Goal: Task Accomplishment & Management: Manage account settings

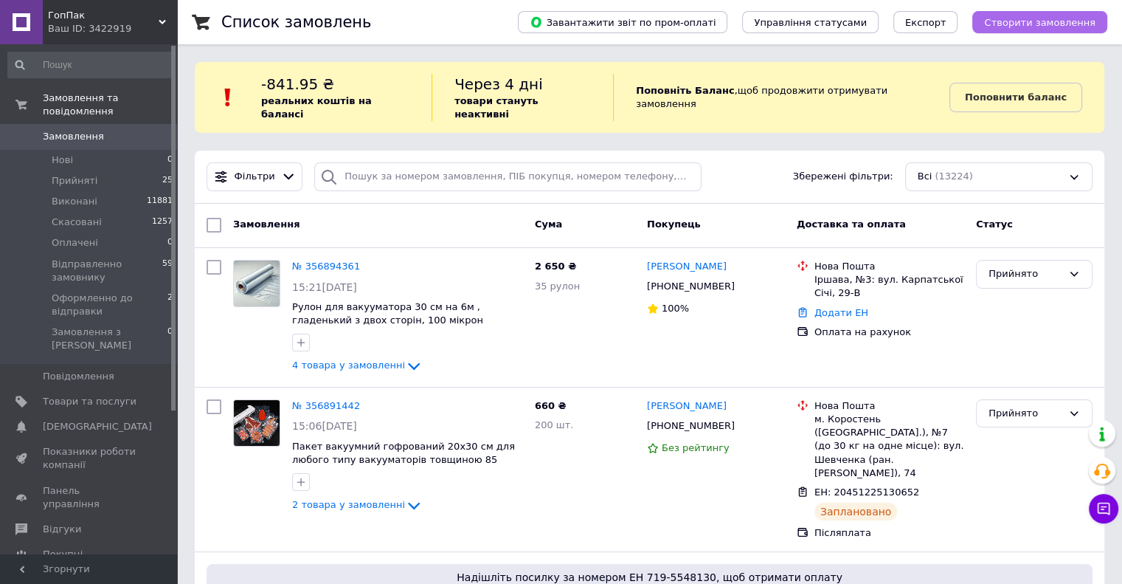
click at [1038, 21] on span "Створити замовлення" at bounding box center [1039, 22] width 111 height 11
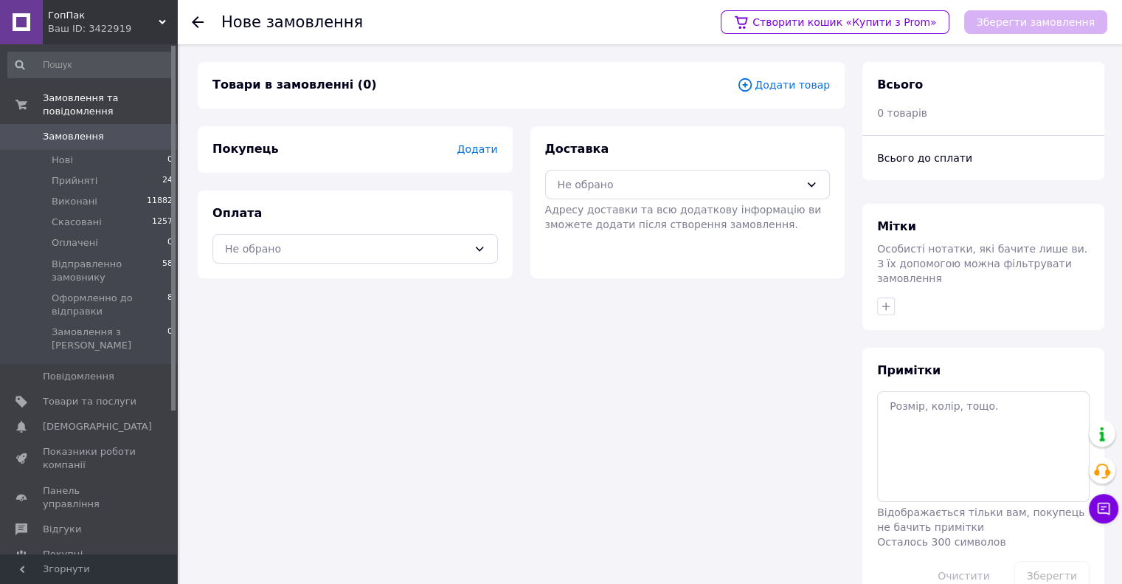
click at [816, 83] on span "Додати товар" at bounding box center [783, 85] width 93 height 16
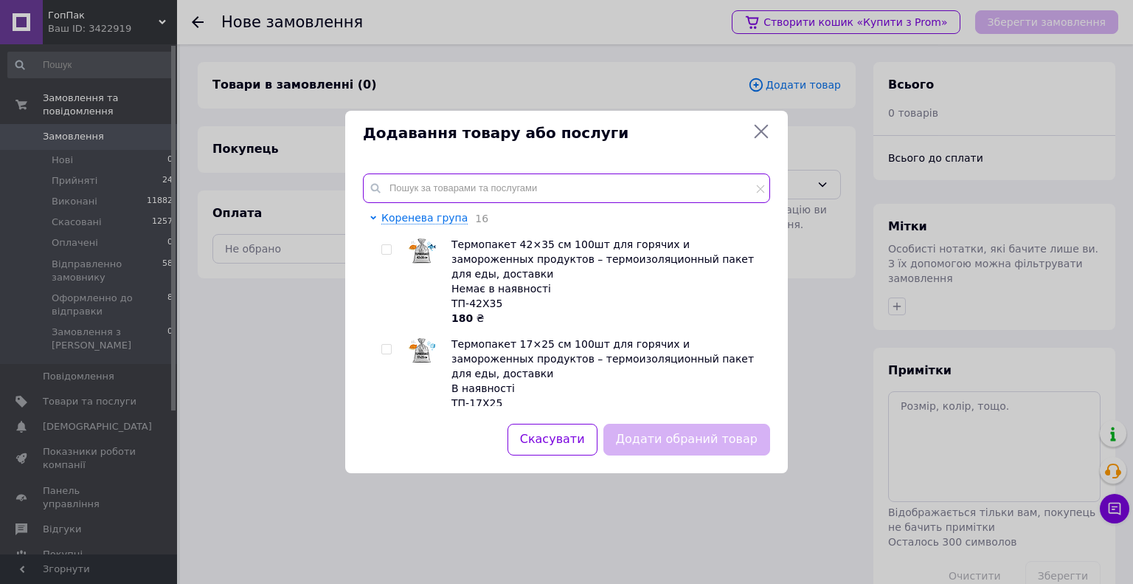
click at [472, 179] on input "text" at bounding box center [566, 188] width 407 height 30
click at [459, 187] on input "text" at bounding box center [566, 188] width 407 height 30
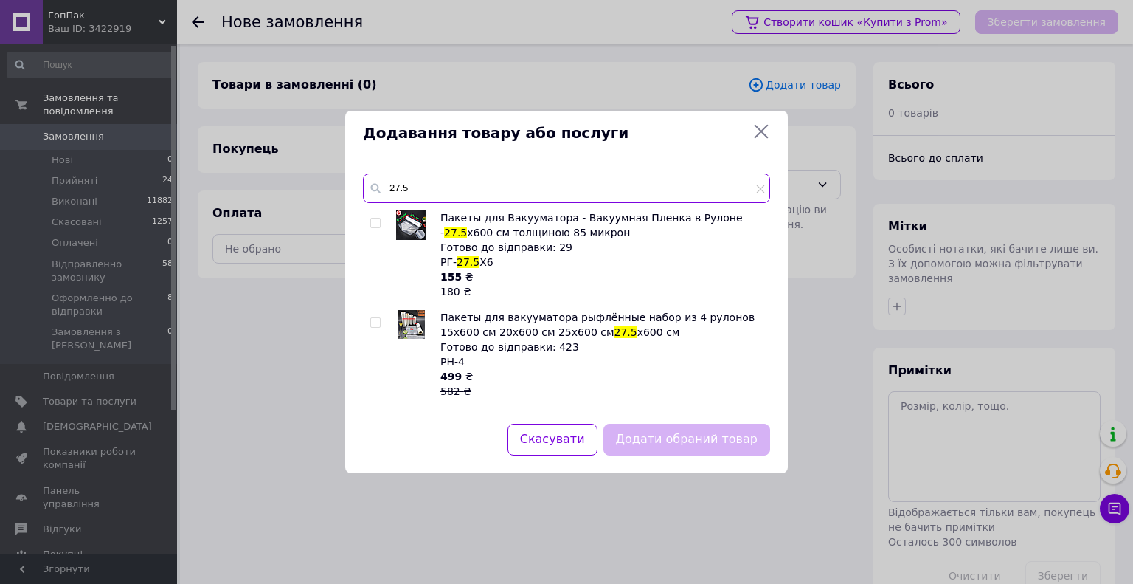
type input "27.5"
drag, startPoint x: 375, startPoint y: 227, endPoint x: 387, endPoint y: 244, distance: 20.1
click at [376, 227] on input "checkbox" at bounding box center [375, 223] width 10 height 10
checkbox input "true"
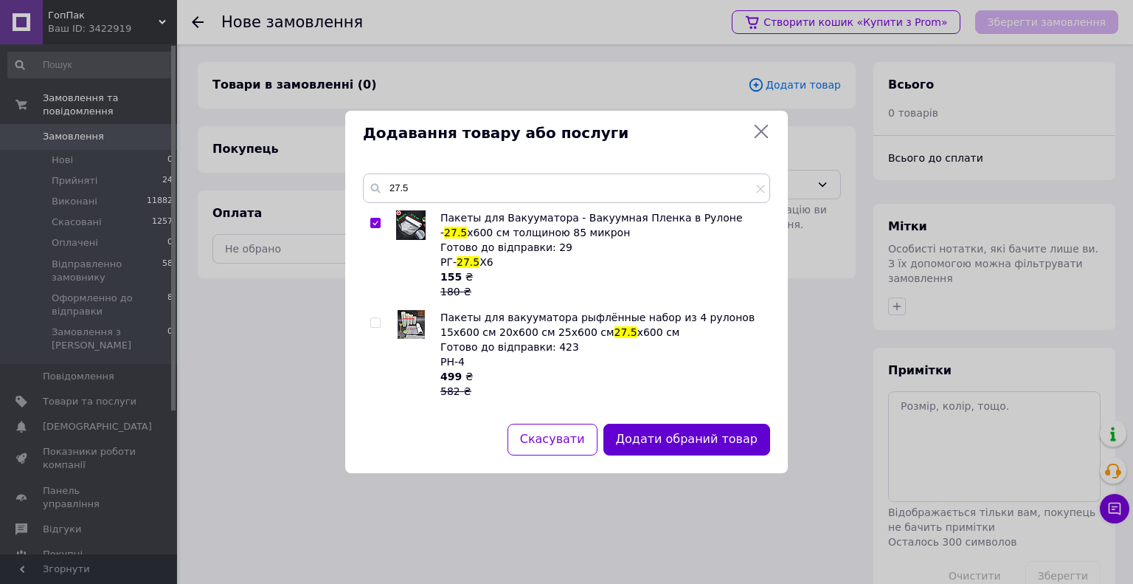
click at [650, 431] on button "Додати обраний товар" at bounding box center [687, 440] width 167 height 32
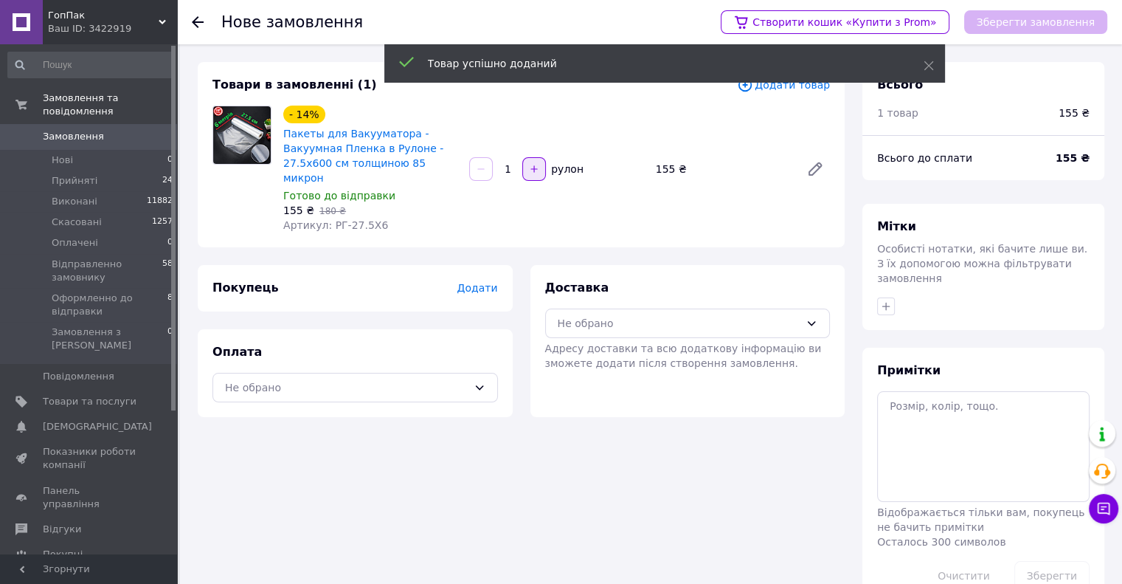
click at [533, 165] on icon "button" at bounding box center [534, 169] width 10 height 10
type input "5"
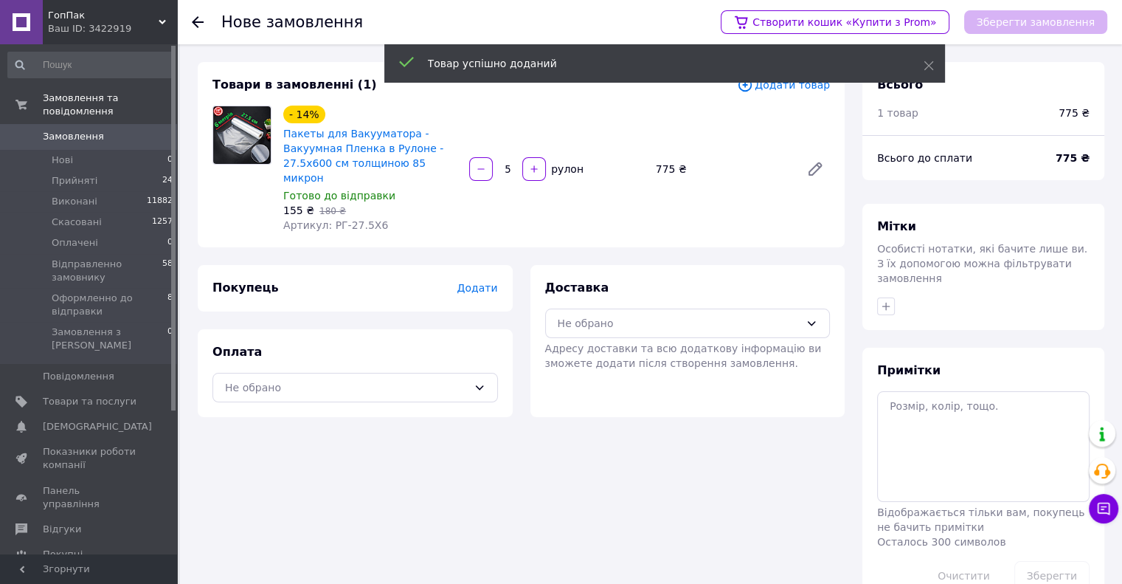
click at [635, 232] on div "Товари в замовленні (1) Додати товар - 14% Пакеты для Вакууматора - Вакуумная П…" at bounding box center [521, 154] width 647 height 185
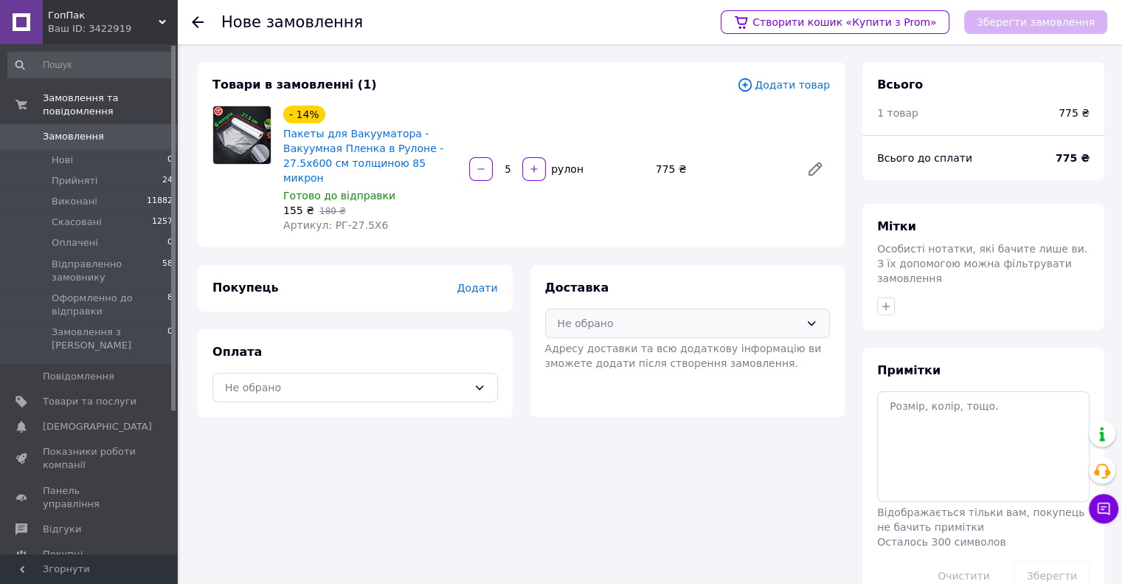
click at [667, 320] on div "Не обрано" at bounding box center [688, 323] width 286 height 30
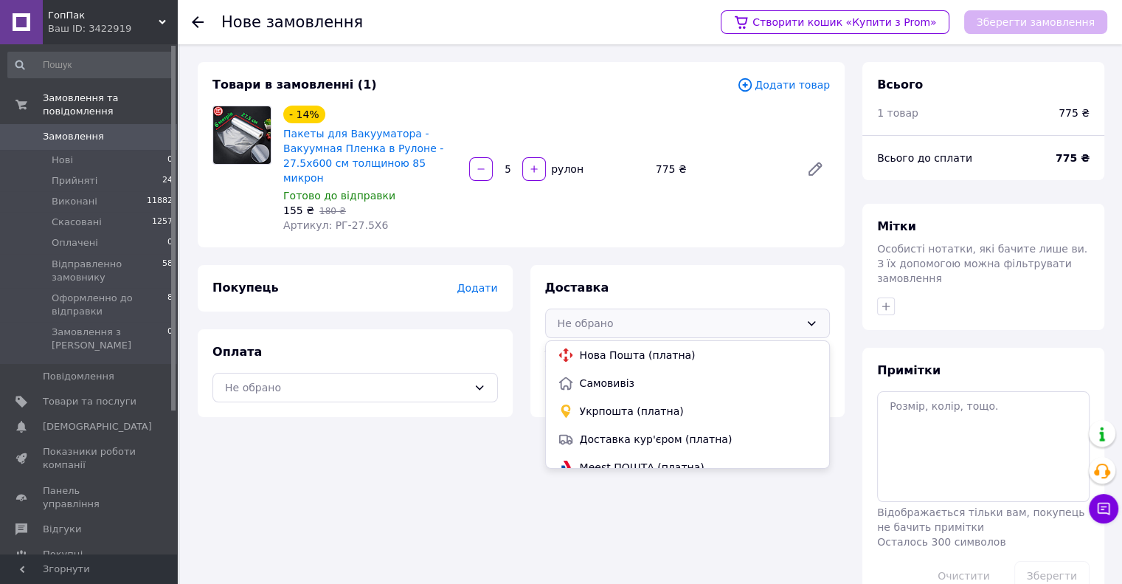
click at [612, 227] on div "Товари в замовленні (1) Додати товар - 14% Пакеты для Вакууматора - Вакуумная П…" at bounding box center [521, 154] width 647 height 185
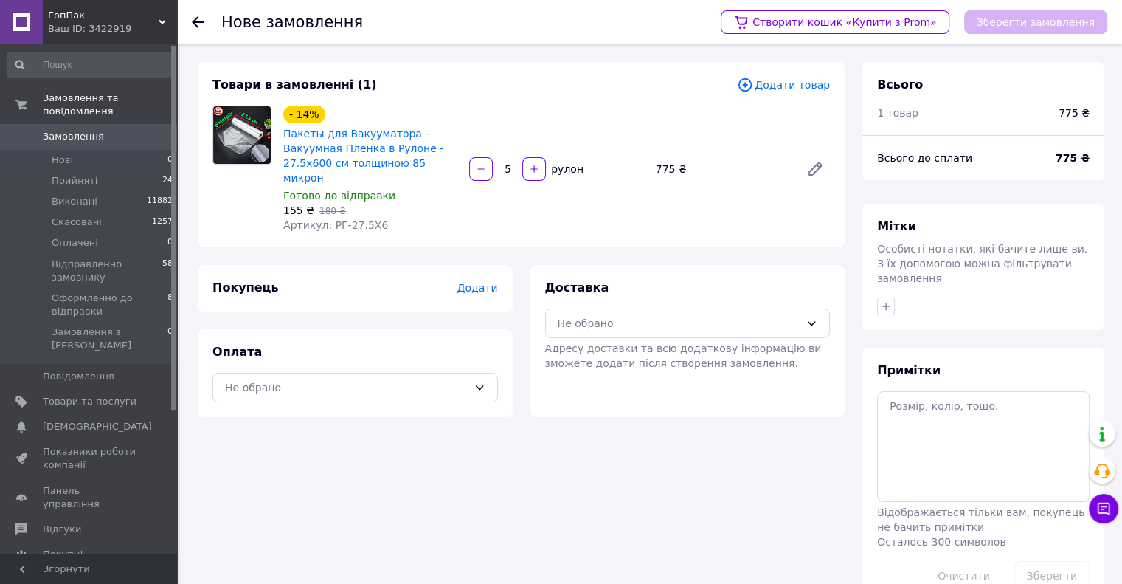
click at [774, 86] on span "Додати товар" at bounding box center [783, 85] width 93 height 16
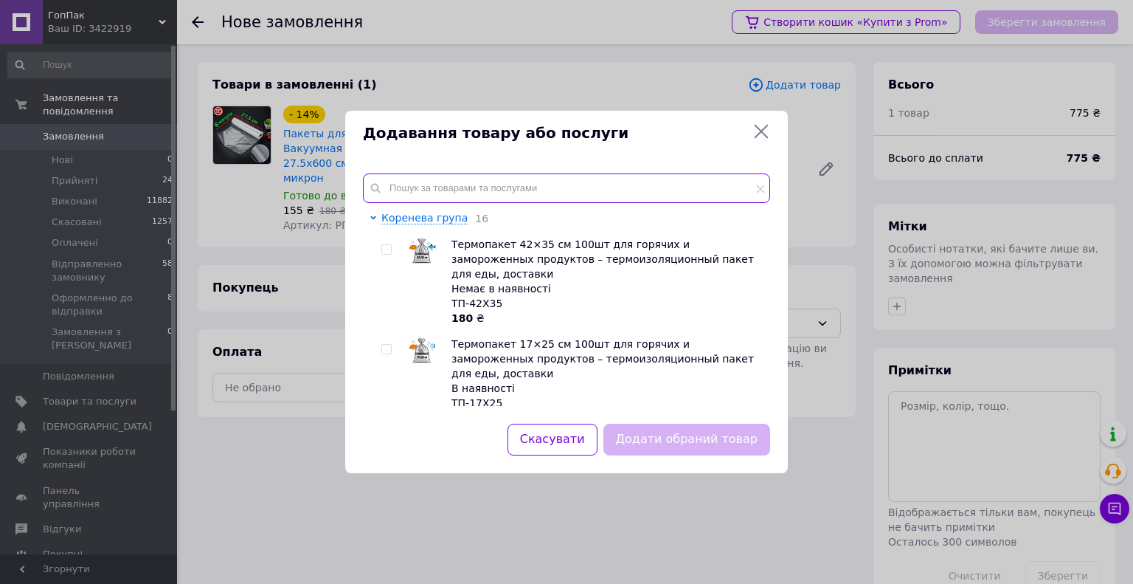
click at [457, 182] on input "text" at bounding box center [566, 188] width 407 height 30
click at [470, 193] on input "text" at bounding box center [566, 188] width 407 height 30
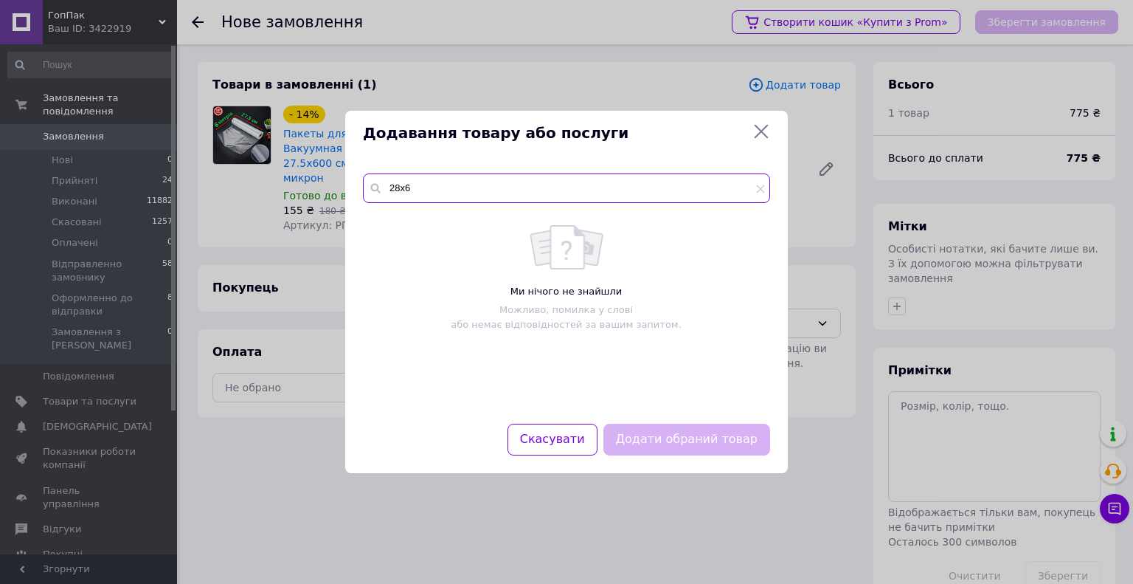
click at [401, 185] on input "28х6" at bounding box center [566, 188] width 407 height 30
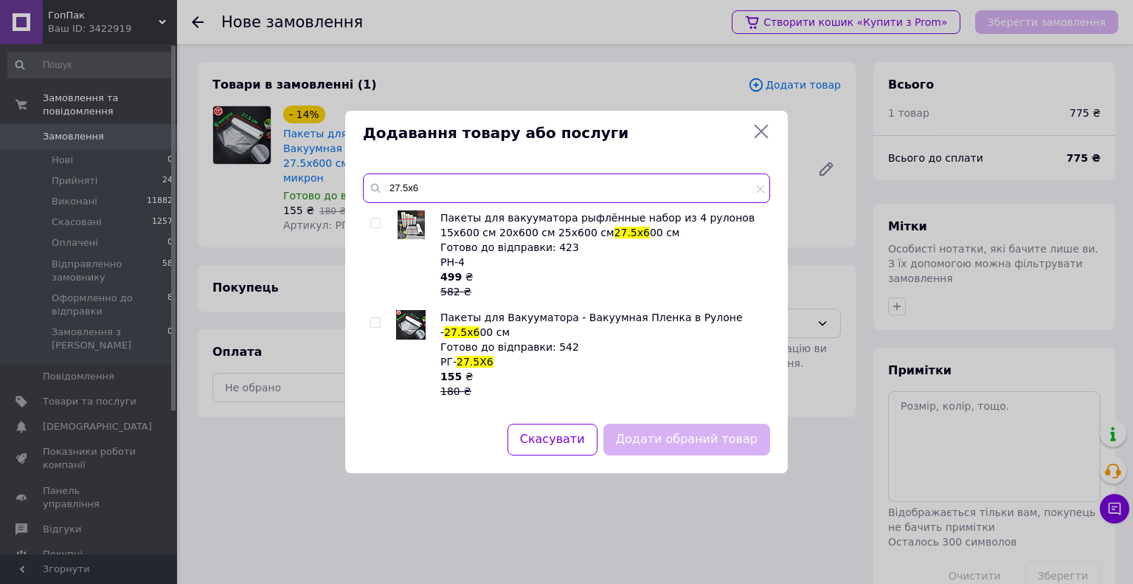
type input "27.5х6"
click at [539, 154] on div "Додавання товару або послуги" at bounding box center [566, 133] width 443 height 45
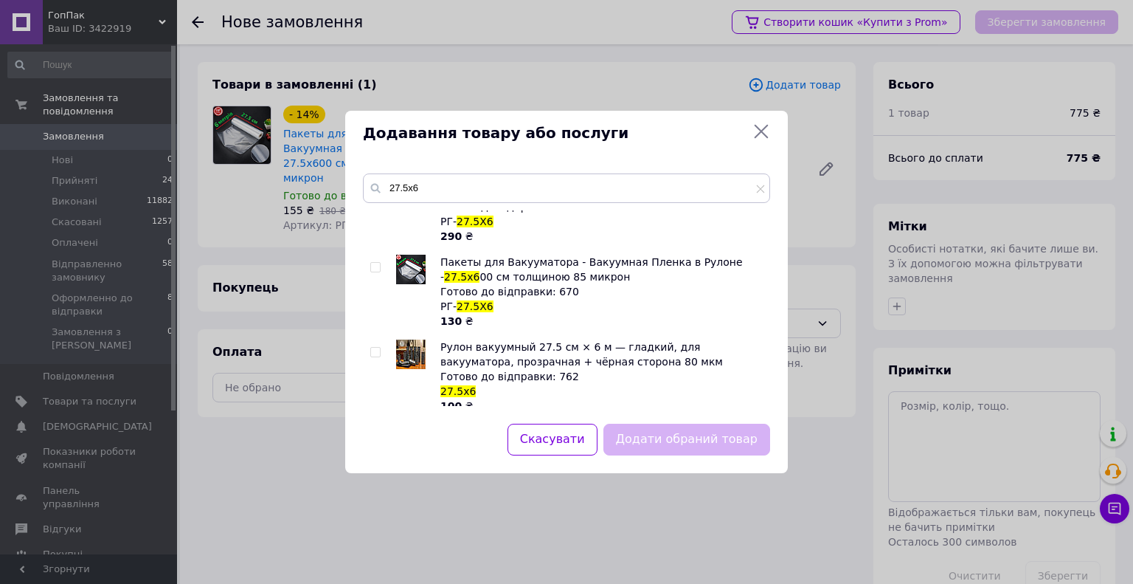
scroll to position [686, 0]
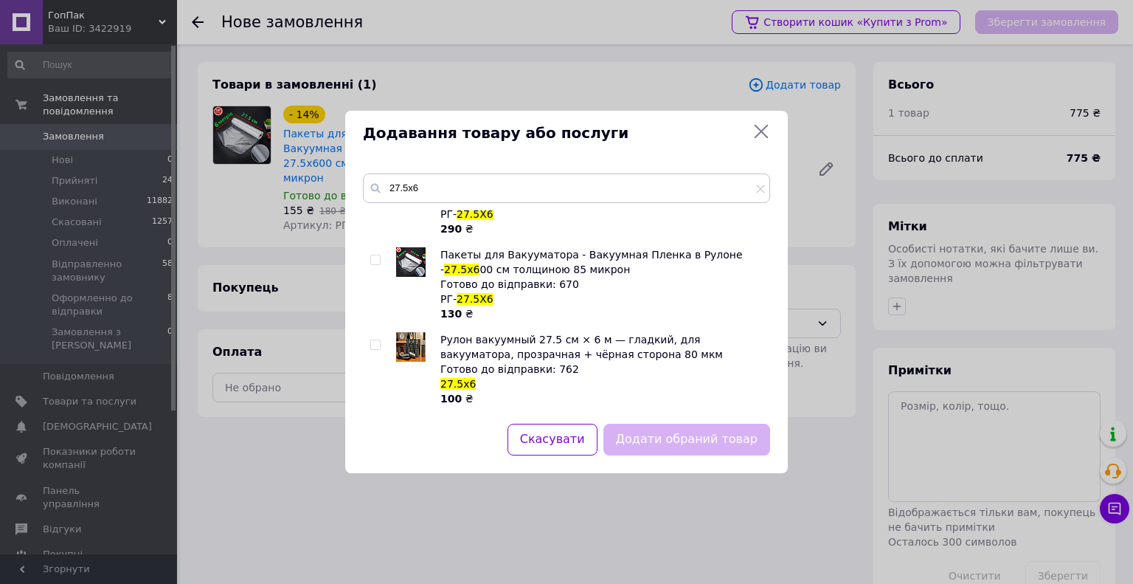
click at [375, 343] on input "checkbox" at bounding box center [375, 345] width 10 height 10
checkbox input "true"
click at [691, 447] on button "Додати обраний товар" at bounding box center [687, 440] width 167 height 32
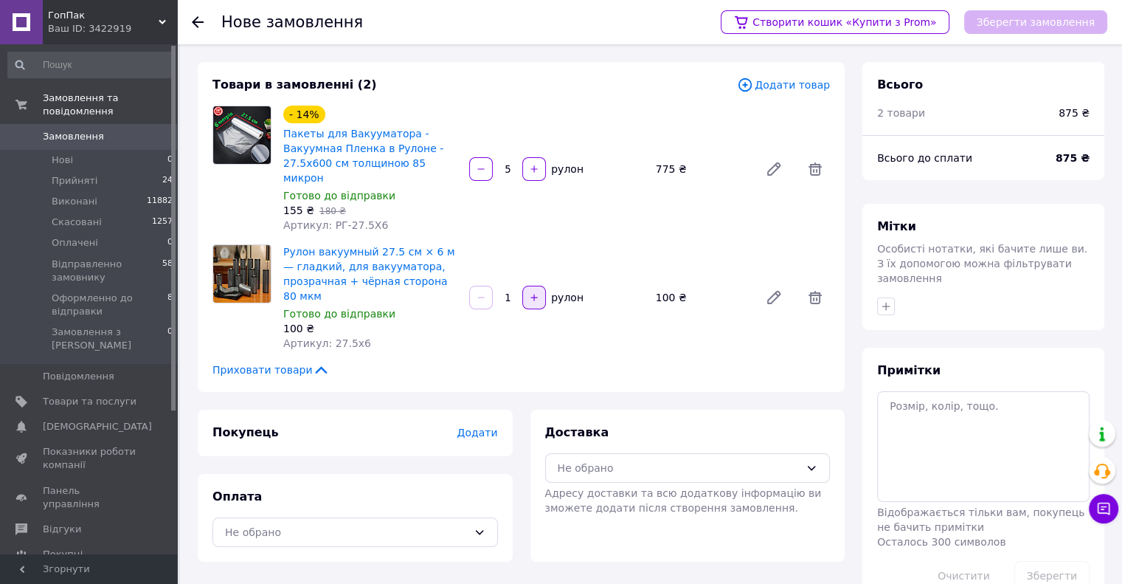
click at [536, 292] on icon "button" at bounding box center [534, 297] width 10 height 10
type input "5"
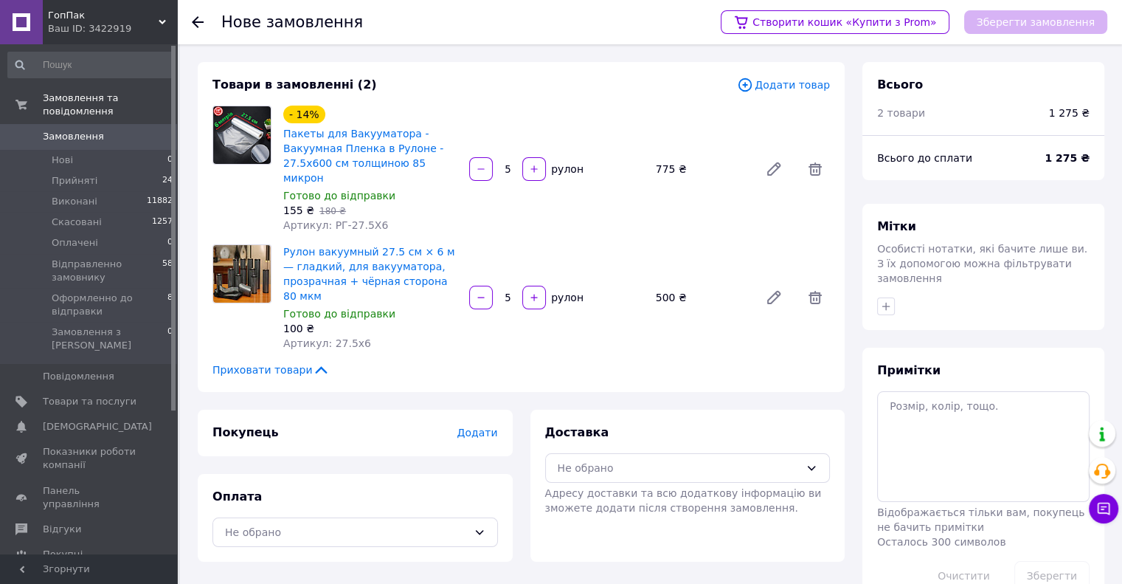
click at [642, 362] on div "Приховати товари" at bounding box center [522, 369] width 618 height 15
click at [775, 89] on span "Додати товар" at bounding box center [783, 85] width 93 height 16
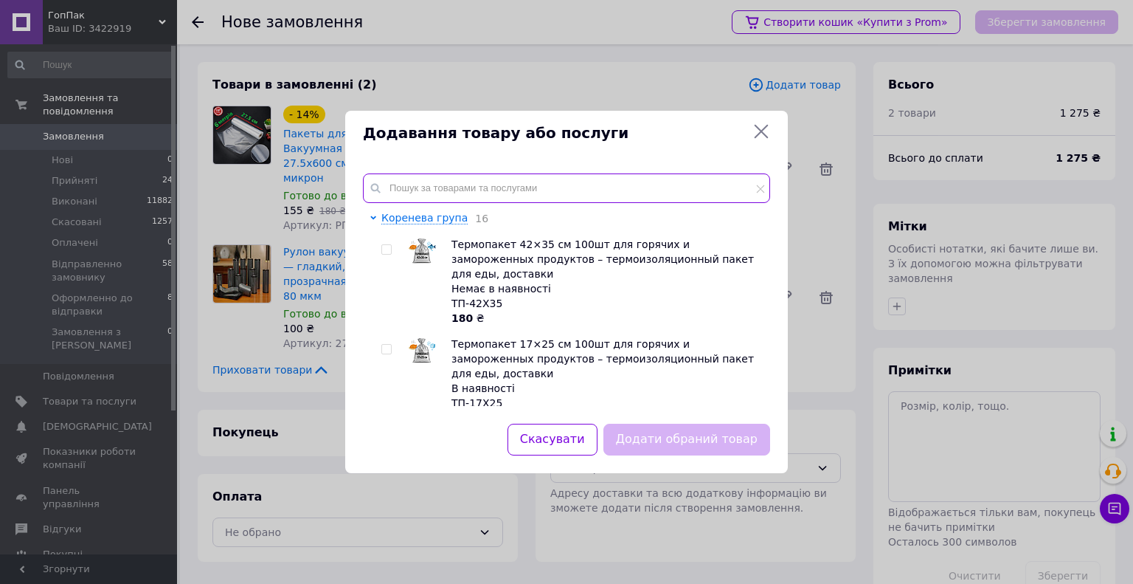
click at [503, 190] on input "text" at bounding box center [566, 188] width 407 height 30
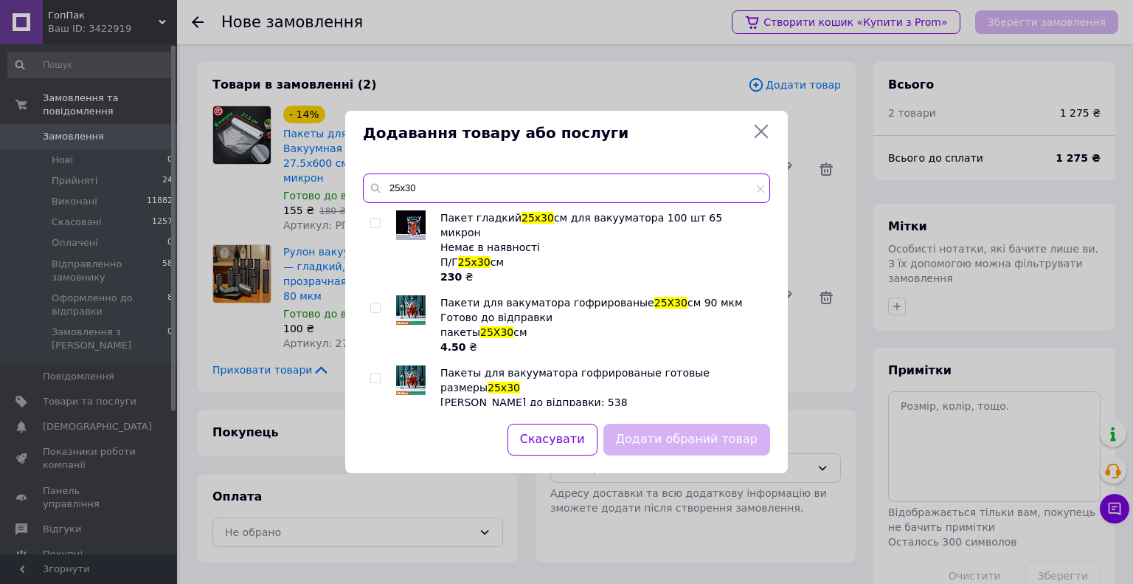
scroll to position [74, 0]
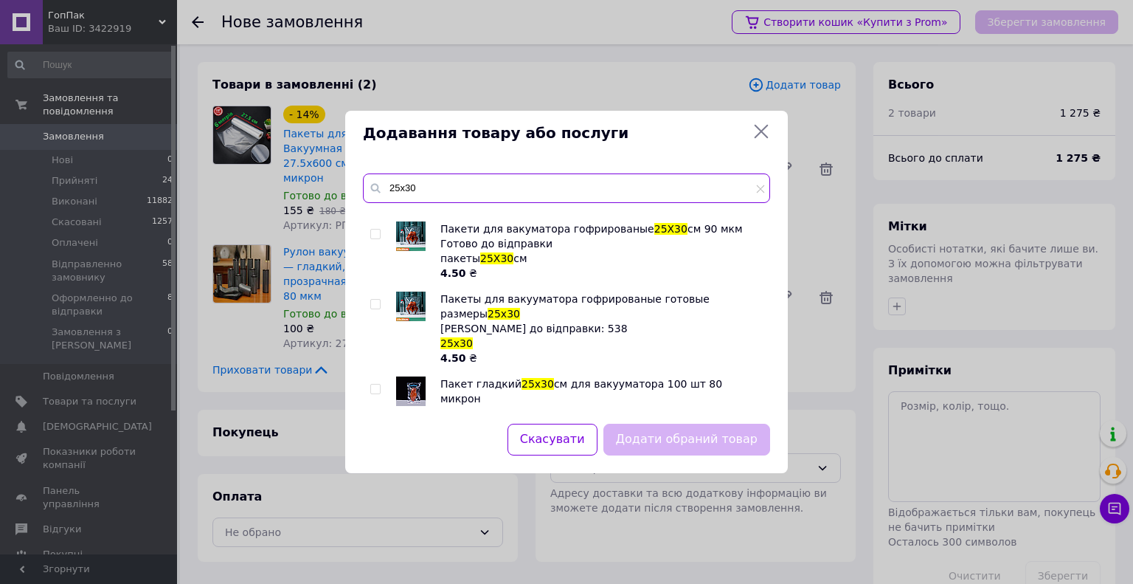
type input "25х30"
click at [378, 384] on input "checkbox" at bounding box center [375, 389] width 10 height 10
checkbox input "true"
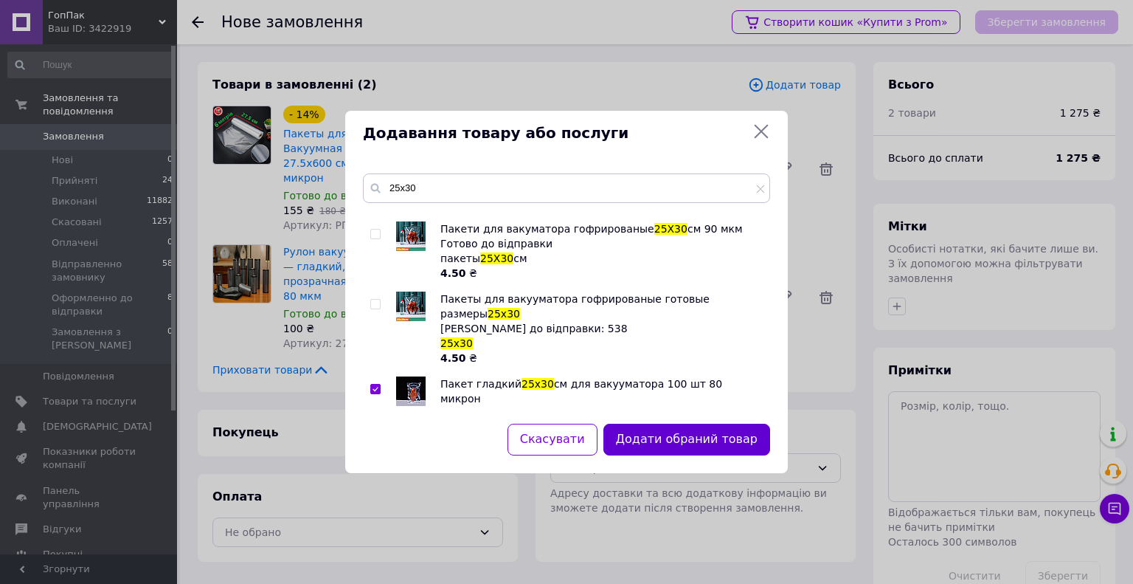
click at [666, 435] on button "Додати обраний товар" at bounding box center [687, 440] width 167 height 32
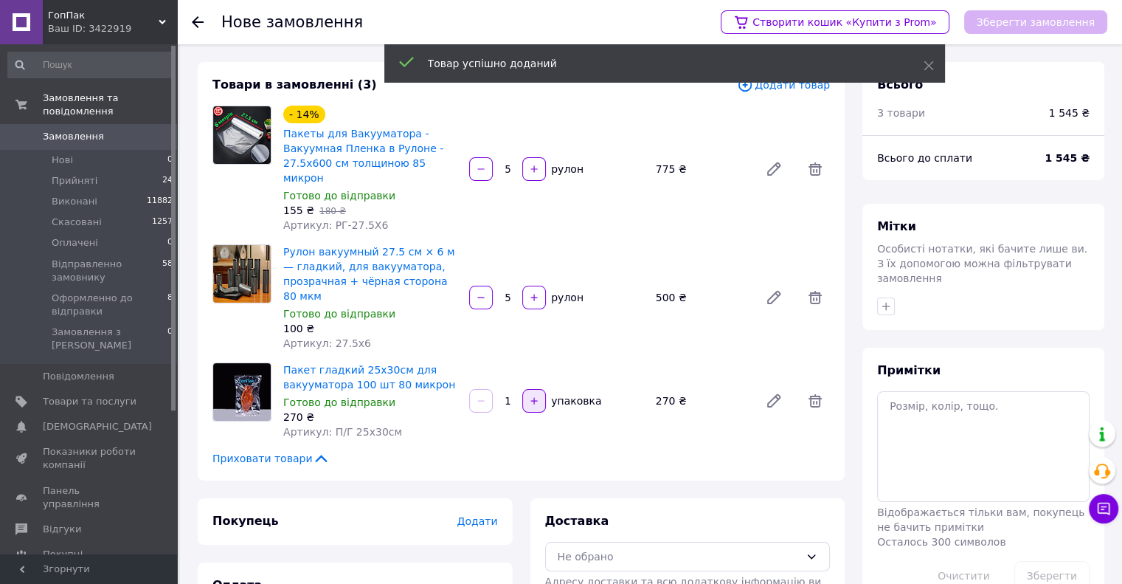
click at [537, 389] on button "button" at bounding box center [534, 401] width 24 height 24
type input "2"
click at [785, 86] on span "Додати товар" at bounding box center [783, 85] width 93 height 16
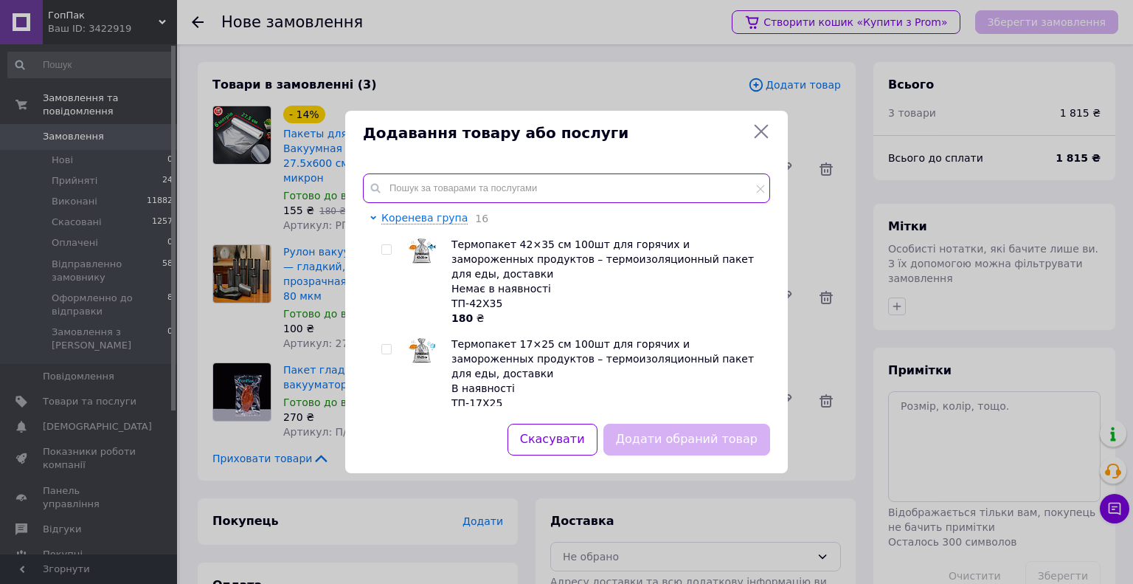
click at [542, 191] on input "text" at bounding box center [566, 188] width 407 height 30
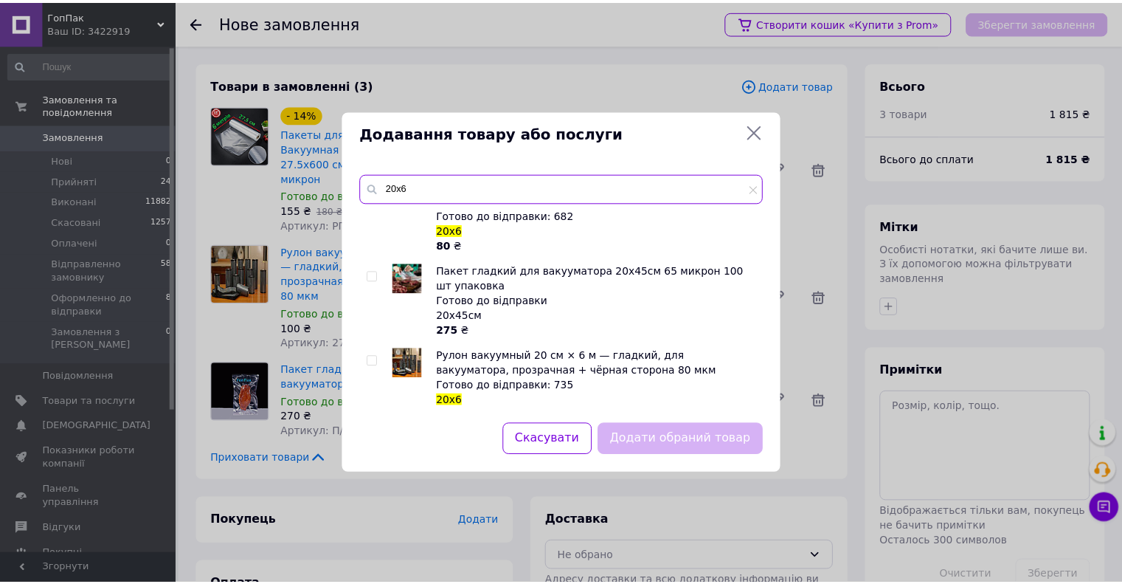
scroll to position [1037, 0]
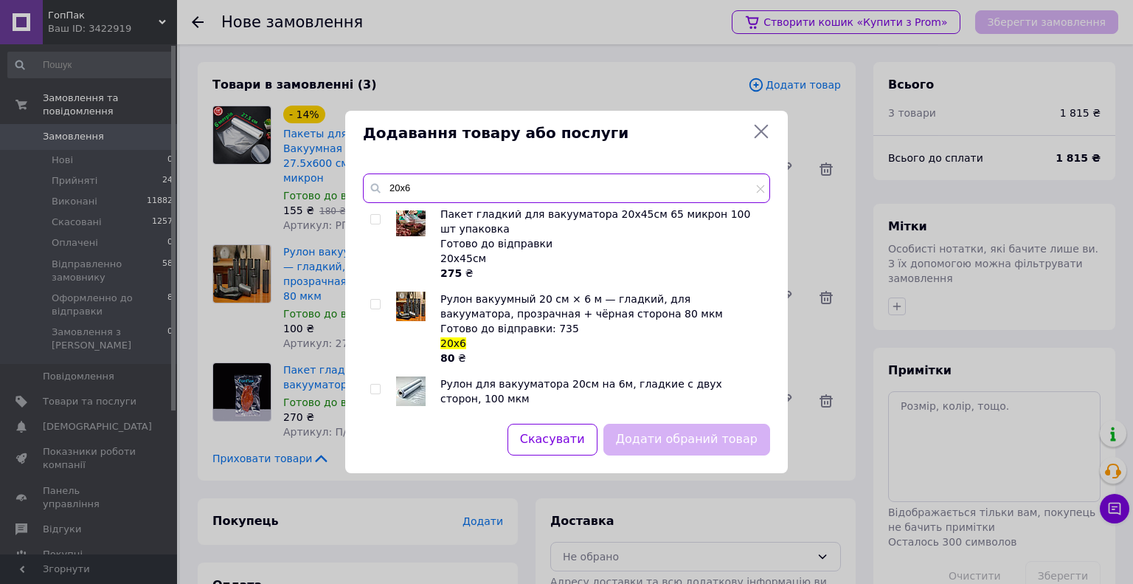
type input "20х6"
click at [374, 384] on input "checkbox" at bounding box center [375, 389] width 10 height 10
checkbox input "true"
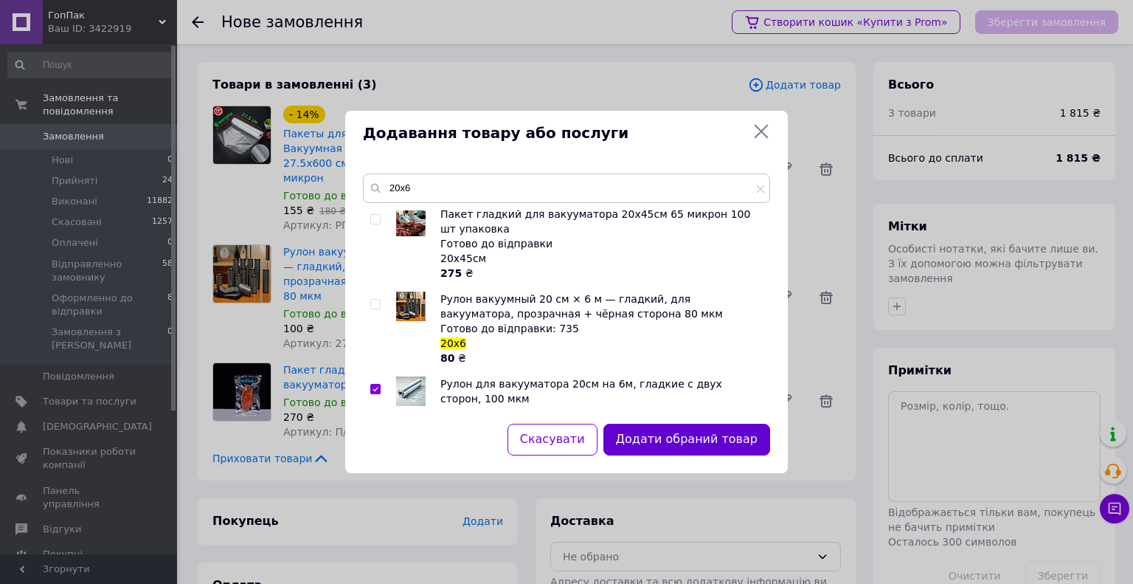
click at [674, 437] on button "Додати обраний товар" at bounding box center [687, 440] width 167 height 32
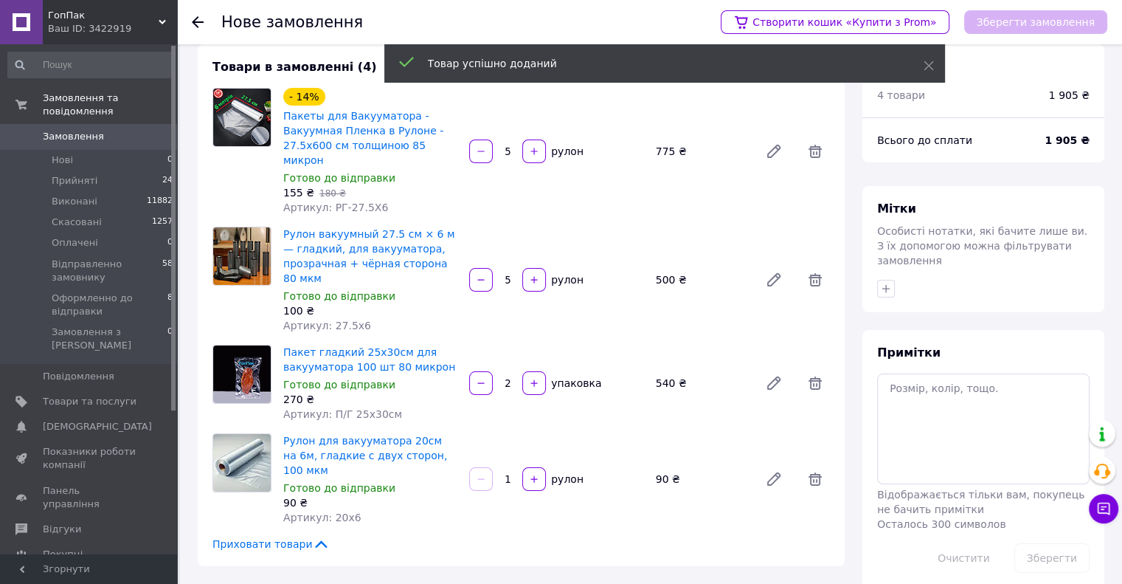
scroll to position [148, 0]
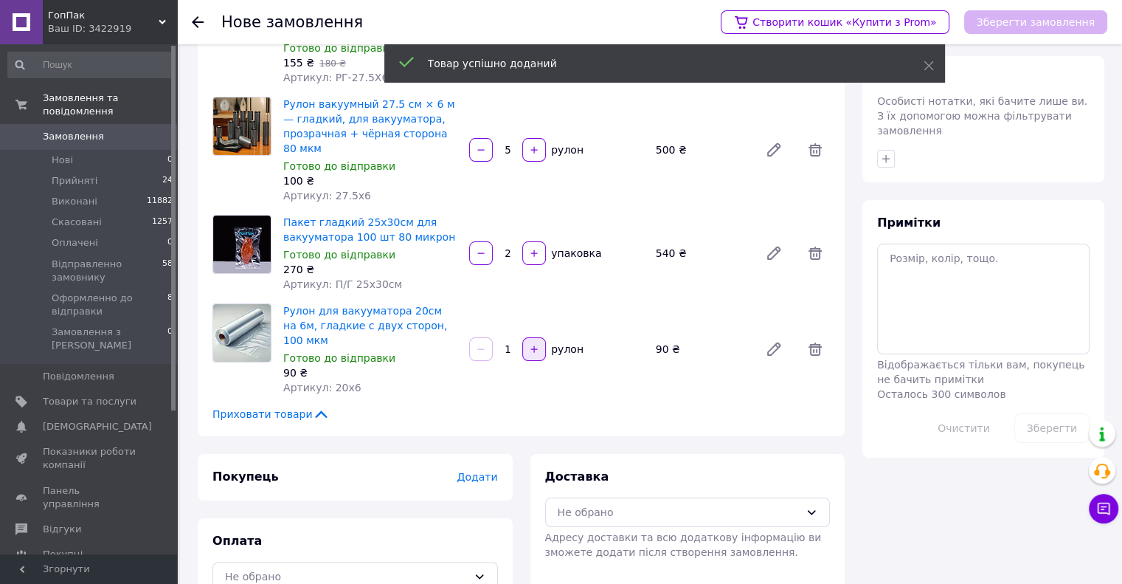
click at [531, 345] on icon "button" at bounding box center [534, 348] width 7 height 7
click at [533, 345] on icon "button" at bounding box center [534, 348] width 7 height 7
type input "5"
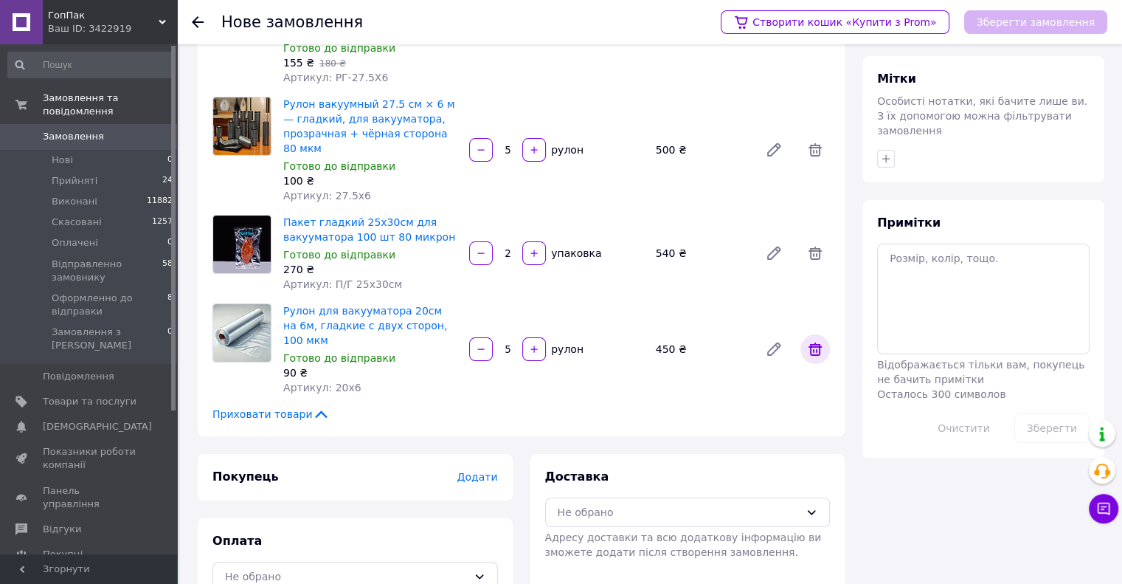
click at [811, 342] on icon at bounding box center [815, 348] width 13 height 13
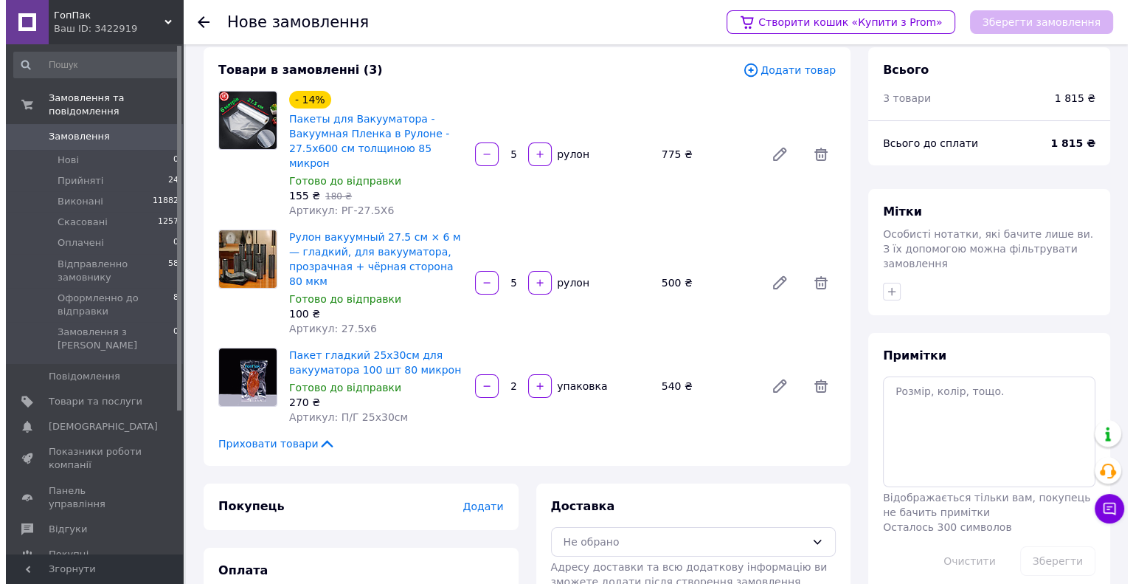
scroll to position [0, 0]
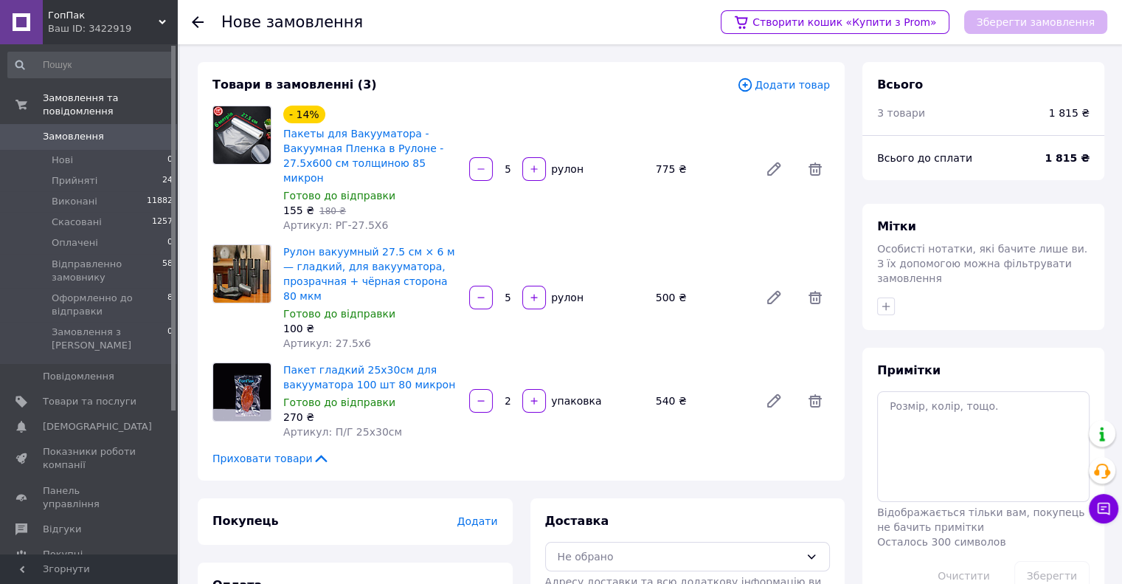
click at [782, 82] on span "Додати товар" at bounding box center [783, 85] width 93 height 16
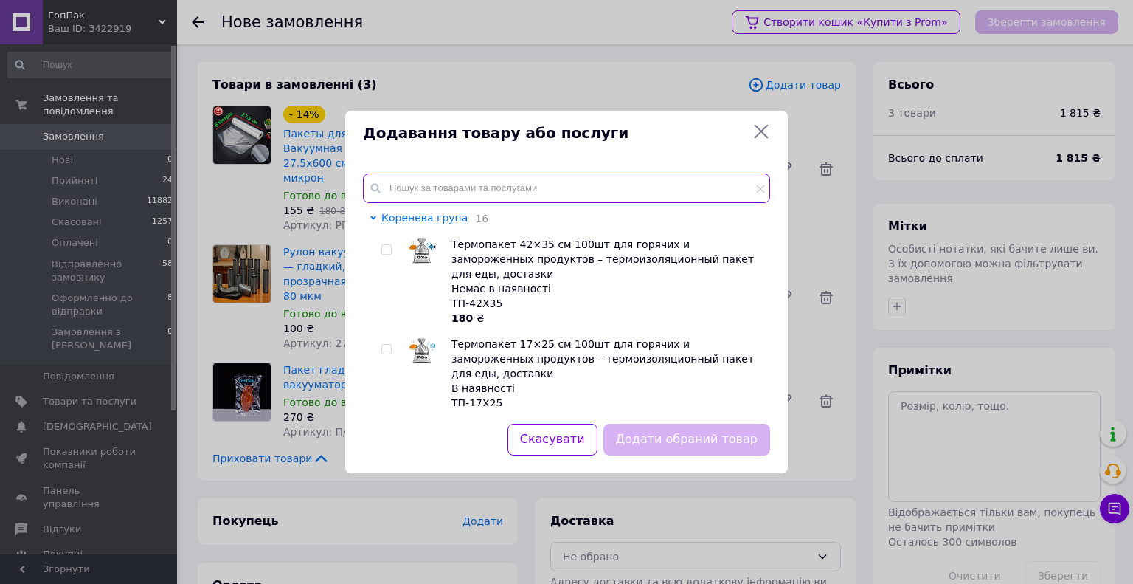
click at [465, 190] on input "text" at bounding box center [566, 188] width 407 height 30
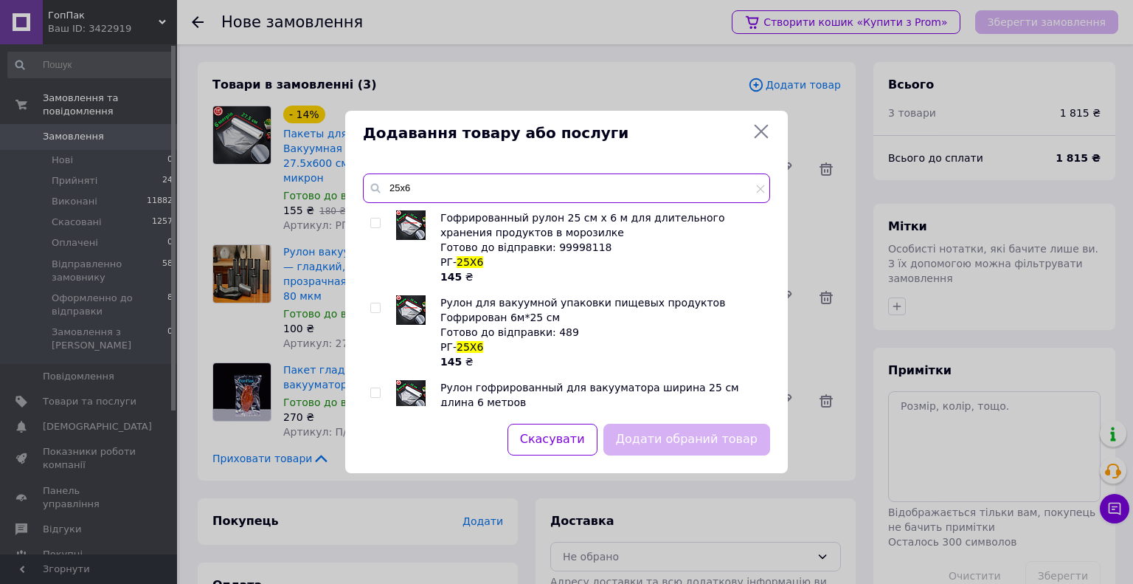
click at [399, 187] on input "25х6" at bounding box center [566, 188] width 407 height 30
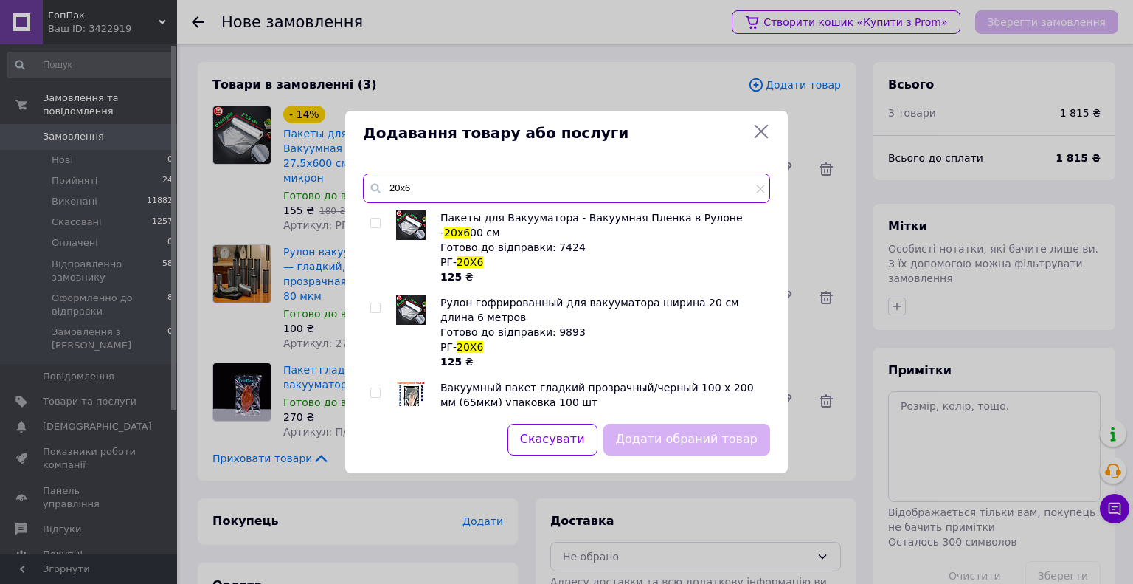
click at [449, 184] on input "20х6" at bounding box center [566, 188] width 407 height 30
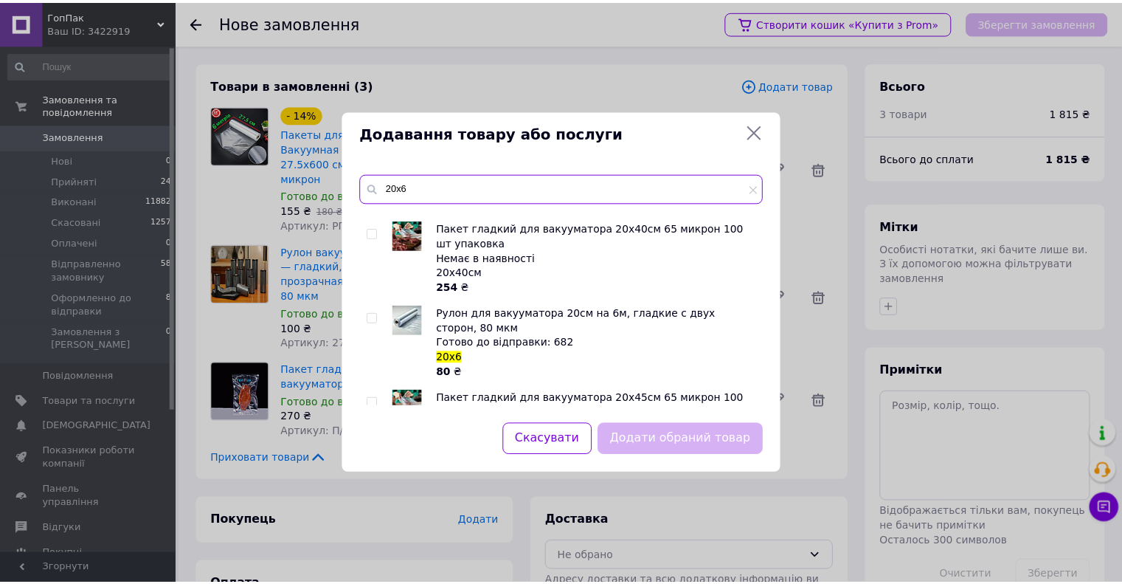
scroll to position [1037, 0]
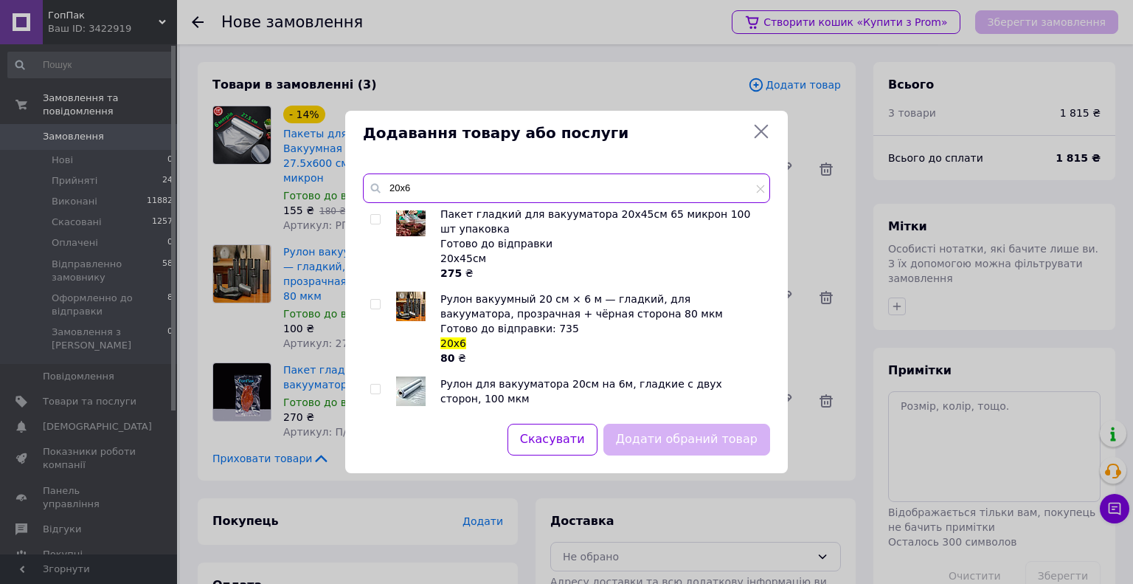
type input "20х6"
click at [378, 300] on input "checkbox" at bounding box center [375, 305] width 10 height 10
checkbox input "true"
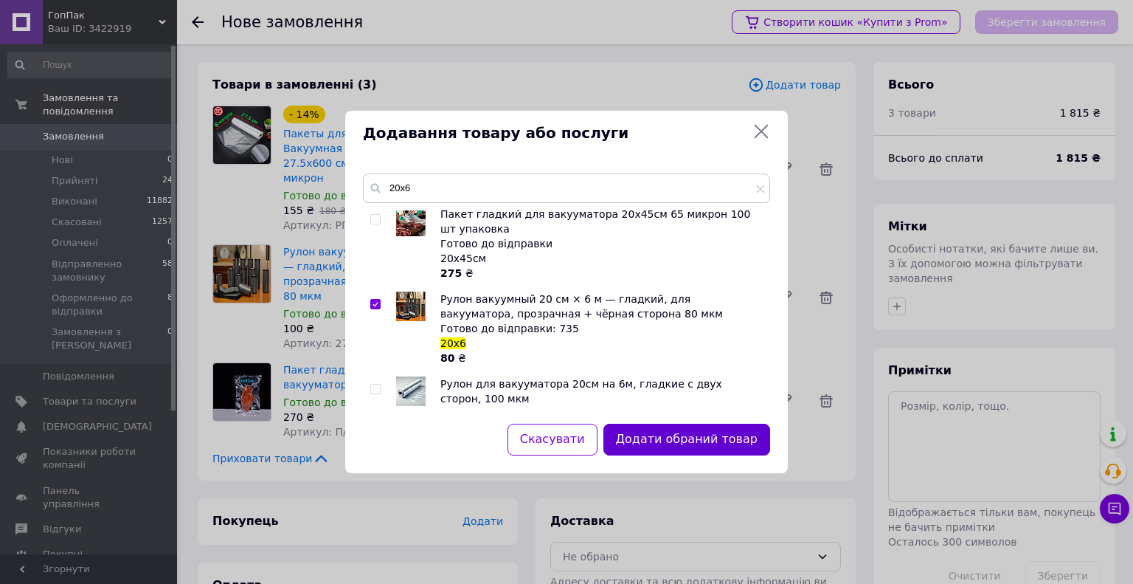
click at [652, 444] on button "Додати обраний товар" at bounding box center [687, 440] width 167 height 32
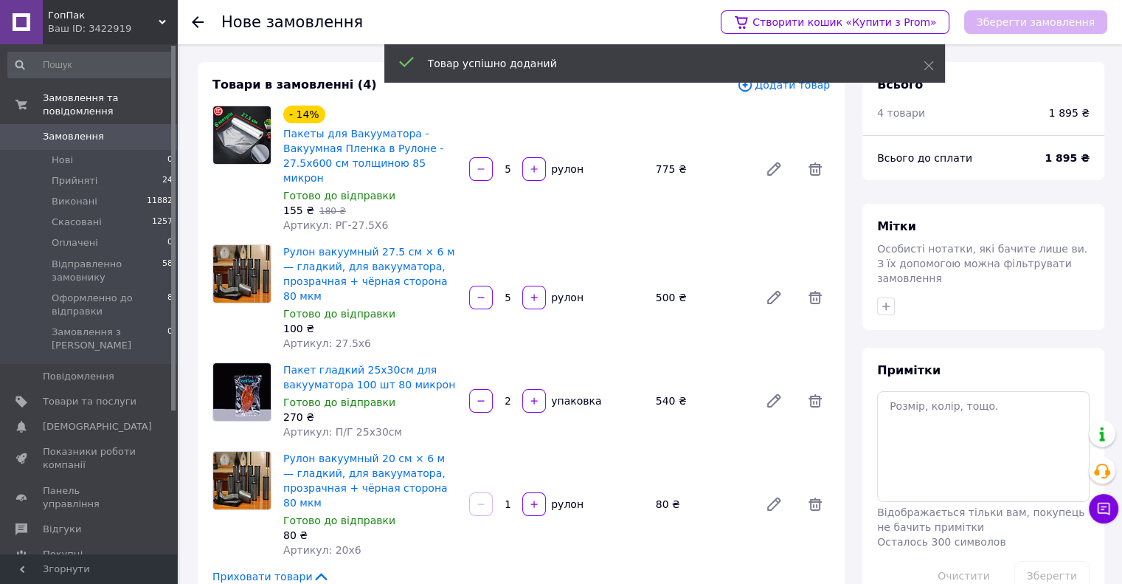
scroll to position [148, 0]
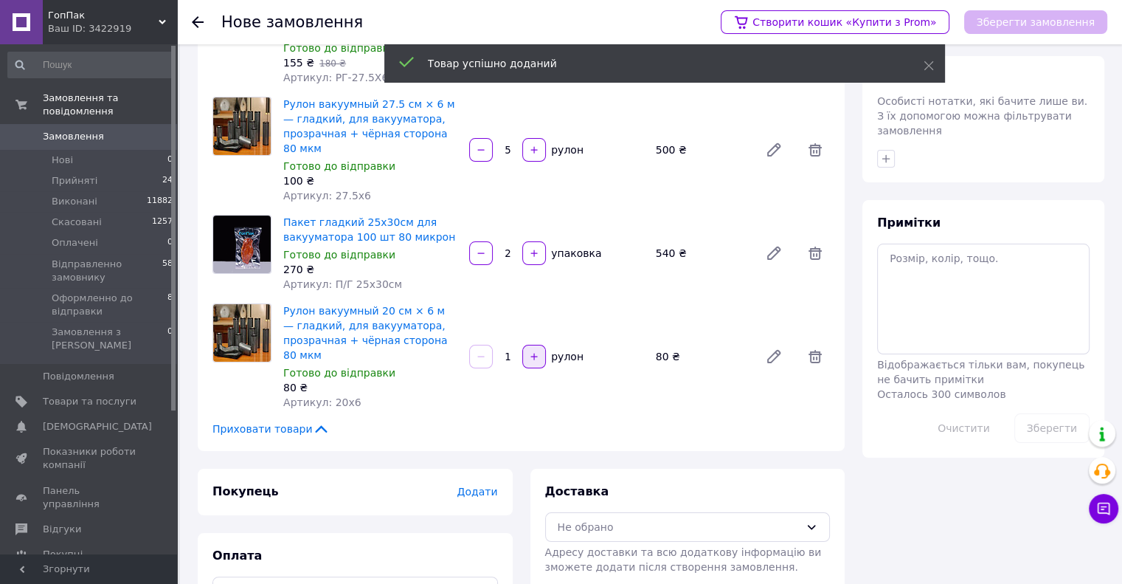
click at [538, 351] on icon "button" at bounding box center [534, 356] width 10 height 10
type input "5"
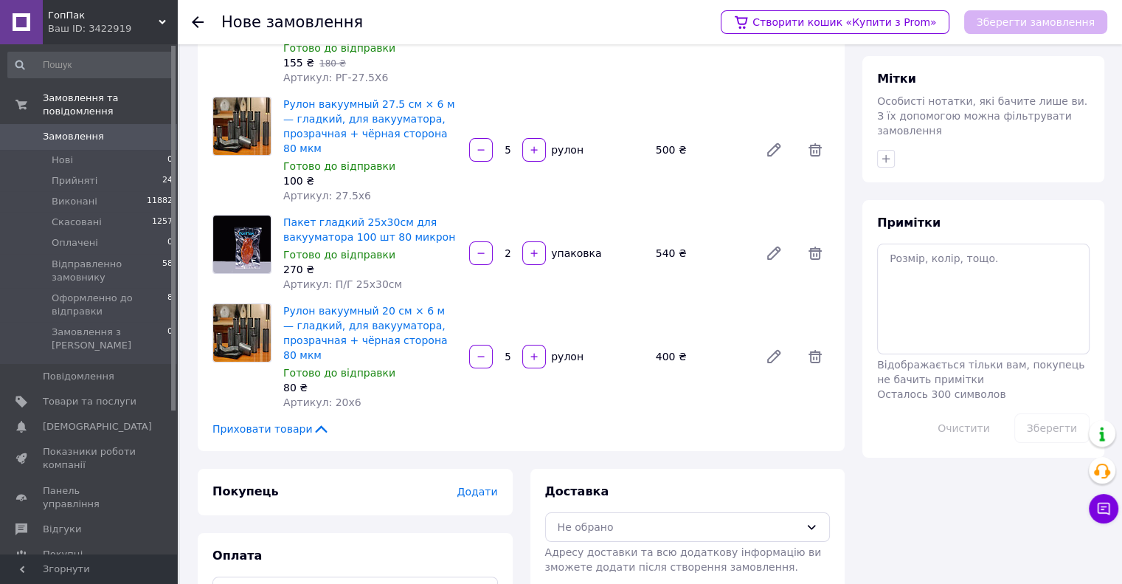
click at [611, 402] on div "Товари в замовленні (4) Додати товар - 14% Пакеты для Вакууматора - Вакуумная П…" at bounding box center [521, 182] width 647 height 536
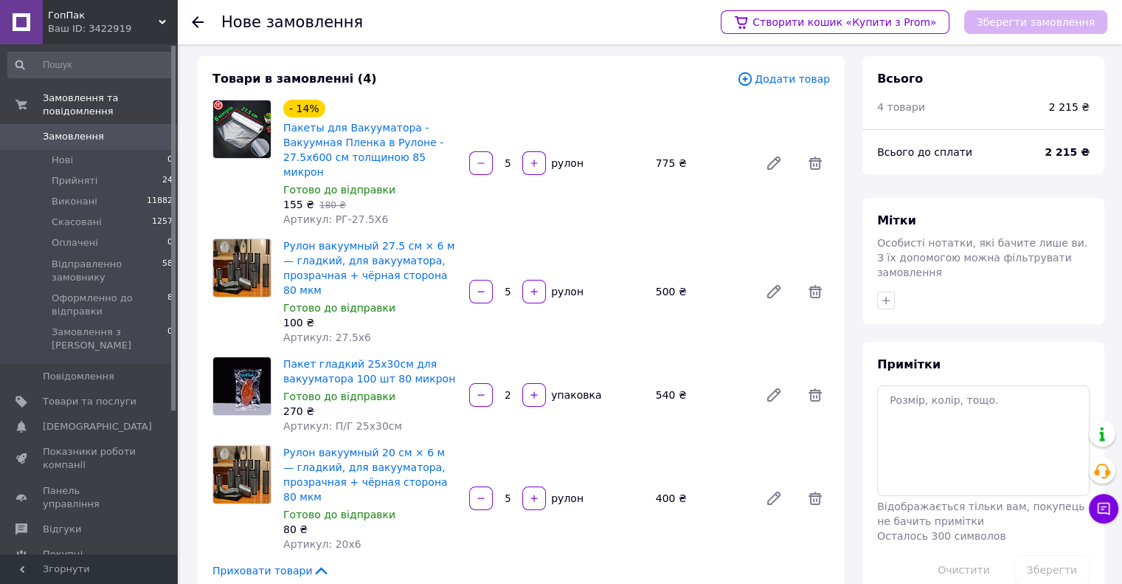
scroll to position [187, 0]
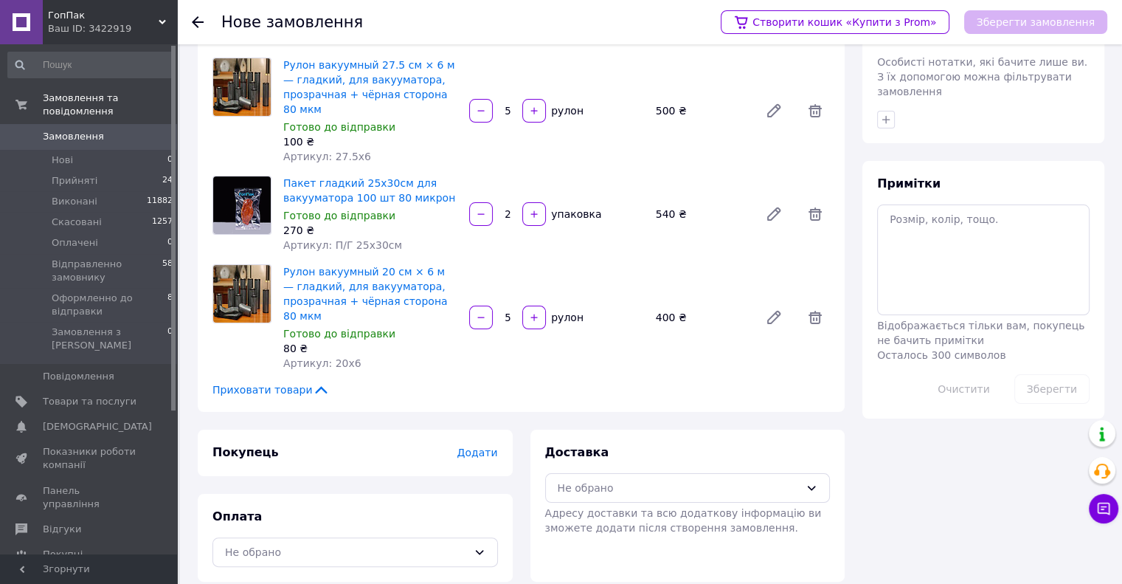
click at [473, 446] on span "Додати" at bounding box center [477, 452] width 41 height 12
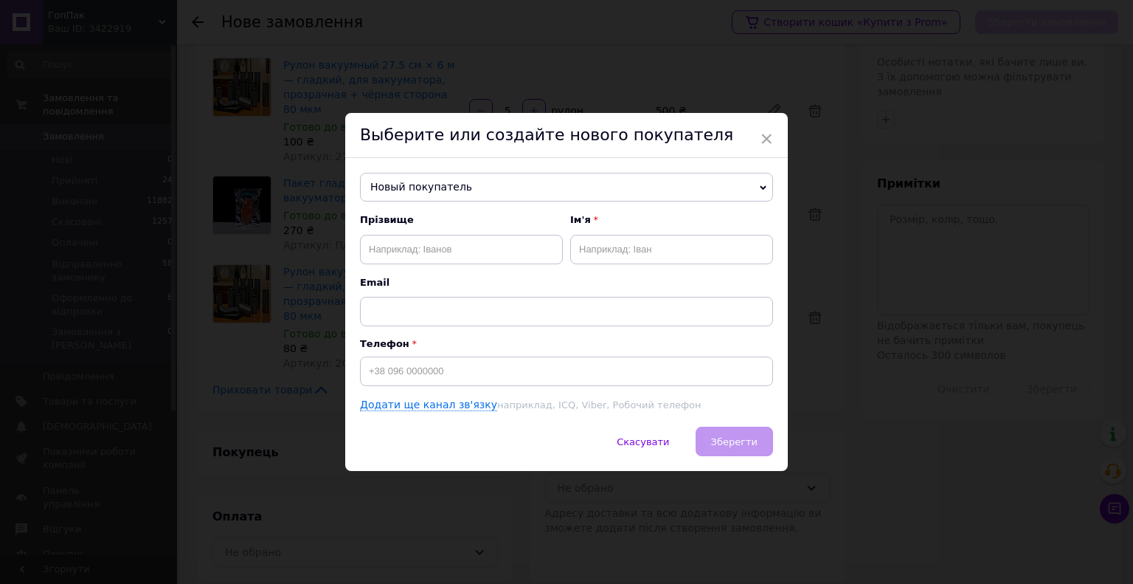
click at [392, 190] on span "Новый покупатель" at bounding box center [566, 188] width 413 height 30
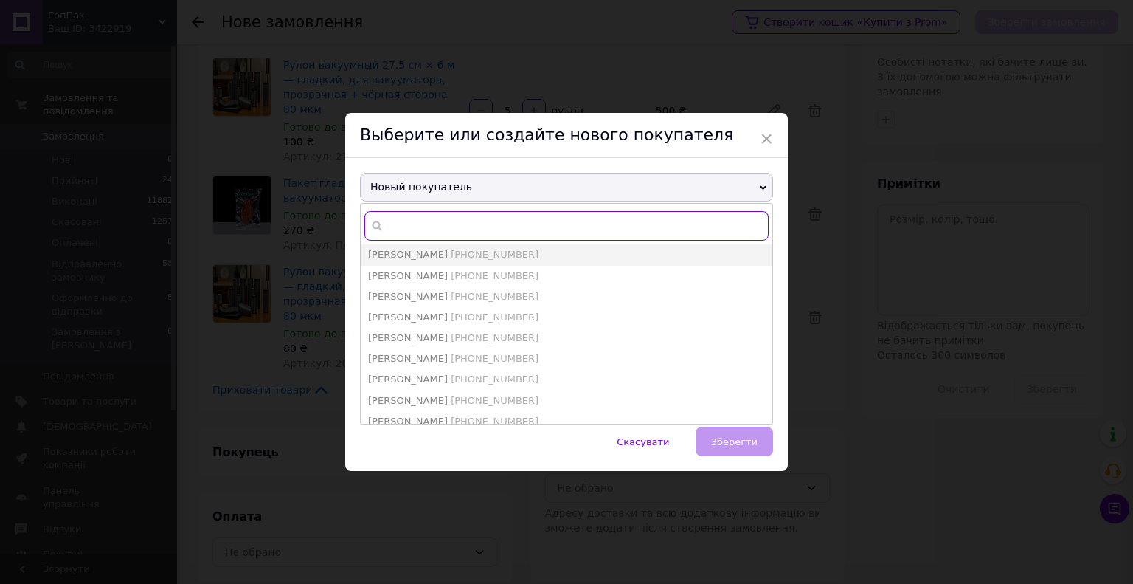
click at [398, 221] on input "text" at bounding box center [567, 226] width 404 height 30
click at [396, 221] on input "text" at bounding box center [567, 226] width 404 height 30
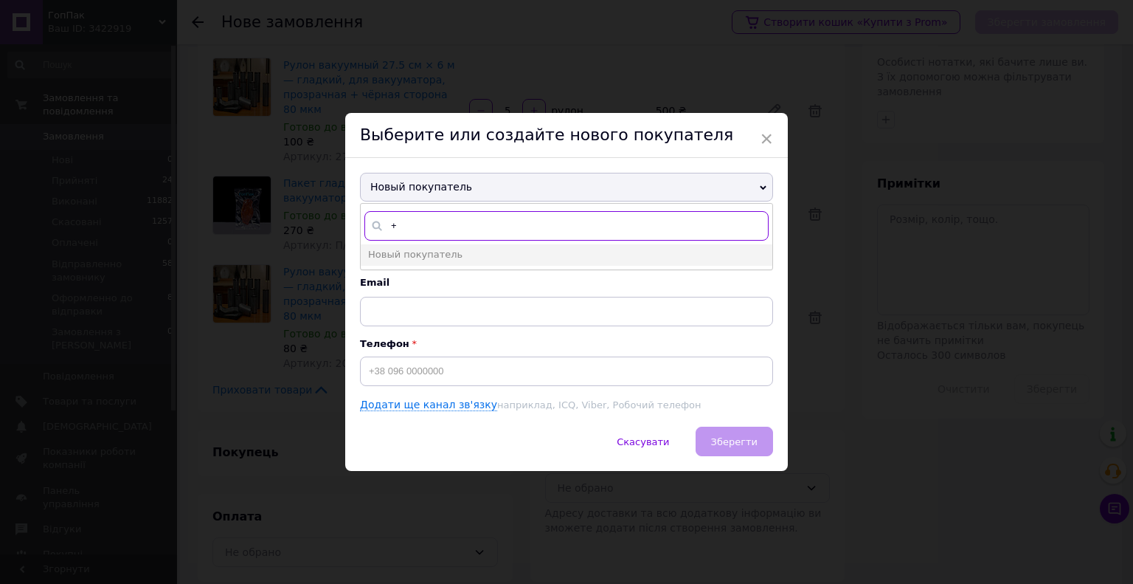
click at [423, 221] on input "+" at bounding box center [567, 226] width 404 height 30
click at [429, 215] on input "+" at bounding box center [567, 226] width 404 height 30
click at [421, 226] on input "+" at bounding box center [567, 226] width 404 height 30
type input "[PHONE_NUMBER]"
click at [451, 279] on span "[PHONE_NUMBER]" at bounding box center [495, 275] width 88 height 11
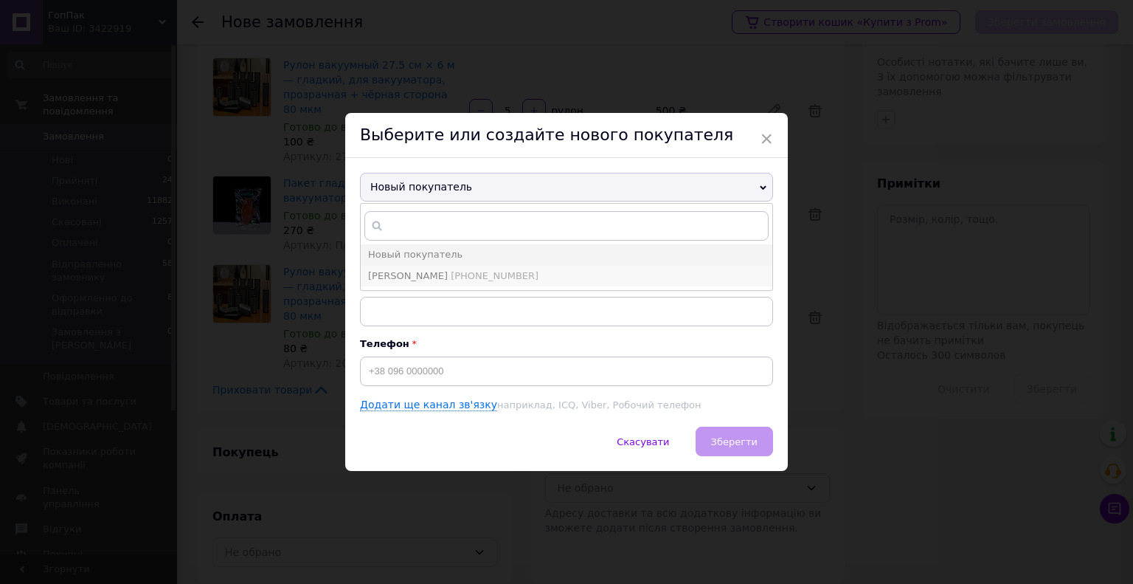
type input "[PERSON_NAME]"
type input "[PHONE_NUMBER]"
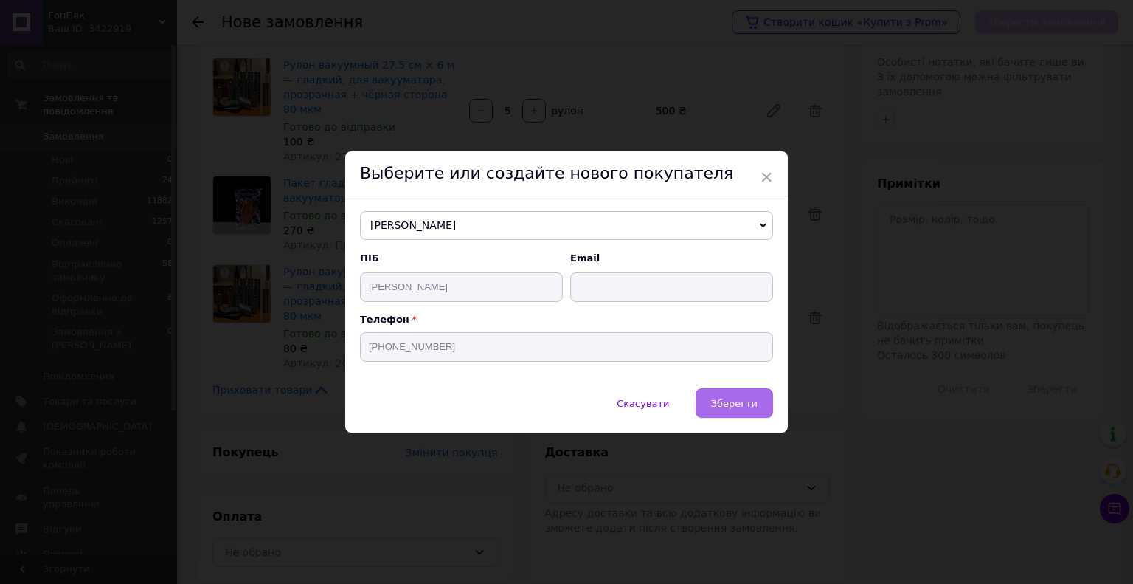
click at [745, 401] on span "Зберегти" at bounding box center [734, 403] width 46 height 11
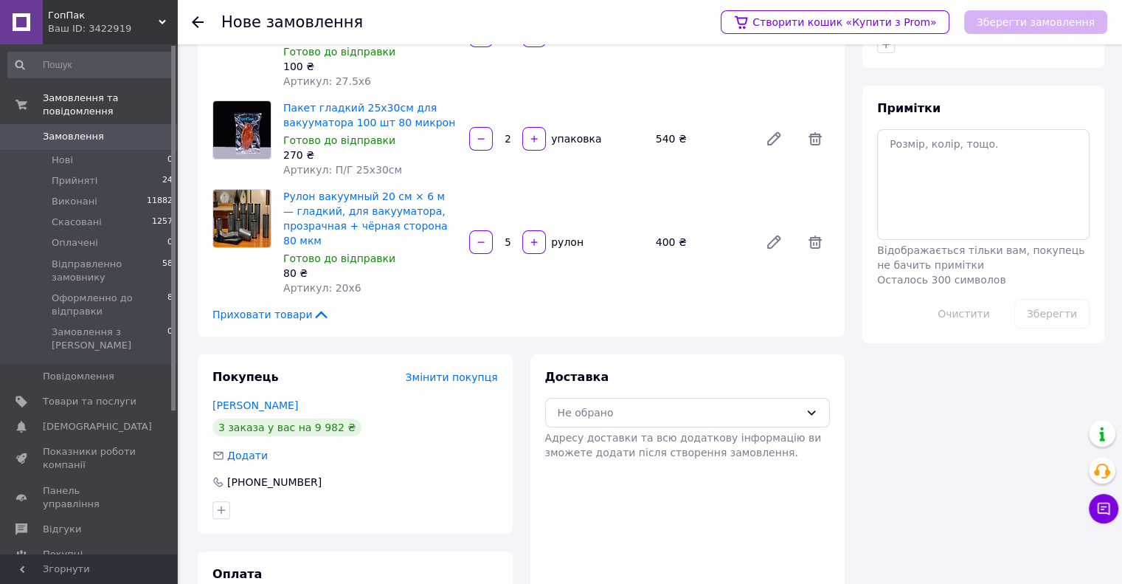
scroll to position [321, 0]
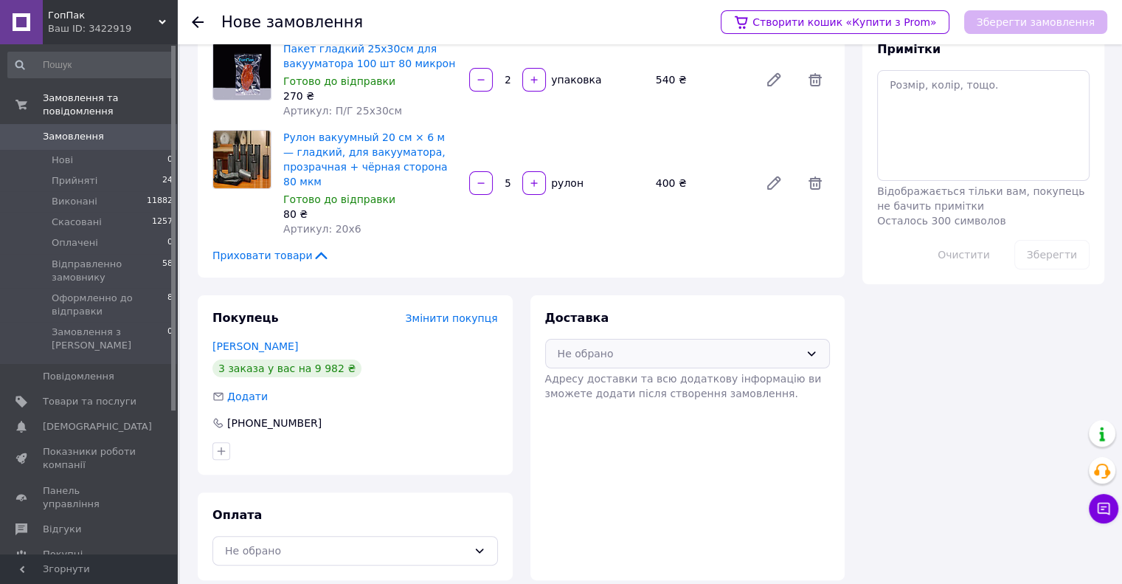
click at [708, 345] on div "Не обрано" at bounding box center [679, 353] width 243 height 16
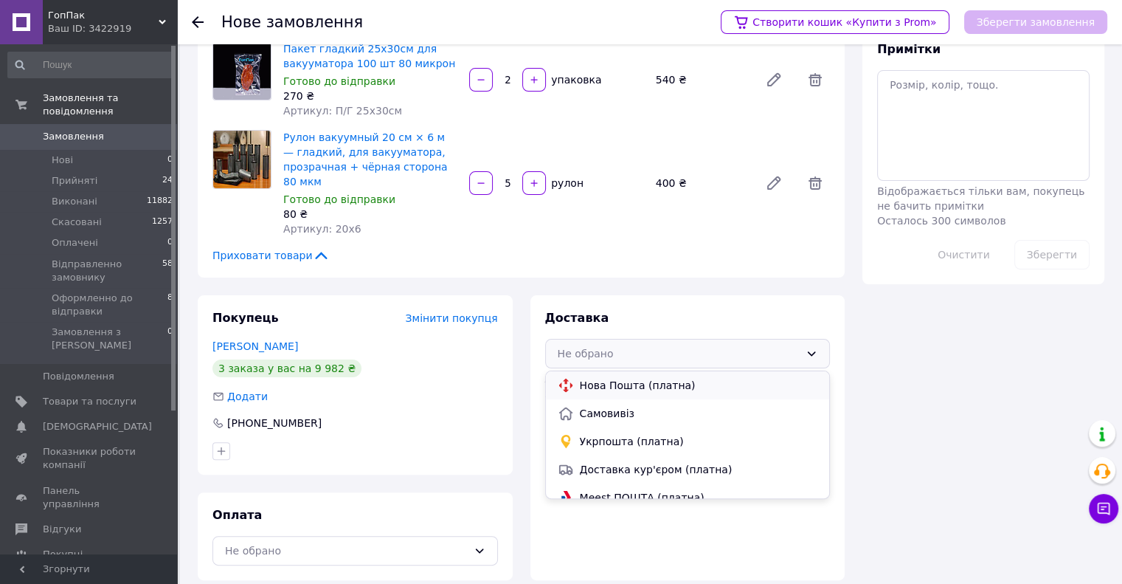
click at [702, 378] on span "Нова Пошта (платна)" at bounding box center [699, 385] width 238 height 15
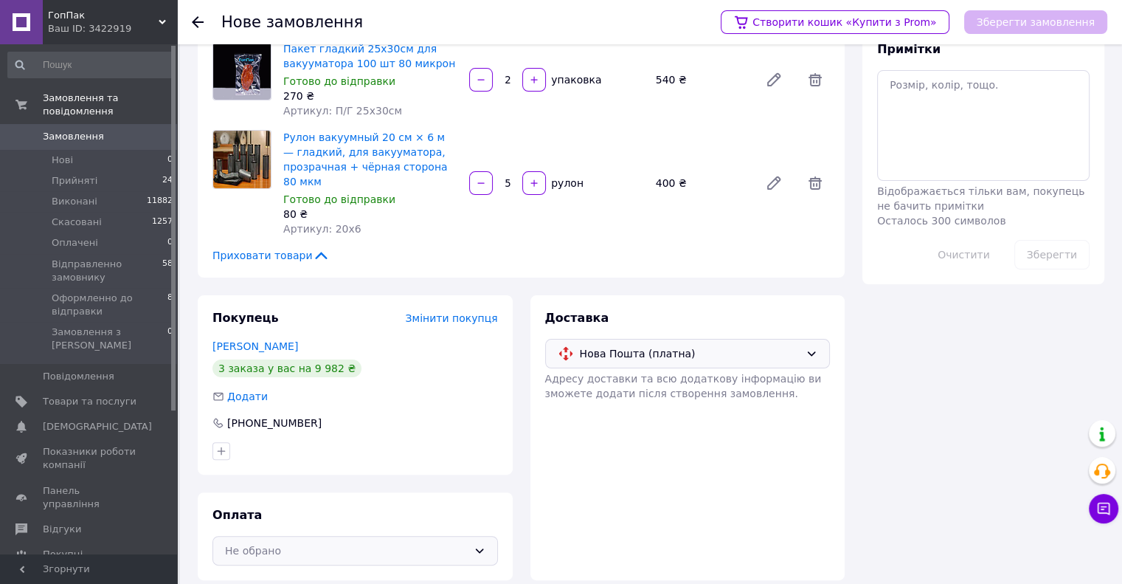
click at [333, 542] on div "Не обрано" at bounding box center [346, 550] width 243 height 16
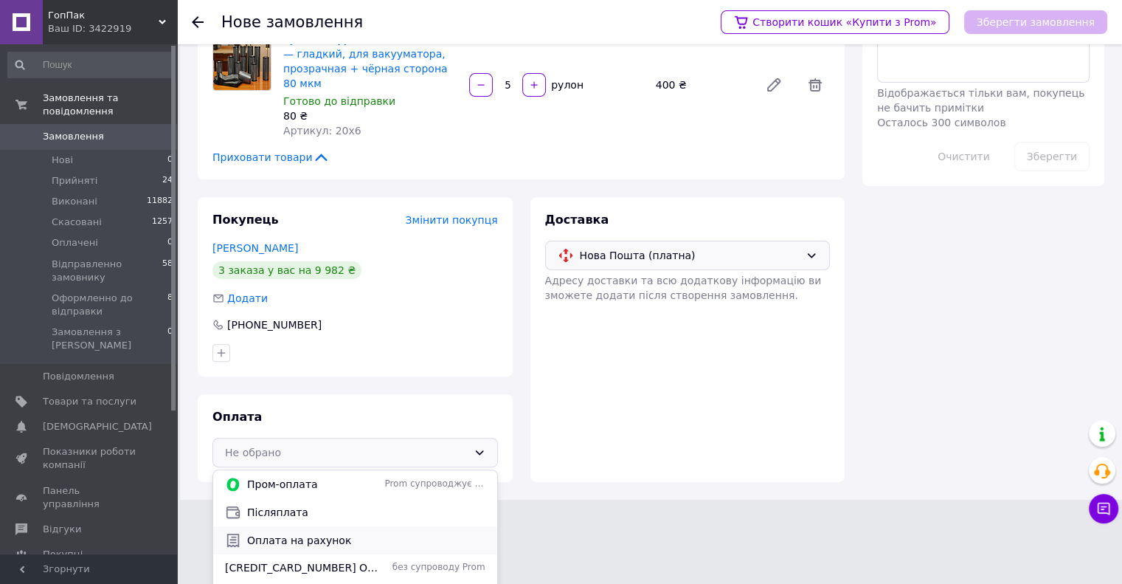
click at [312, 533] on span "Оплата на рахунок" at bounding box center [366, 540] width 238 height 15
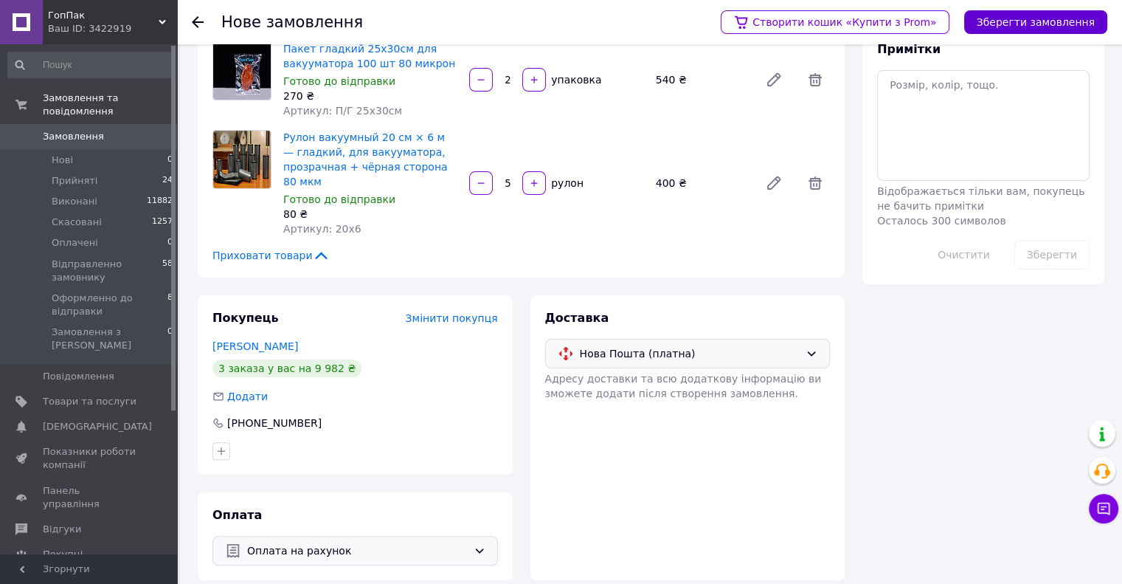
click at [1008, 17] on button "Зберегти замовлення" at bounding box center [1035, 22] width 143 height 24
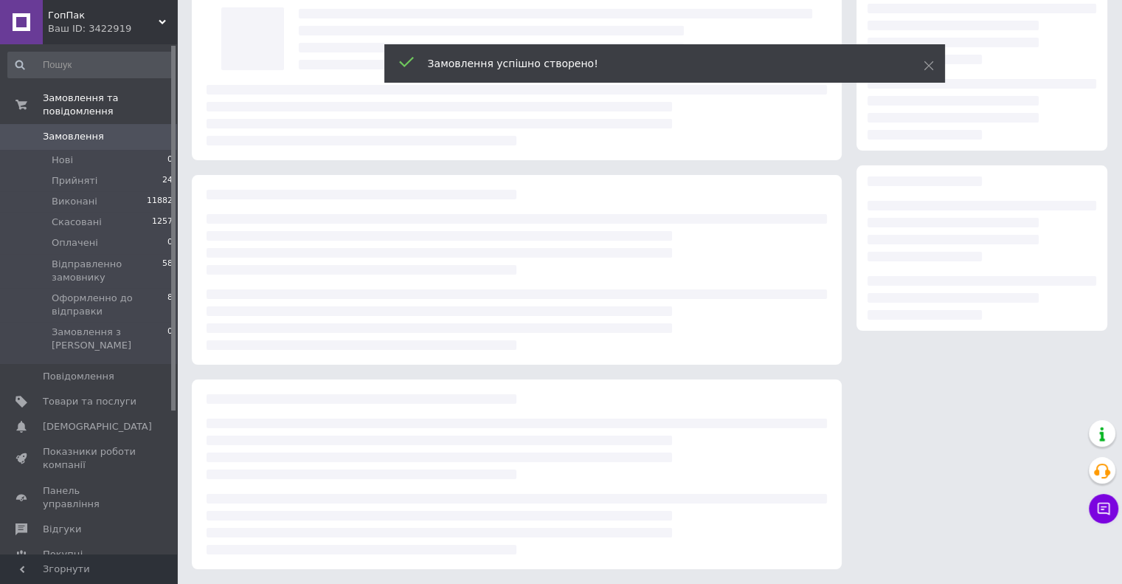
scroll to position [321, 0]
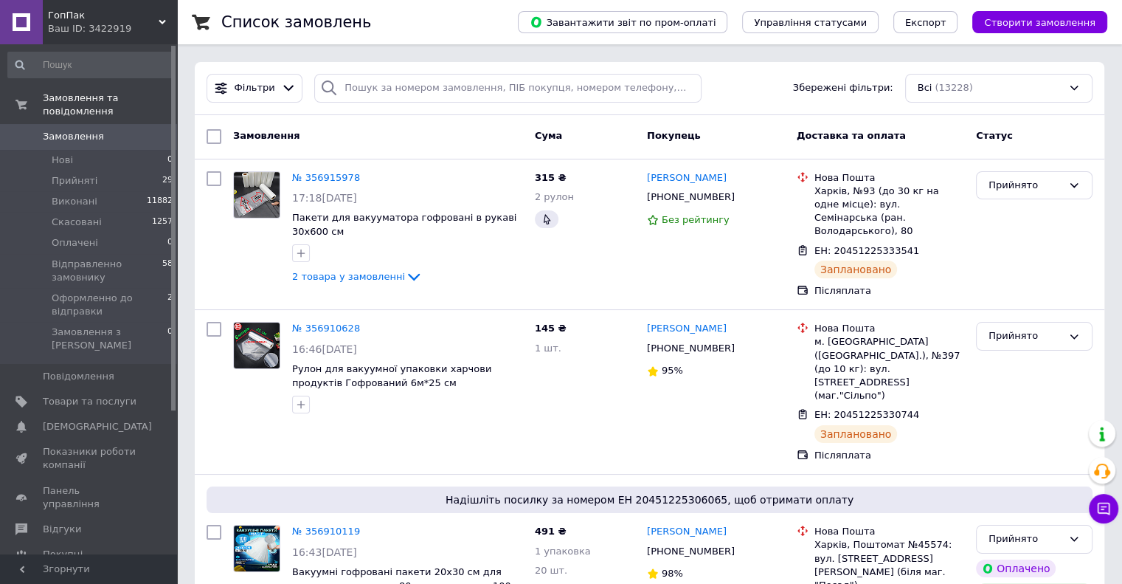
click at [100, 291] on span "Оформленно до відправки" at bounding box center [110, 304] width 116 height 27
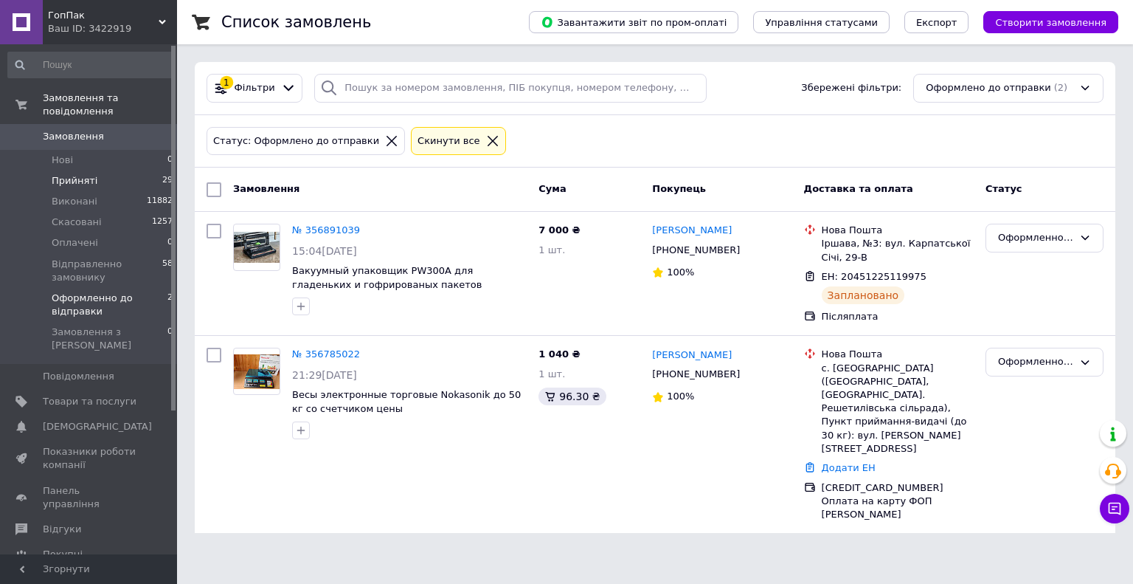
click at [83, 174] on span "Прийняті" at bounding box center [75, 180] width 46 height 13
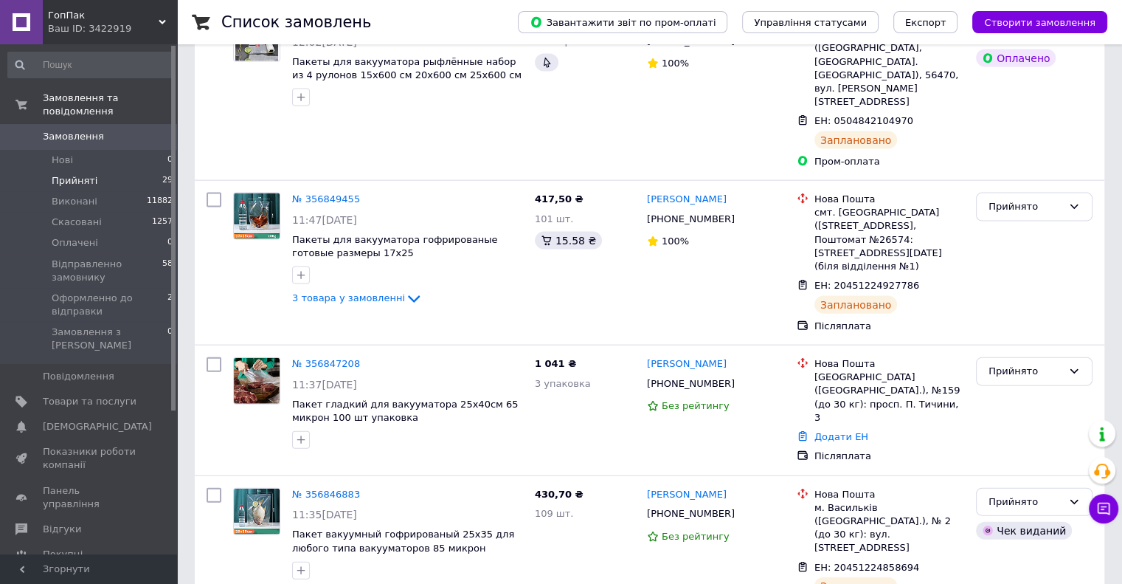
scroll to position [4121, 0]
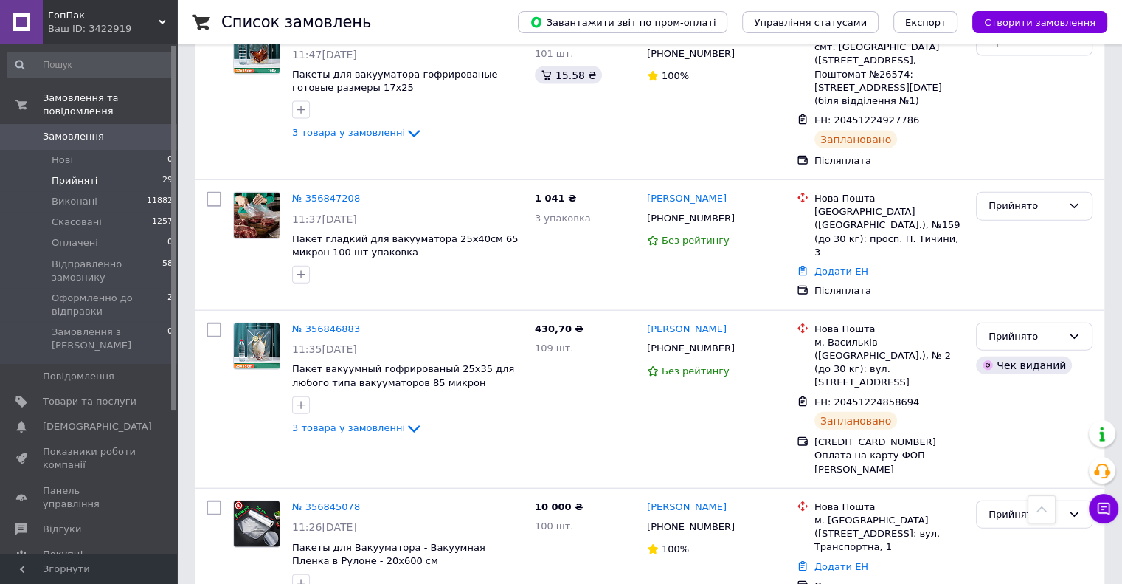
scroll to position [3236, 0]
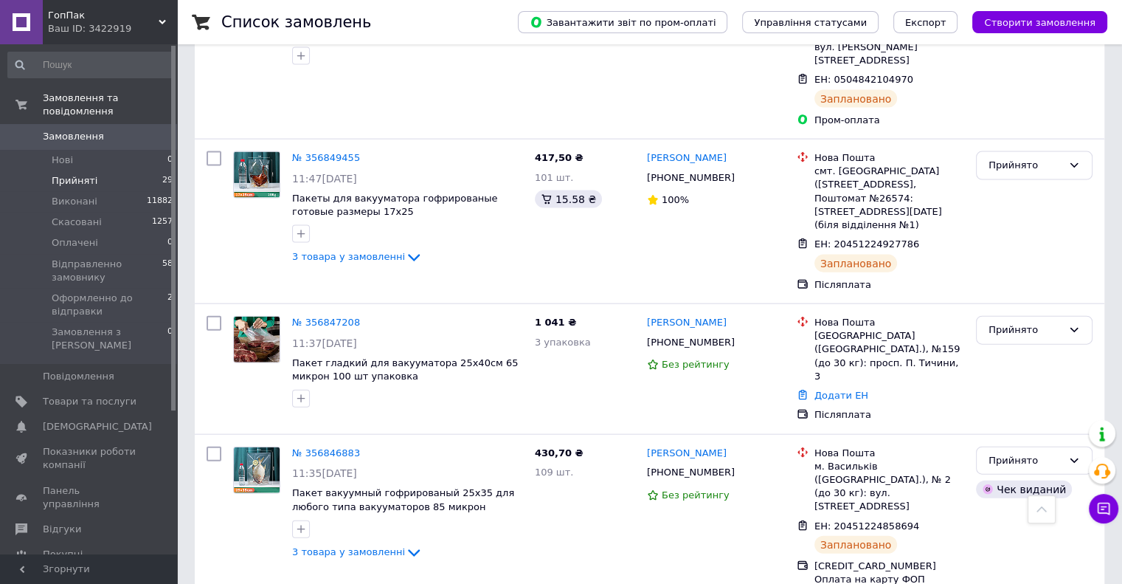
click at [51, 130] on span "Замовлення" at bounding box center [73, 136] width 61 height 13
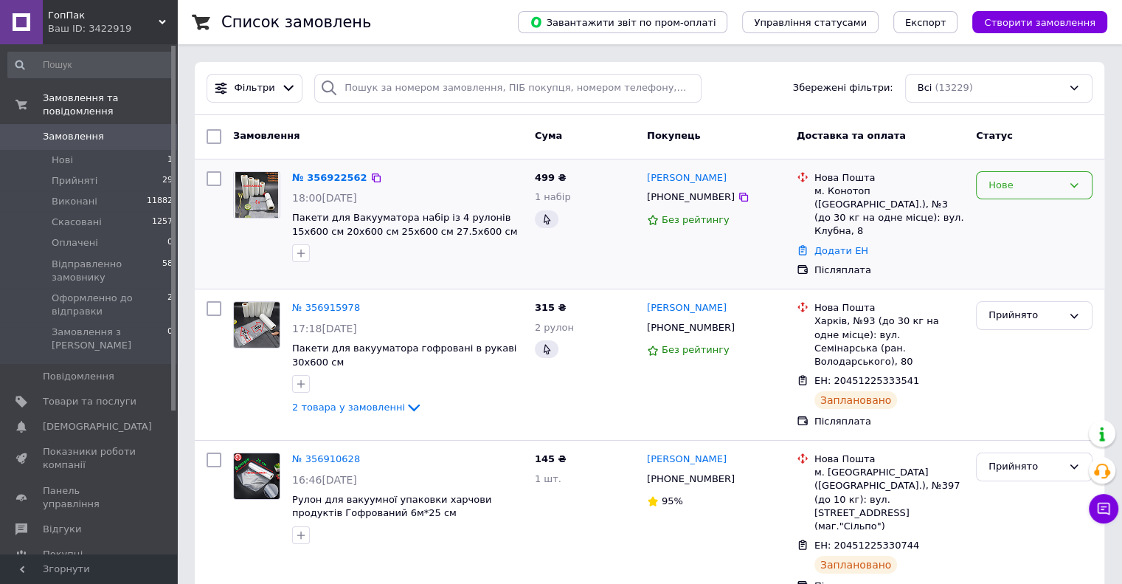
click at [1027, 182] on div "Нове" at bounding box center [1026, 185] width 74 height 15
click at [1014, 211] on li "Прийнято" at bounding box center [1034, 215] width 115 height 27
click at [305, 177] on link "№ 356922562" at bounding box center [326, 177] width 68 height 11
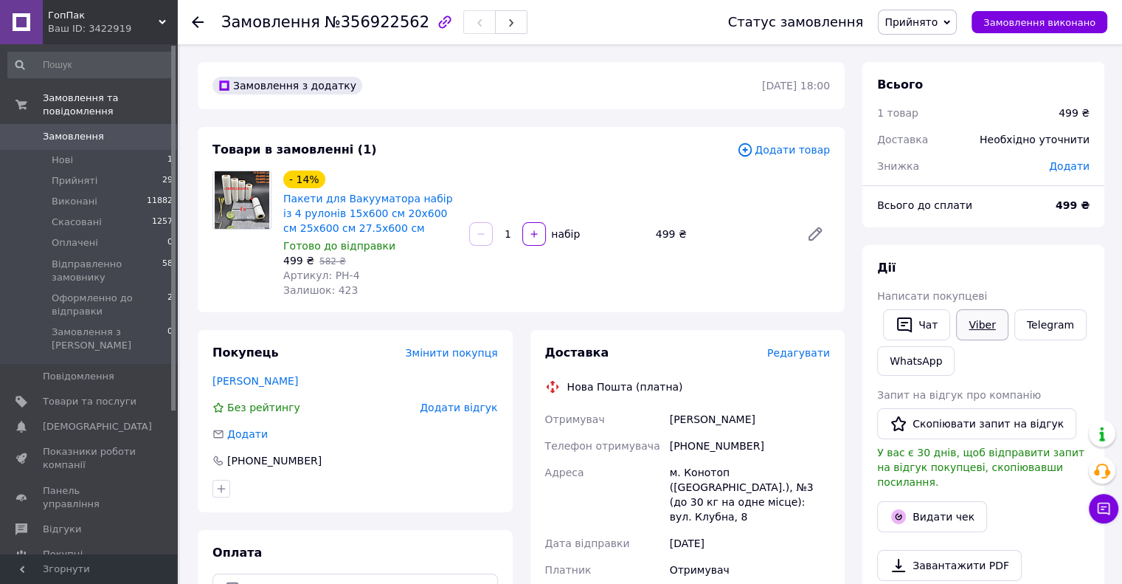
click at [984, 324] on link "Viber" at bounding box center [982, 324] width 52 height 31
click at [1087, 373] on div "Чат Viber Telegram WhatsApp" at bounding box center [983, 342] width 218 height 72
click at [303, 255] on span "499 ₴" at bounding box center [298, 261] width 31 height 12
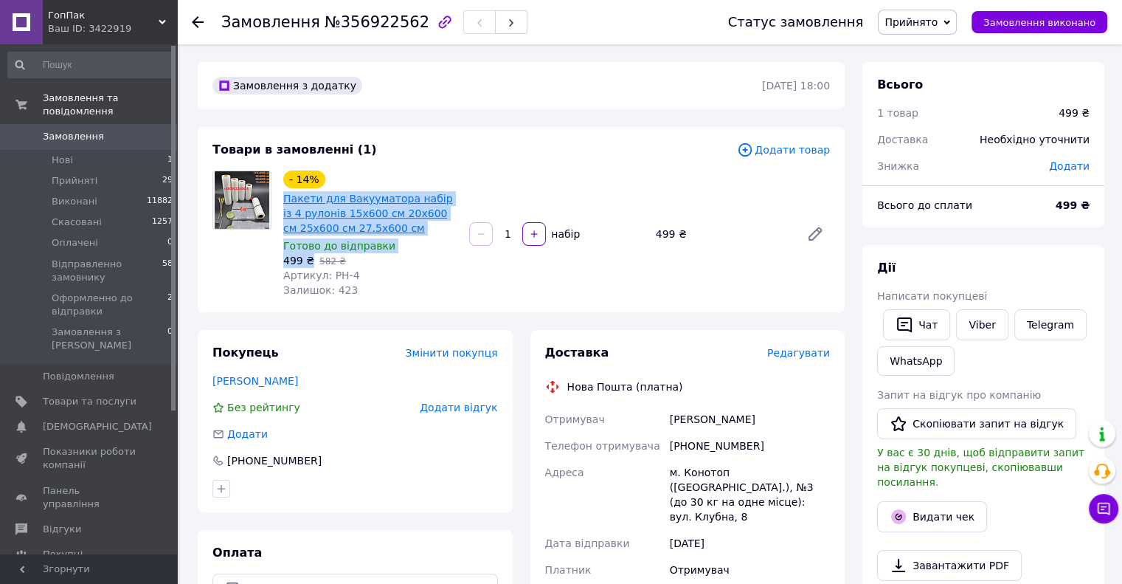
drag, startPoint x: 310, startPoint y: 261, endPoint x: 283, endPoint y: 201, distance: 66.1
click at [283, 201] on div "- 14% Пакети для Вакууматора набір із 4 рулонів 15х600 см 20х600 см 25х600 см 2…" at bounding box center [370, 234] width 186 height 133
copy div "Пакети для Вакууматора набір із 4 рулонів 15х600 см 20х600 см 25х600 см 27.5х60…"
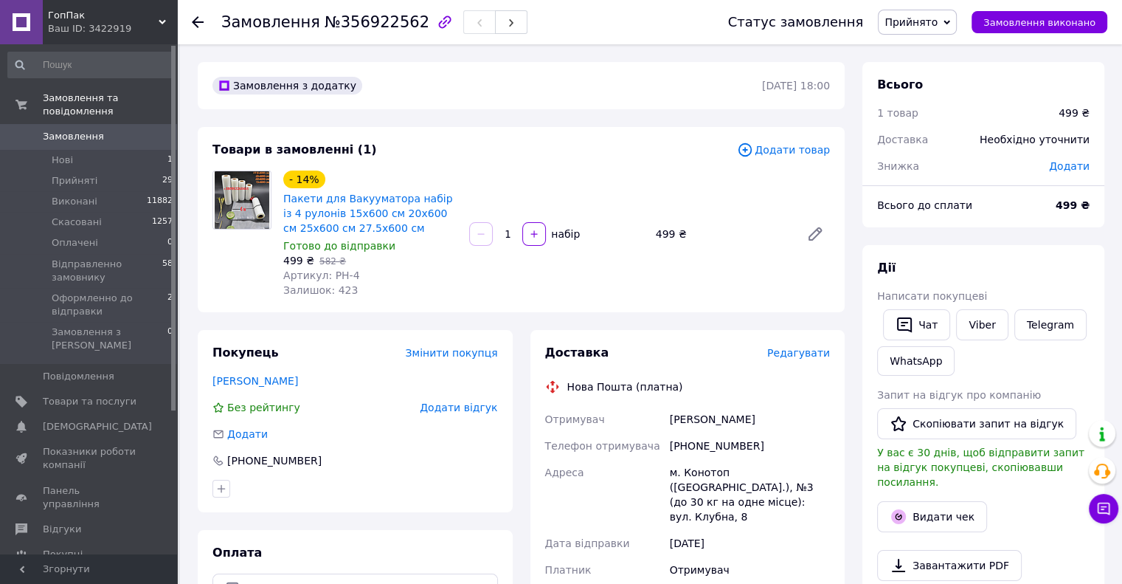
click at [514, 422] on div "Покупець Змінити покупця Тімоніна Оксана Без рейтингу Додати відгук Додати +380…" at bounding box center [355, 595] width 333 height 531
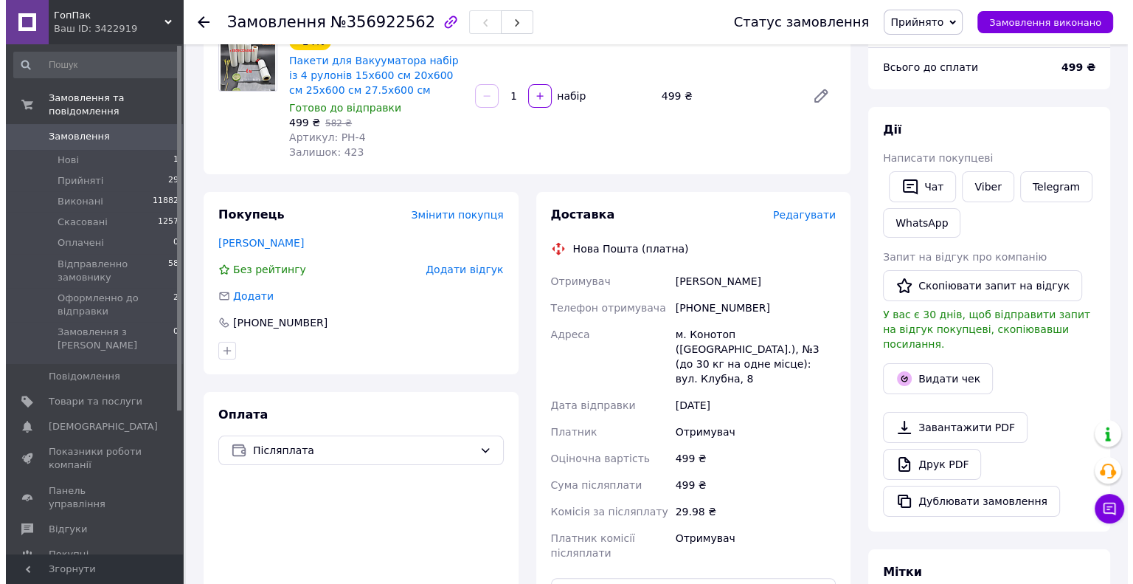
scroll to position [148, 0]
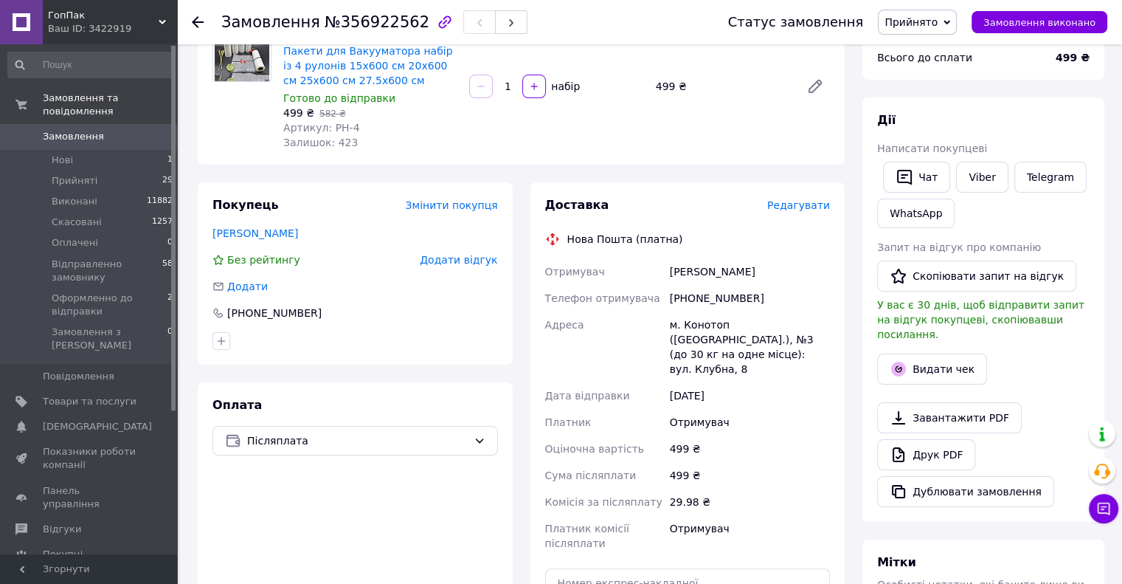
click at [812, 205] on span "Редагувати" at bounding box center [798, 205] width 63 height 12
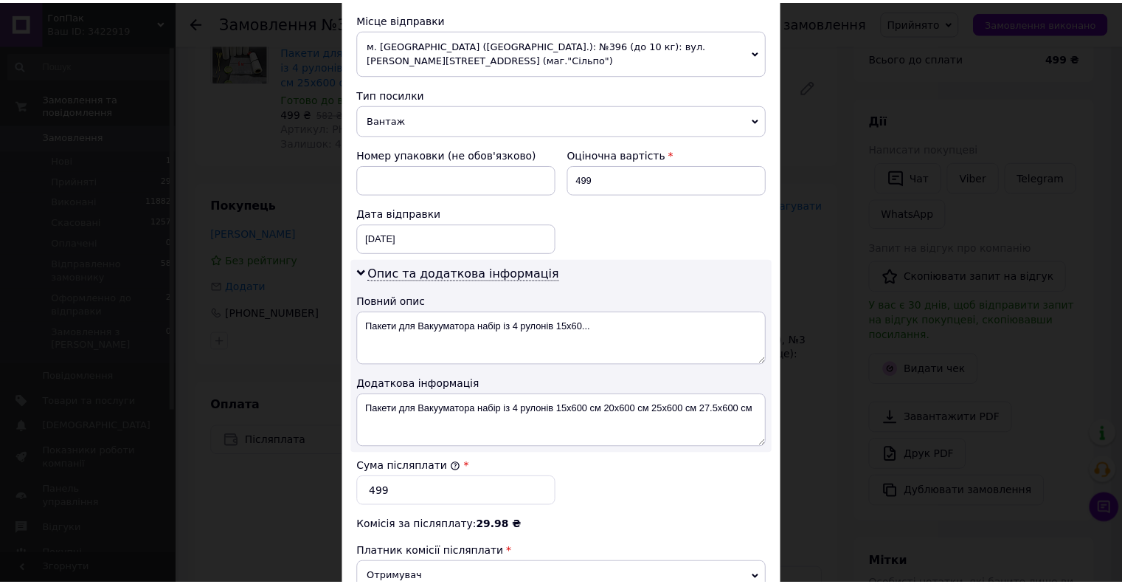
scroll to position [702, 0]
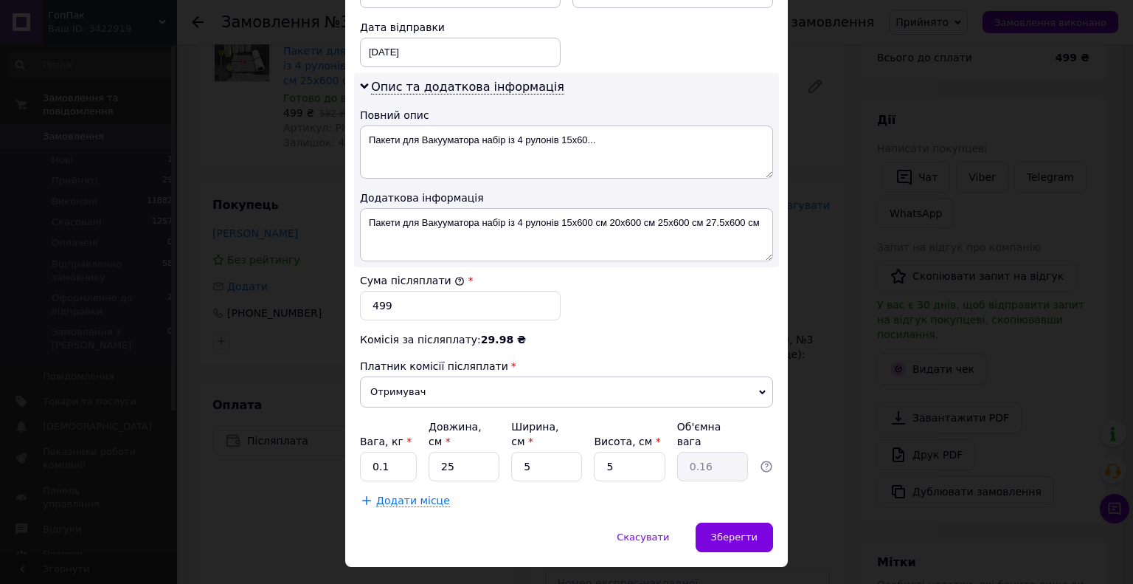
click at [416, 431] on div "Вага, кг * 0.1 Довжина, см * 25 Ширина, см * 5 Висота, см * 5 Об'ємна вага 0.16" at bounding box center [566, 450] width 413 height 62
click at [412, 452] on input "0.1" at bounding box center [388, 467] width 57 height 30
type input "0.5"
click at [556, 452] on input "5" at bounding box center [546, 467] width 71 height 30
type input "3"
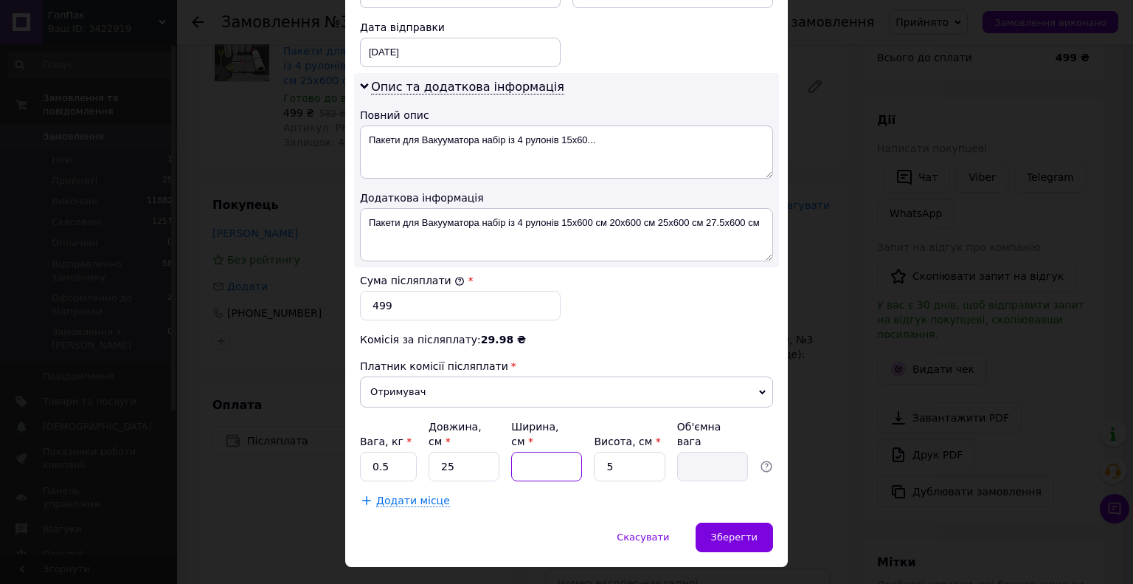
type input "0.1"
type input "32"
type input "1"
type input "32"
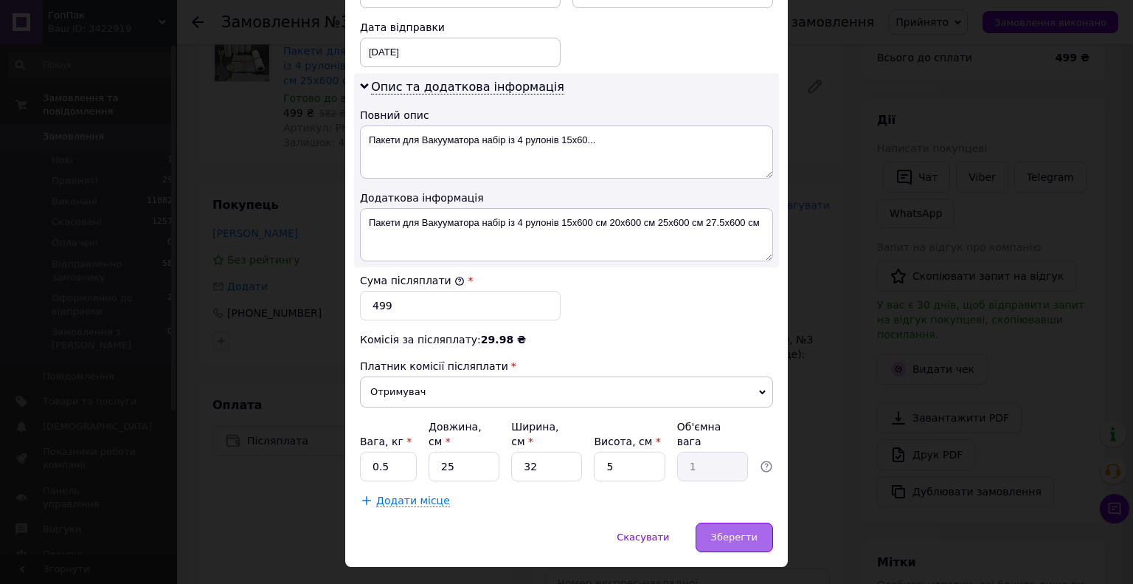
click at [732, 531] on span "Зберегти" at bounding box center [734, 536] width 46 height 11
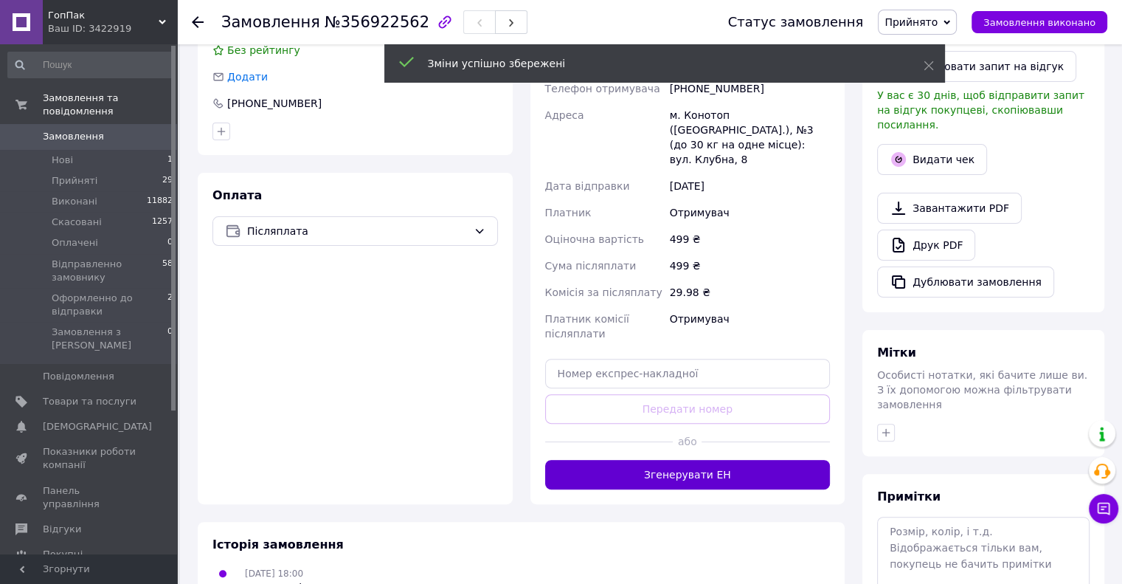
scroll to position [369, 0]
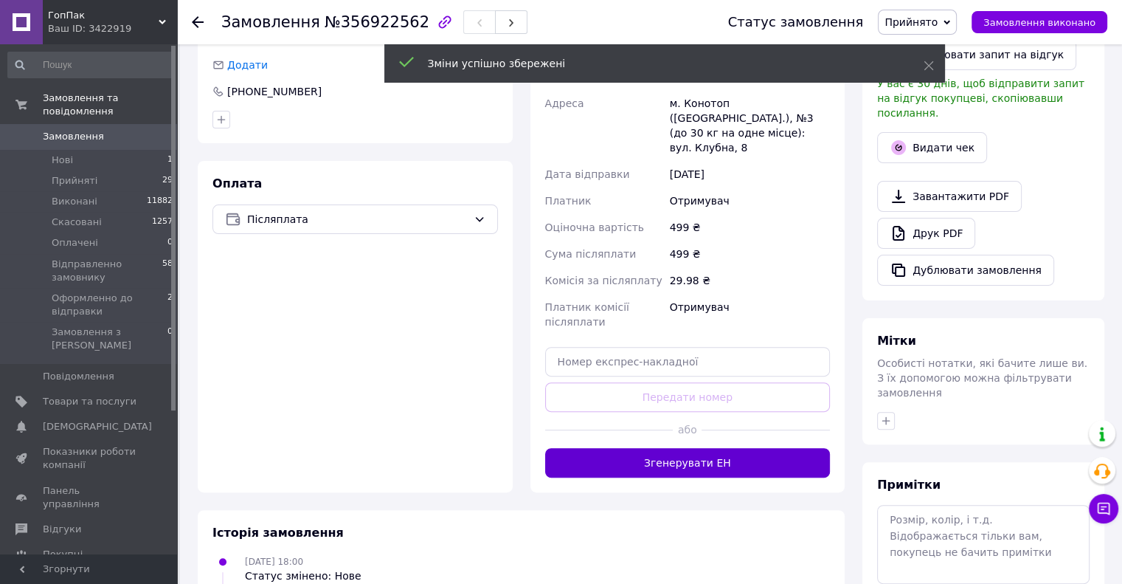
click at [725, 454] on button "Згенерувати ЕН" at bounding box center [688, 463] width 286 height 30
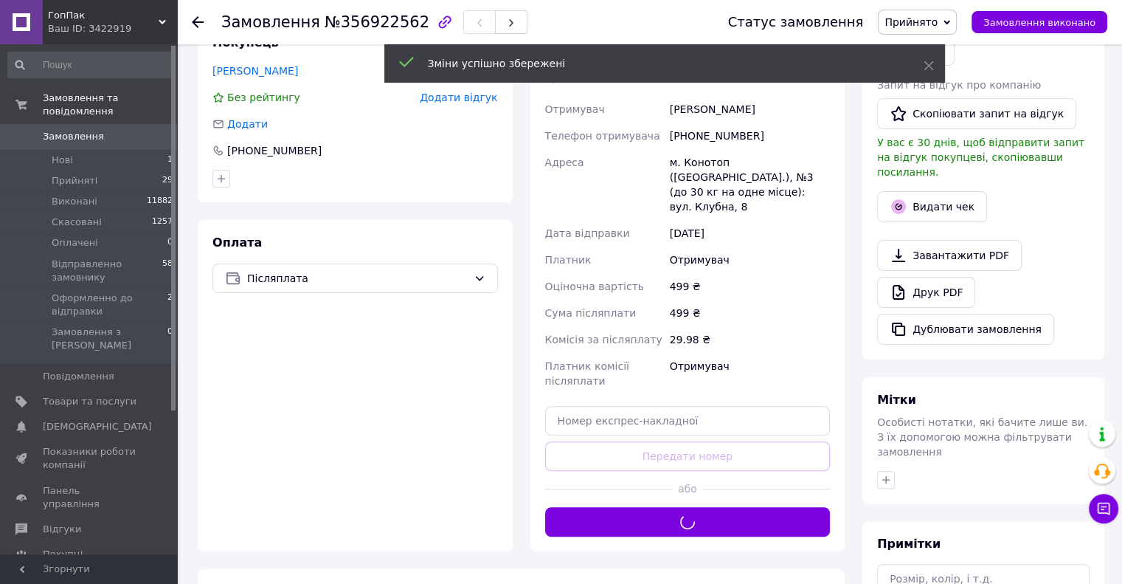
scroll to position [221, 0]
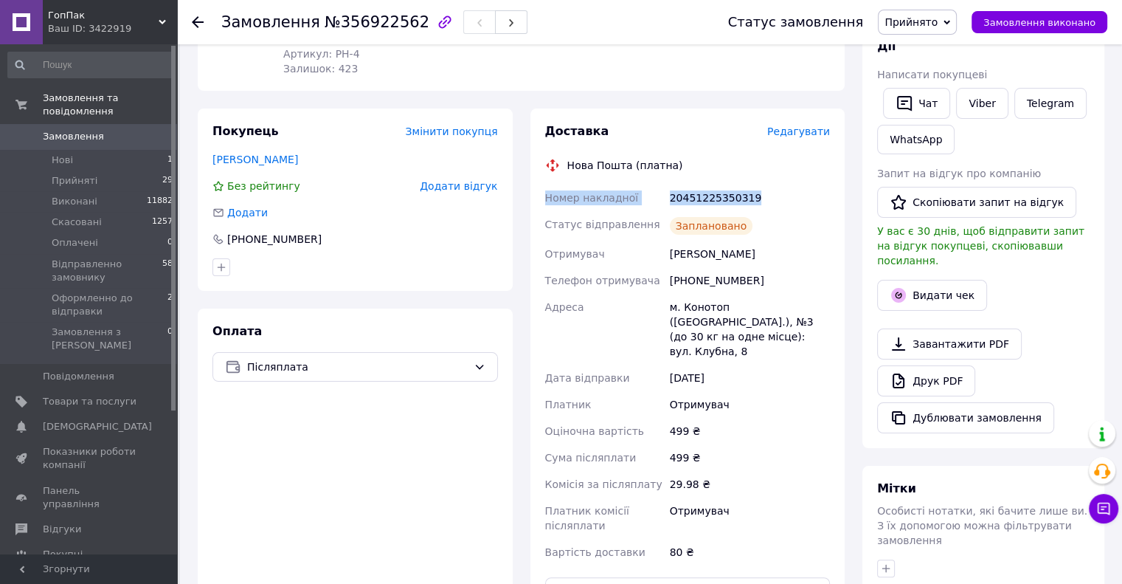
drag, startPoint x: 756, startPoint y: 196, endPoint x: 540, endPoint y: 205, distance: 216.4
click at [540, 204] on div "Доставка Редагувати Нова Пошта (платна) Номер накладної 20451225350319 Статус в…" at bounding box center [688, 364] width 315 height 513
copy div "Номер накладної 20451225350319"
click at [514, 486] on div "Покупець Змінити покупця Тімоніна Оксана Без рейтингу Додати відгук Додати +380…" at bounding box center [355, 364] width 333 height 513
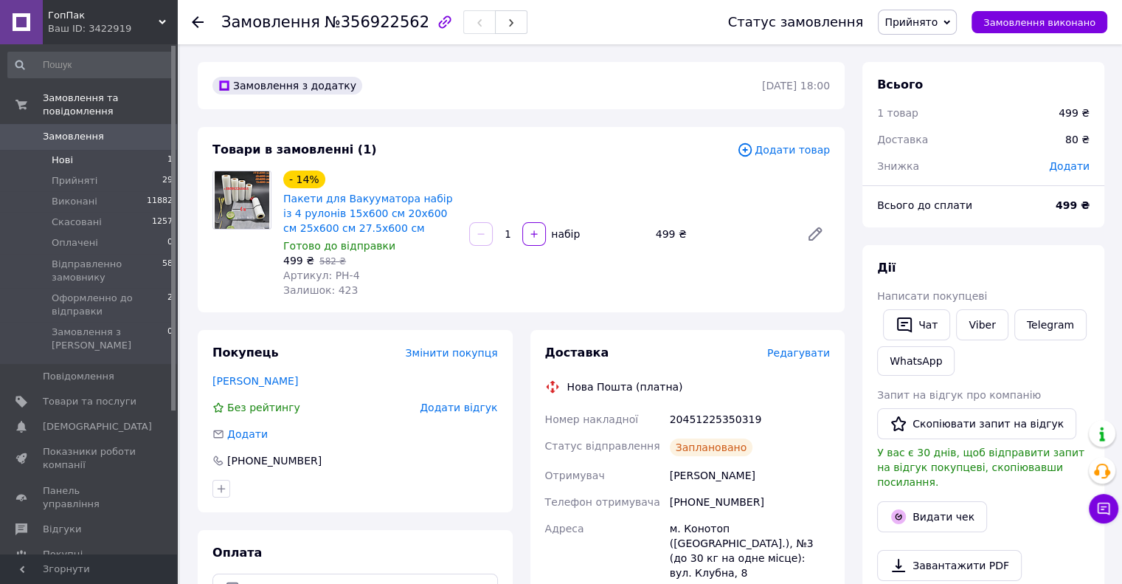
click at [63, 153] on span "Нові" at bounding box center [62, 159] width 21 height 13
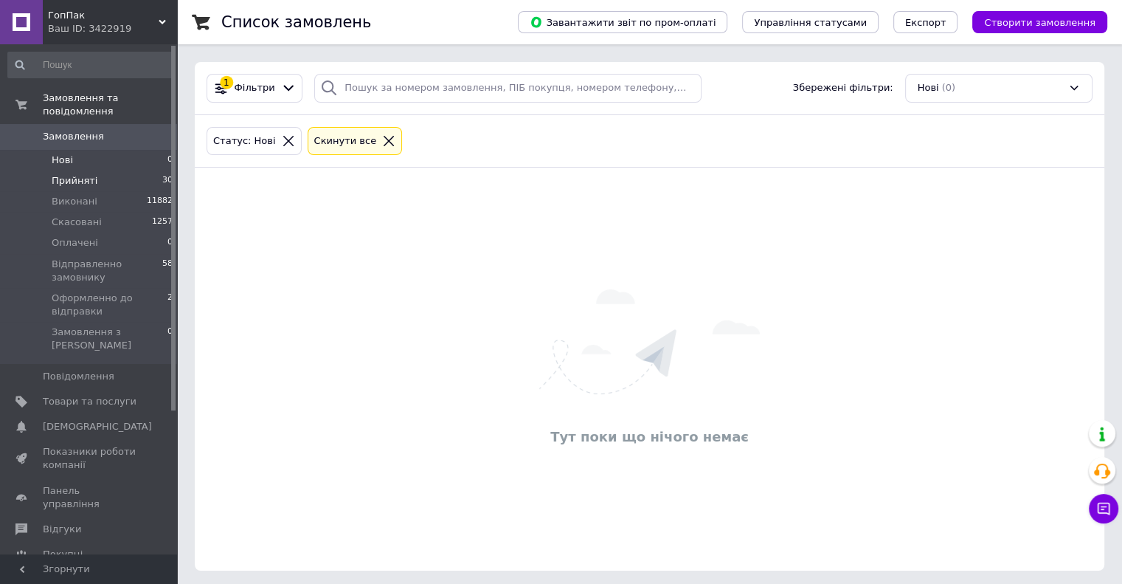
click at [83, 174] on span "Прийняті" at bounding box center [75, 180] width 46 height 13
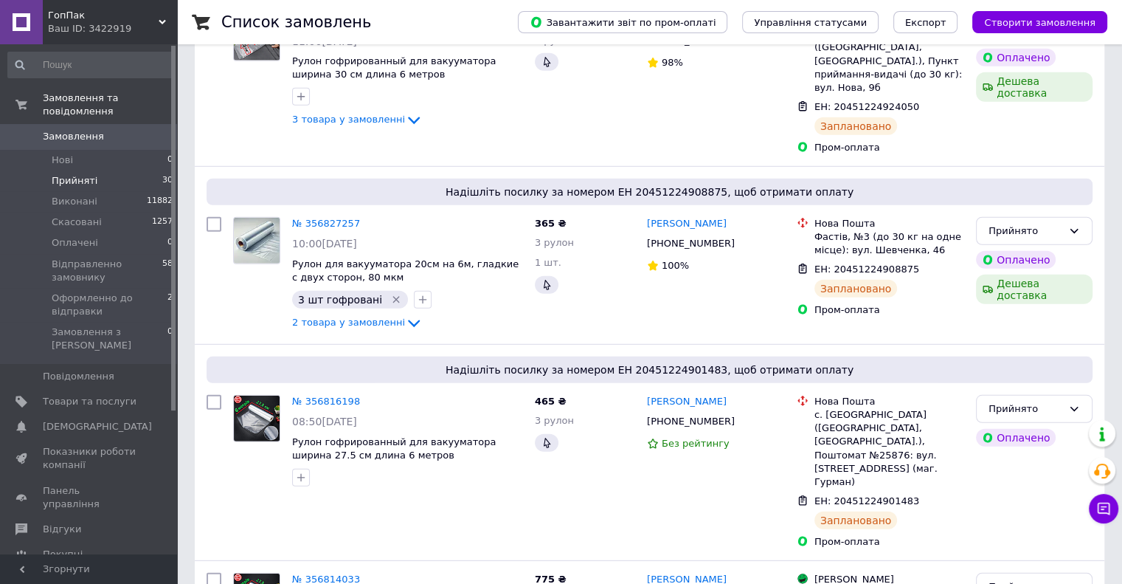
scroll to position [4259, 0]
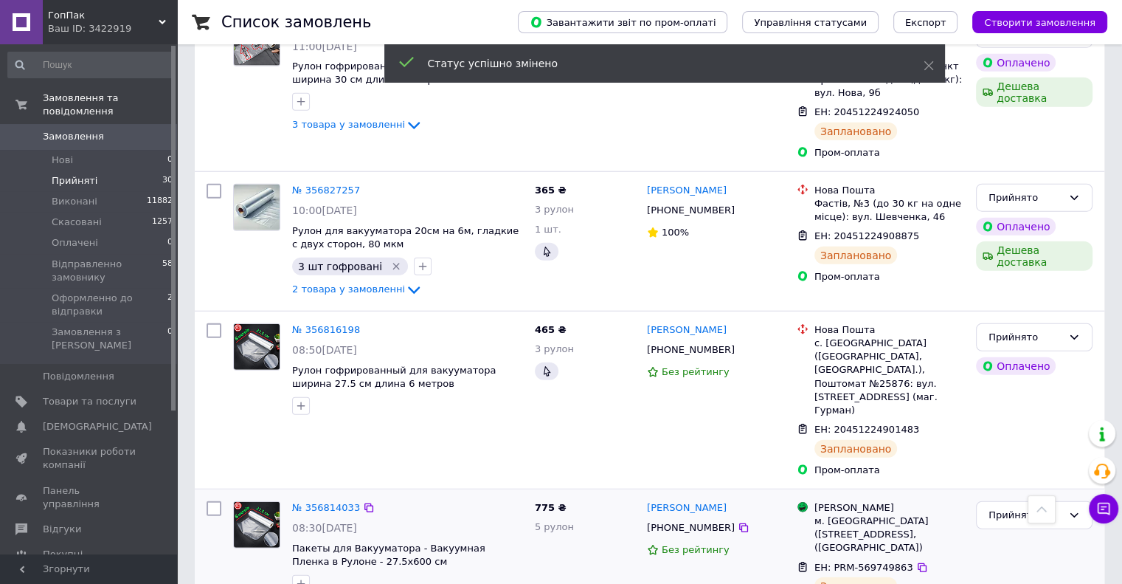
scroll to position [4185, 0]
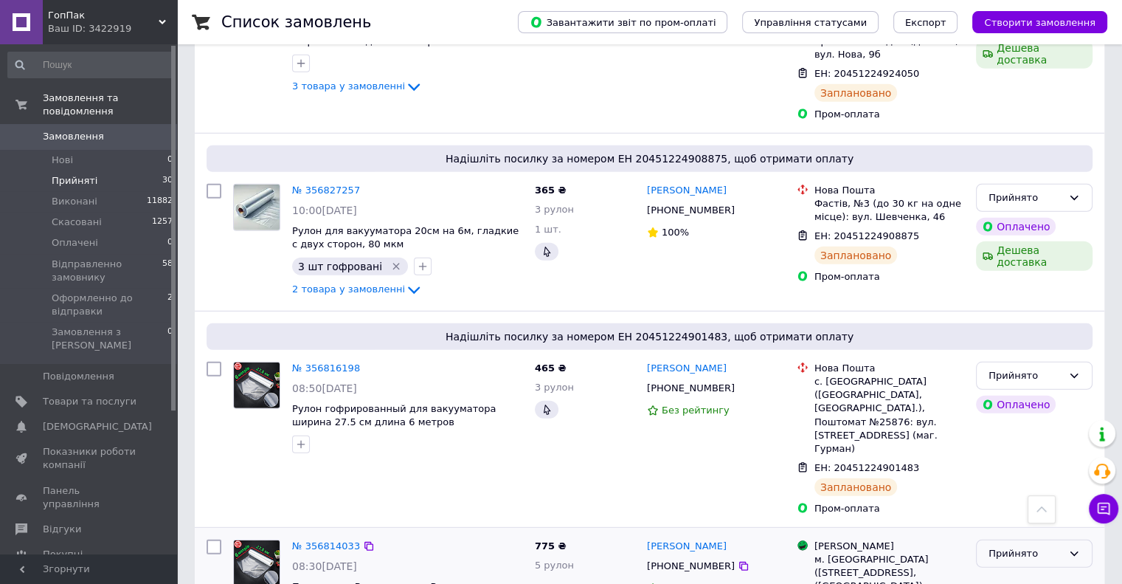
click at [1012, 546] on div "Прийнято" at bounding box center [1026, 553] width 74 height 15
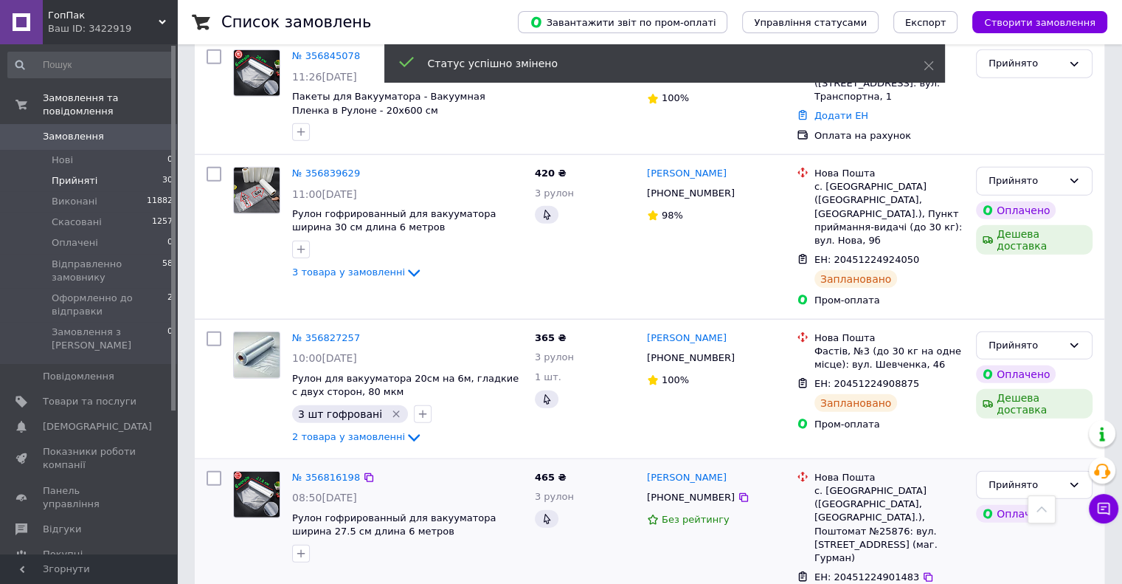
scroll to position [4038, 0]
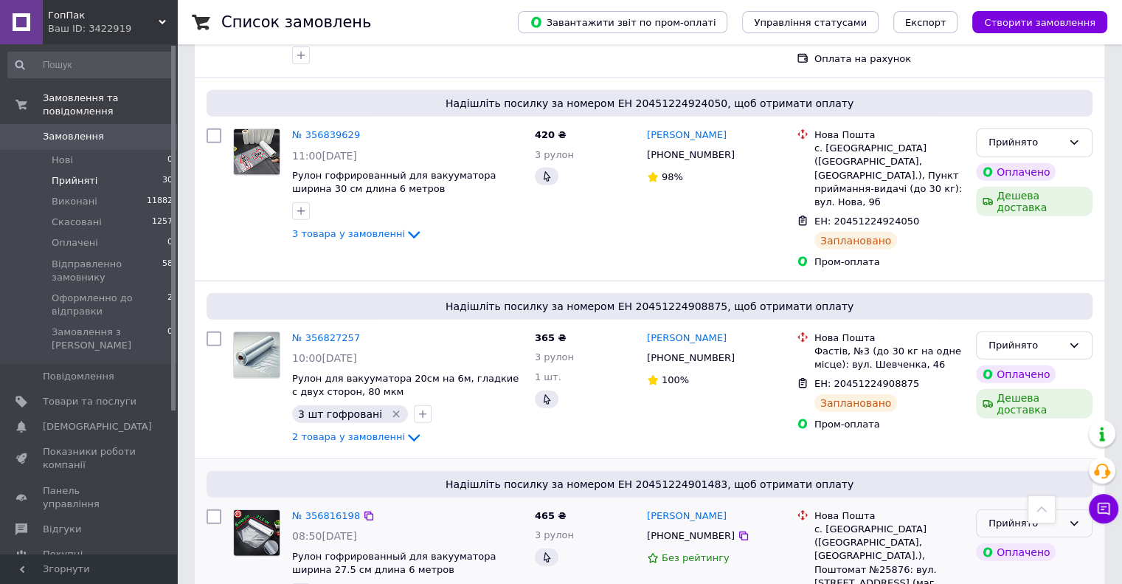
click at [1028, 516] on div "Прийнято" at bounding box center [1026, 523] width 74 height 15
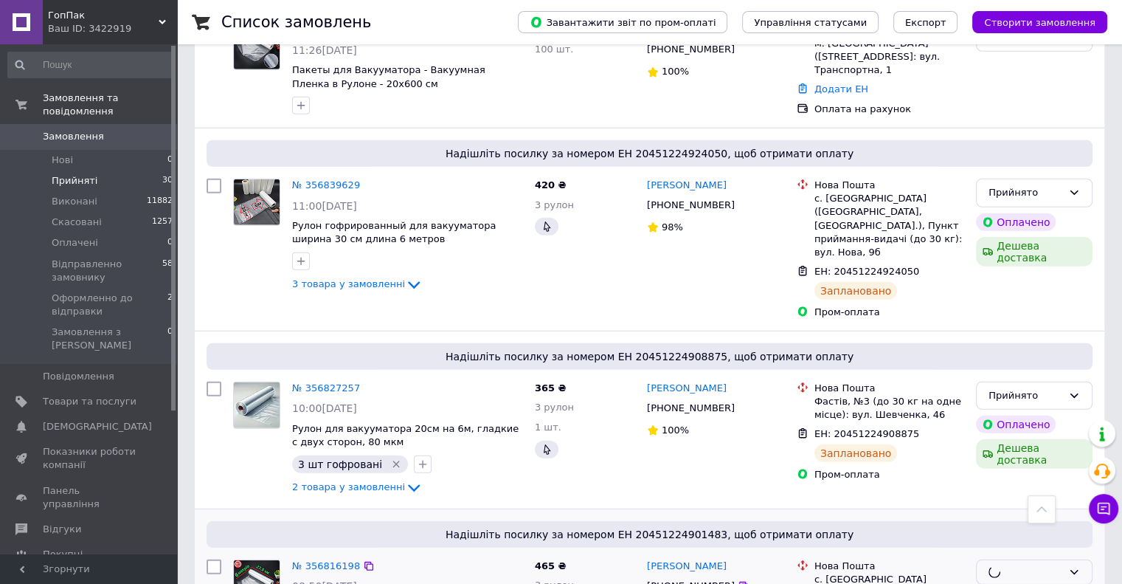
scroll to position [3890, 0]
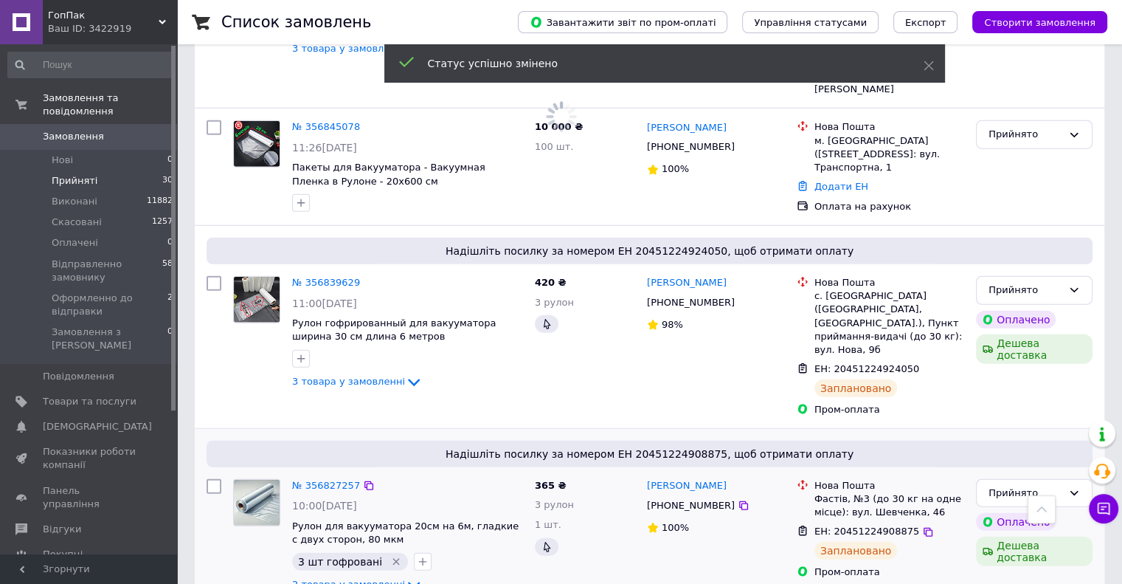
click at [408, 581] on icon at bounding box center [414, 584] width 12 height 7
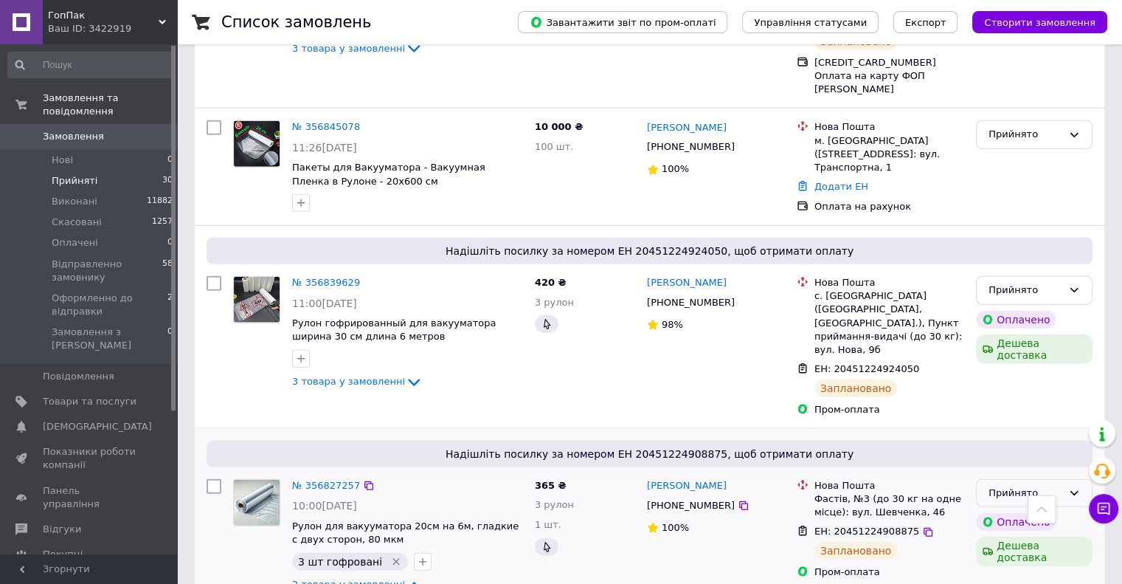
click at [1015, 486] on div "Прийнято" at bounding box center [1026, 493] width 74 height 15
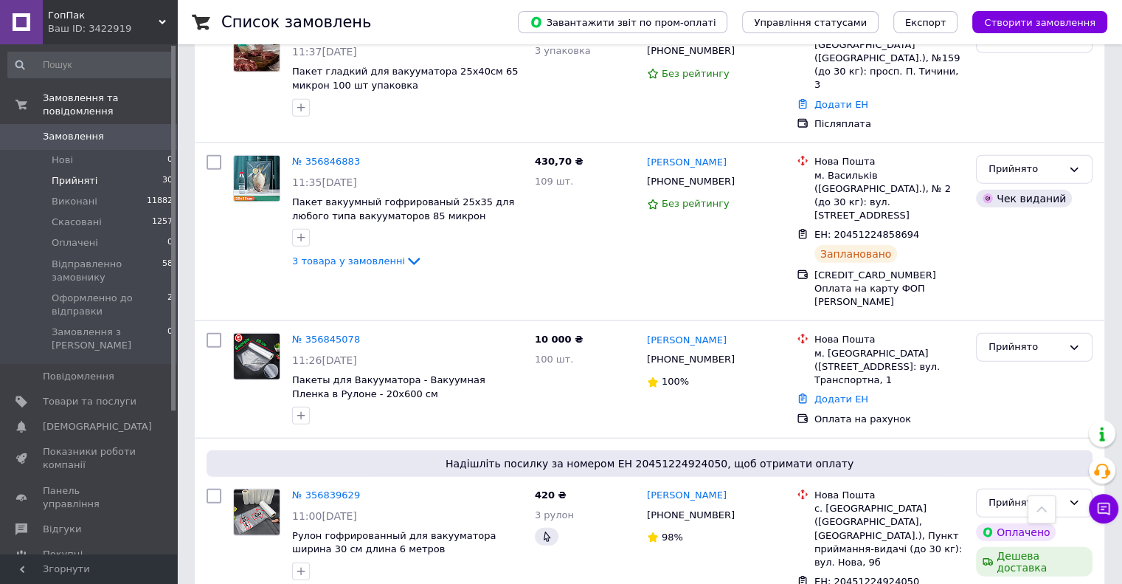
scroll to position [3669, 0]
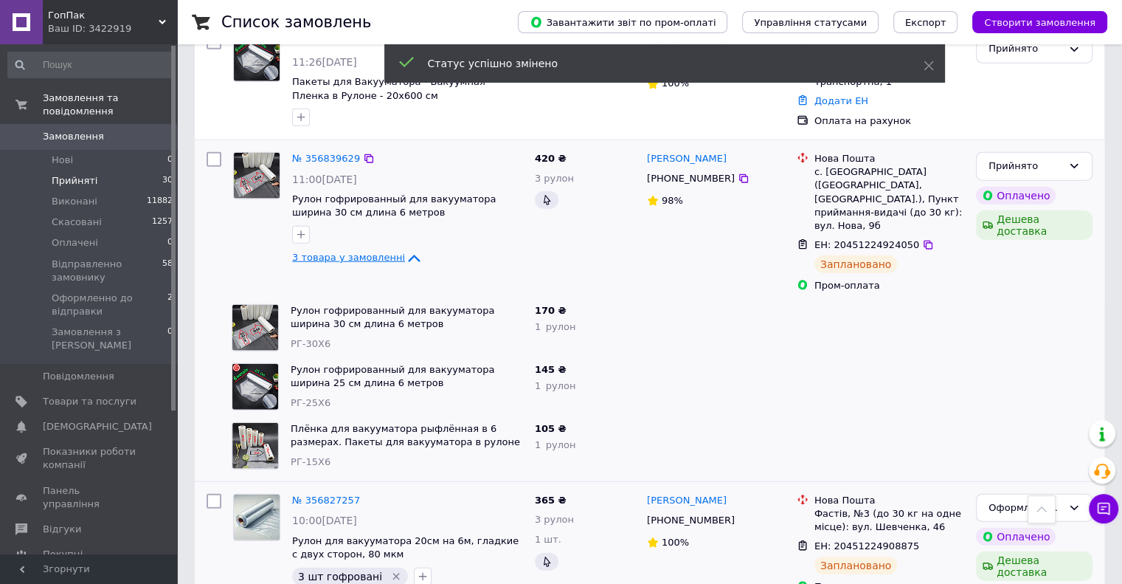
scroll to position [3743, 0]
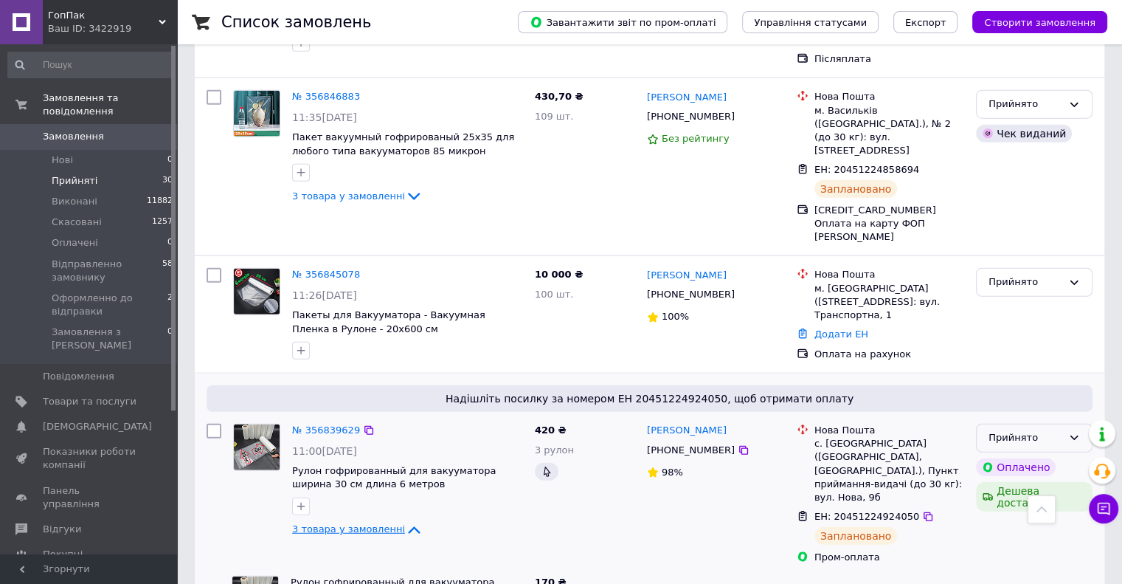
click at [1051, 430] on div "Прийнято" at bounding box center [1026, 437] width 74 height 15
click at [1015, 535] on li "Оформленно до відправки" at bounding box center [1034, 556] width 115 height 42
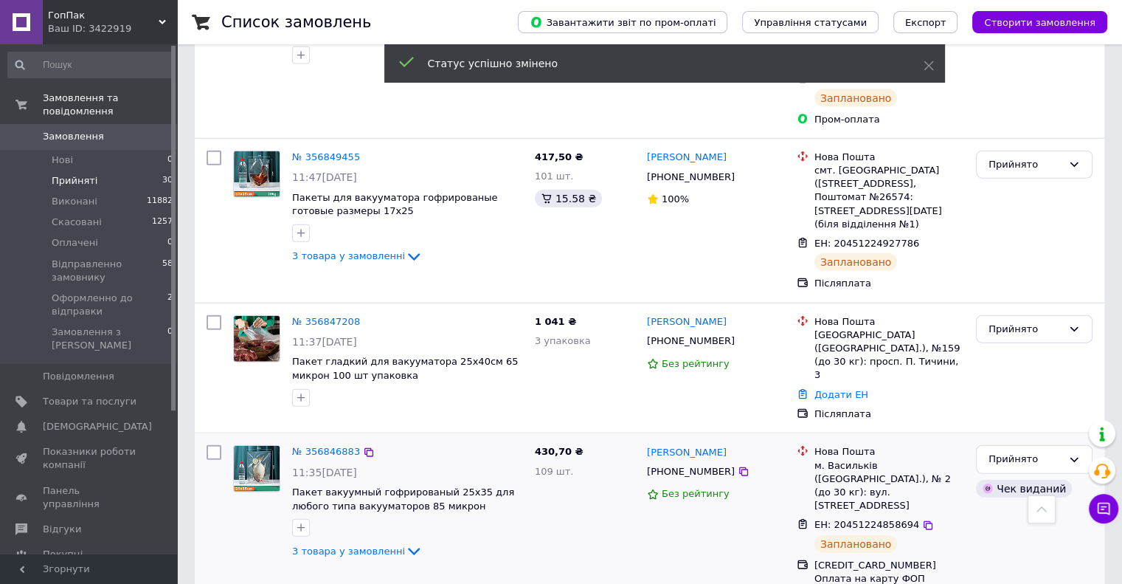
scroll to position [3374, 0]
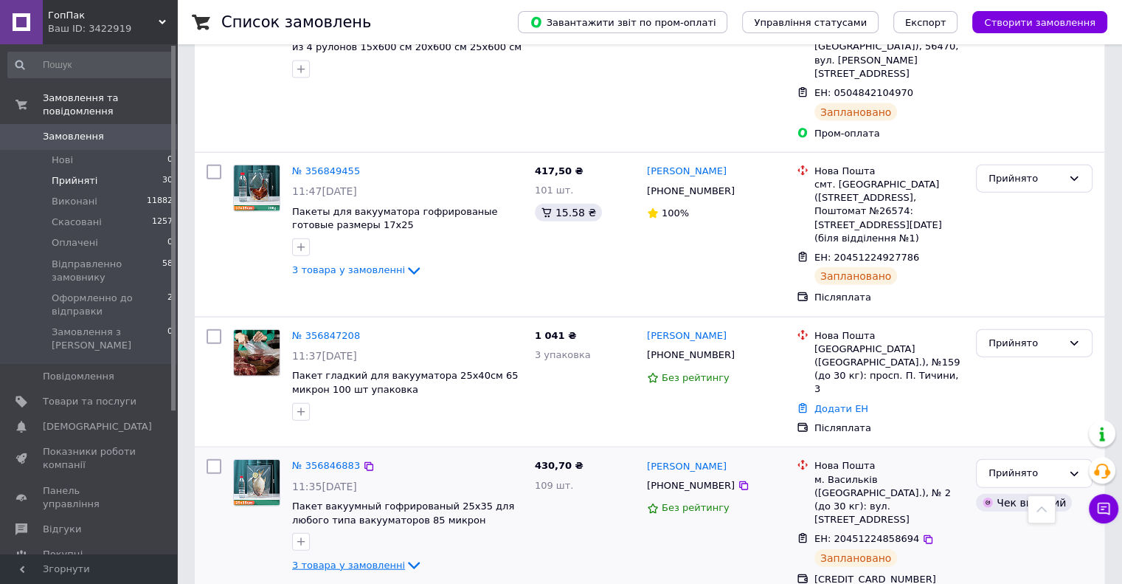
click at [405, 556] on icon at bounding box center [414, 565] width 18 height 18
click at [1016, 466] on div "Прийнято" at bounding box center [1026, 473] width 74 height 15
click at [1012, 571] on li "Оформленно до відправки" at bounding box center [1034, 592] width 115 height 42
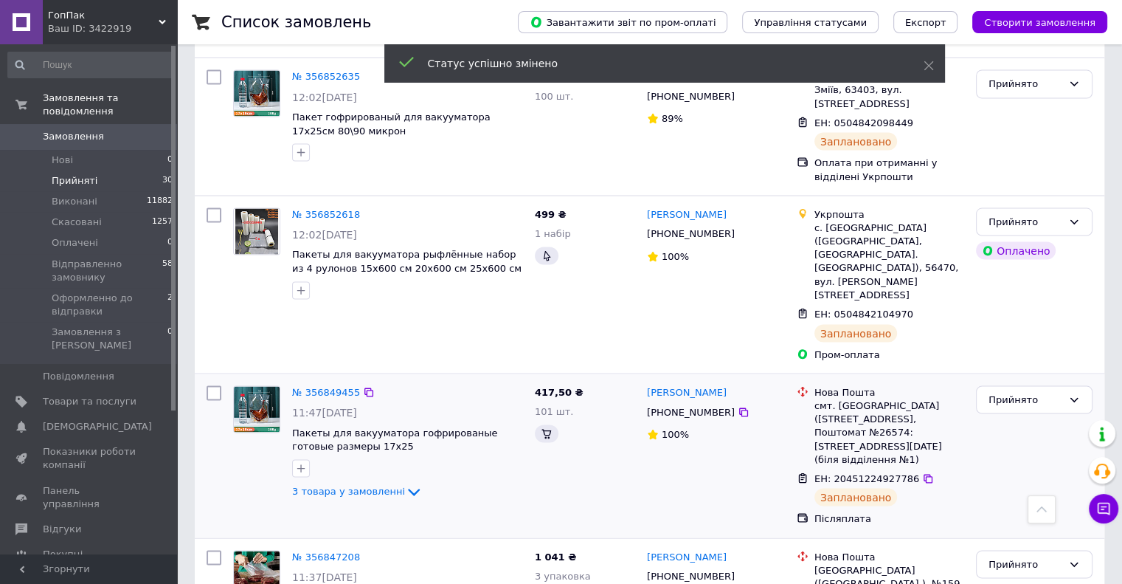
scroll to position [3152, 0]
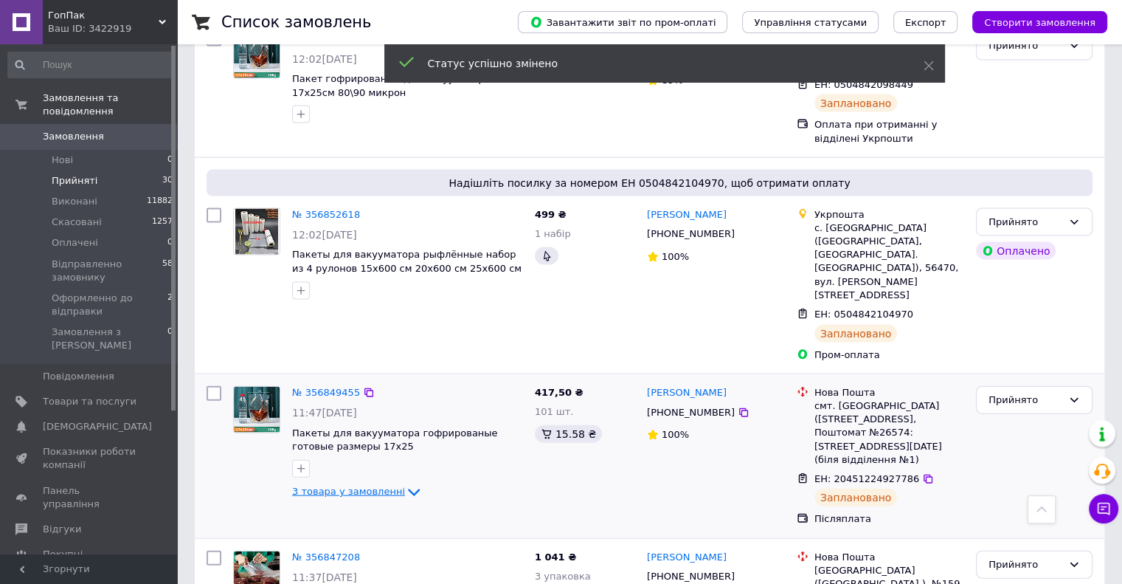
click at [405, 483] on icon at bounding box center [414, 492] width 18 height 18
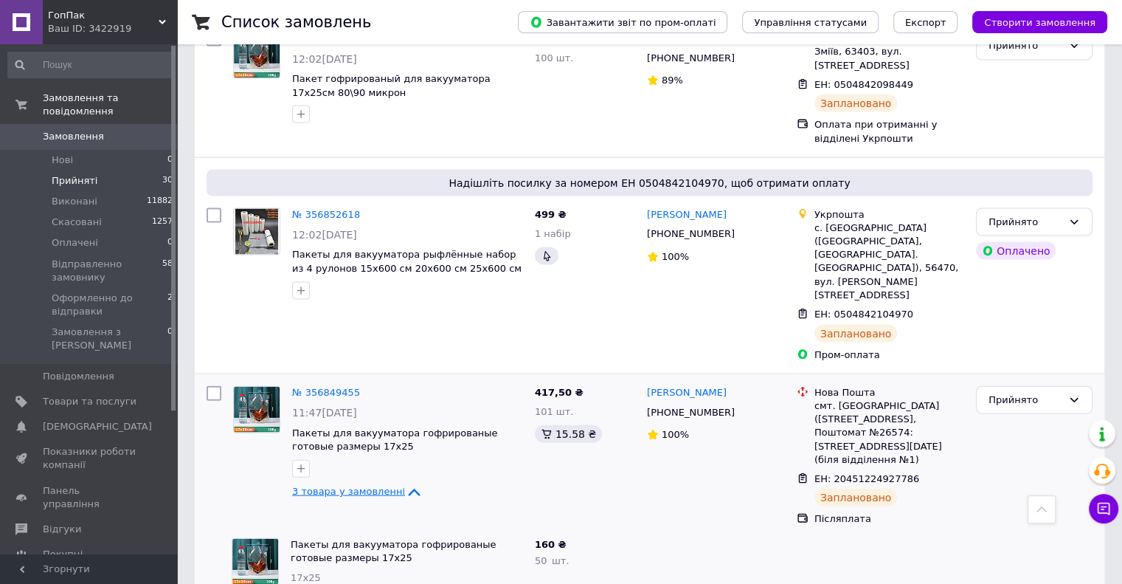
drag, startPoint x: 312, startPoint y: -83, endPoint x: 298, endPoint y: -89, distance: 15.2
drag, startPoint x: 298, startPoint y: -89, endPoint x: 676, endPoint y: 323, distance: 559.3
click at [676, 532] on div at bounding box center [716, 561] width 150 height 59
click at [1020, 393] on div "Прийнято" at bounding box center [1026, 400] width 74 height 15
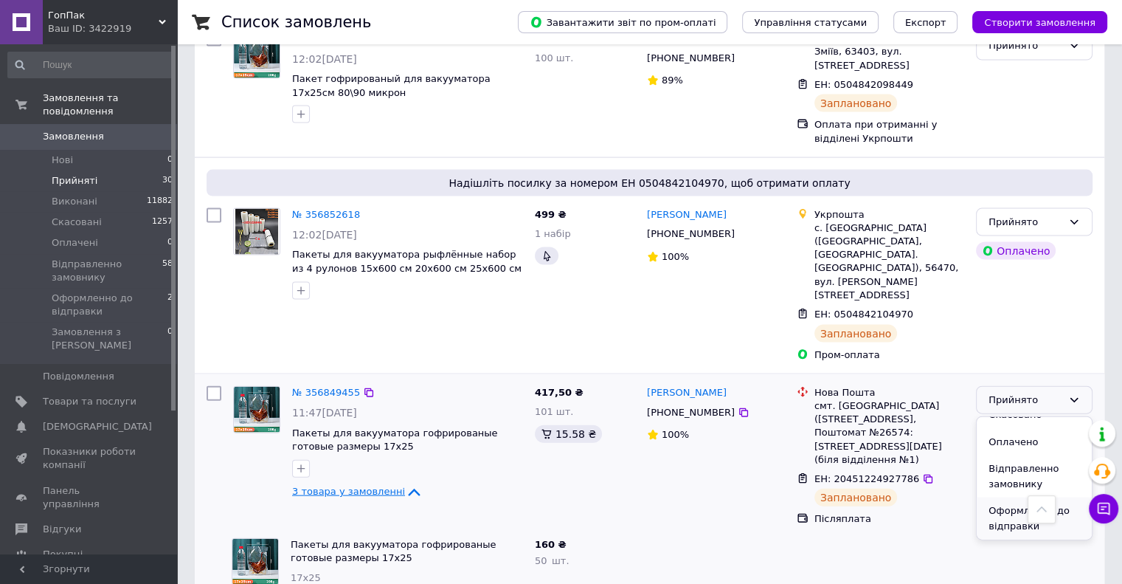
click at [1010, 497] on li "Оформленно до відправки" at bounding box center [1034, 518] width 115 height 42
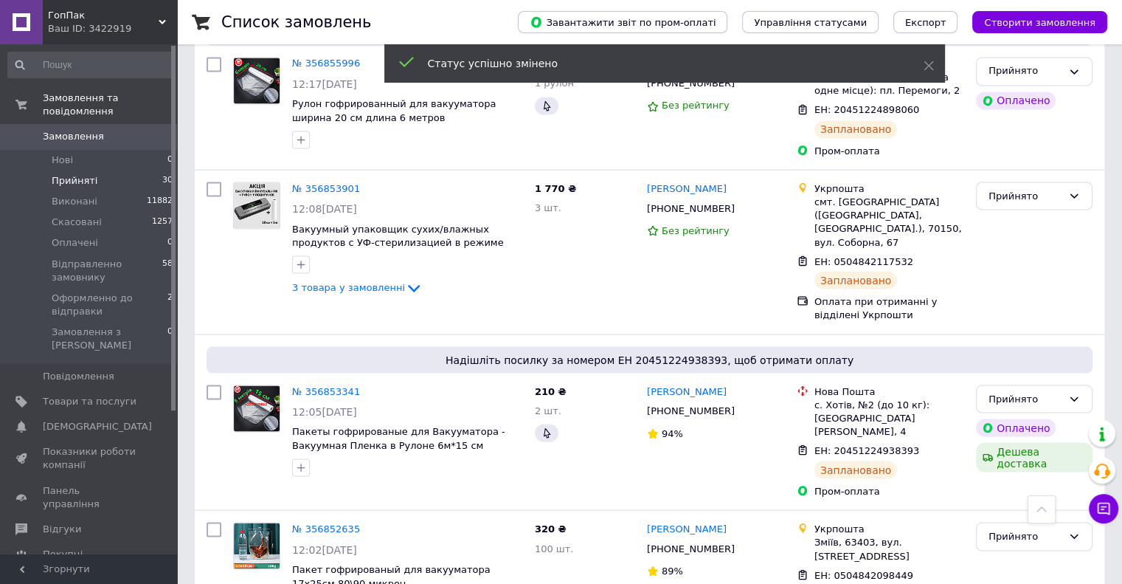
scroll to position [2931, 0]
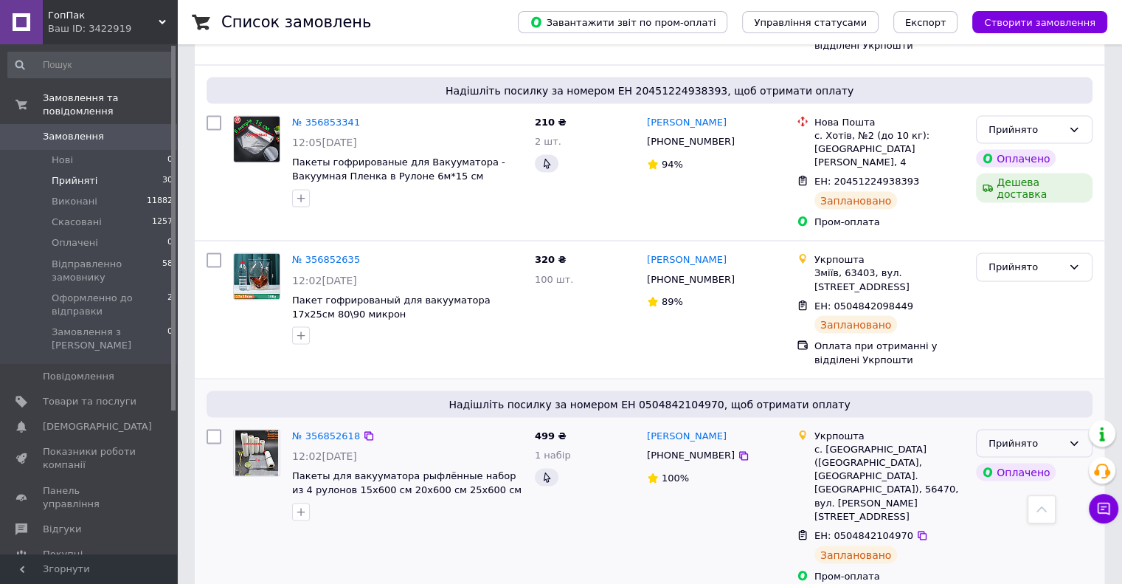
click at [1050, 436] on div "Прийнято" at bounding box center [1026, 443] width 74 height 15
click at [1031, 541] on li "Оформленно до відправки" at bounding box center [1034, 562] width 115 height 42
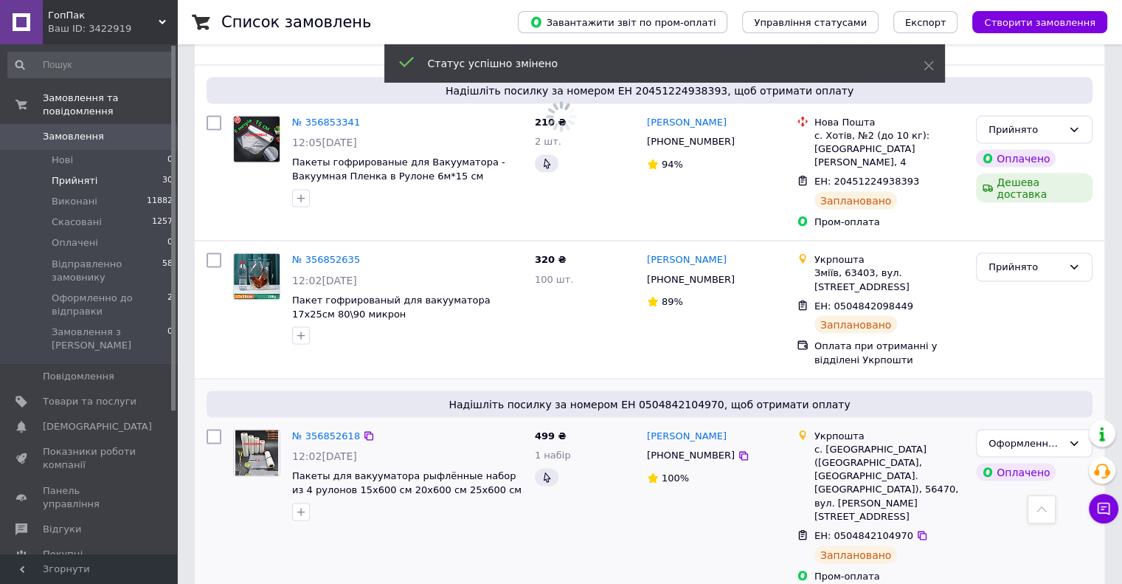
scroll to position [2783, 0]
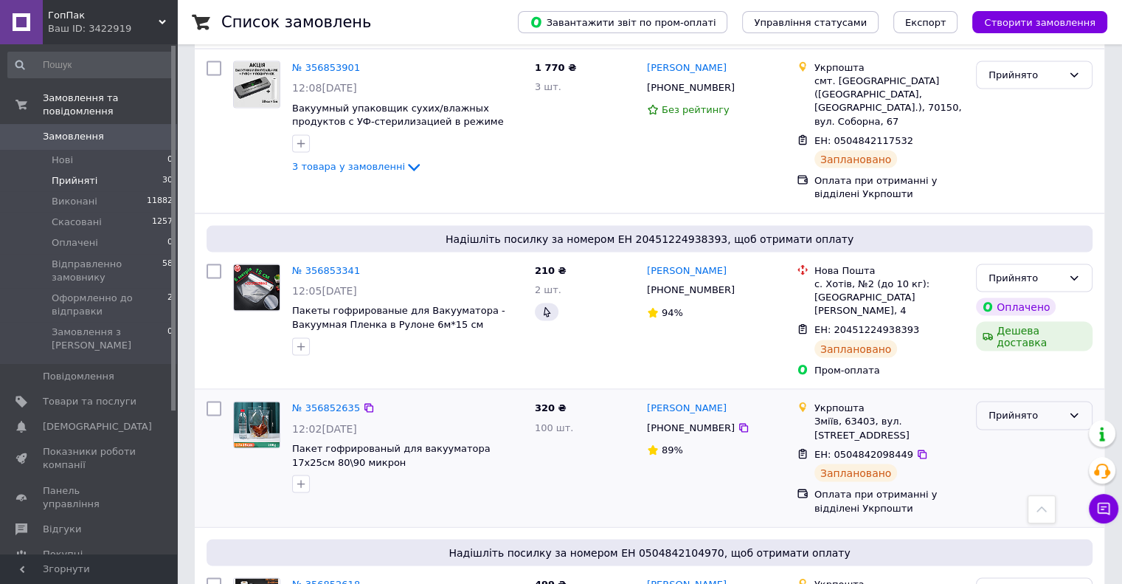
click at [1004, 401] on div "Прийнято" at bounding box center [1034, 415] width 117 height 29
click at [1007, 513] on li "Оформленно до відправки" at bounding box center [1034, 534] width 115 height 42
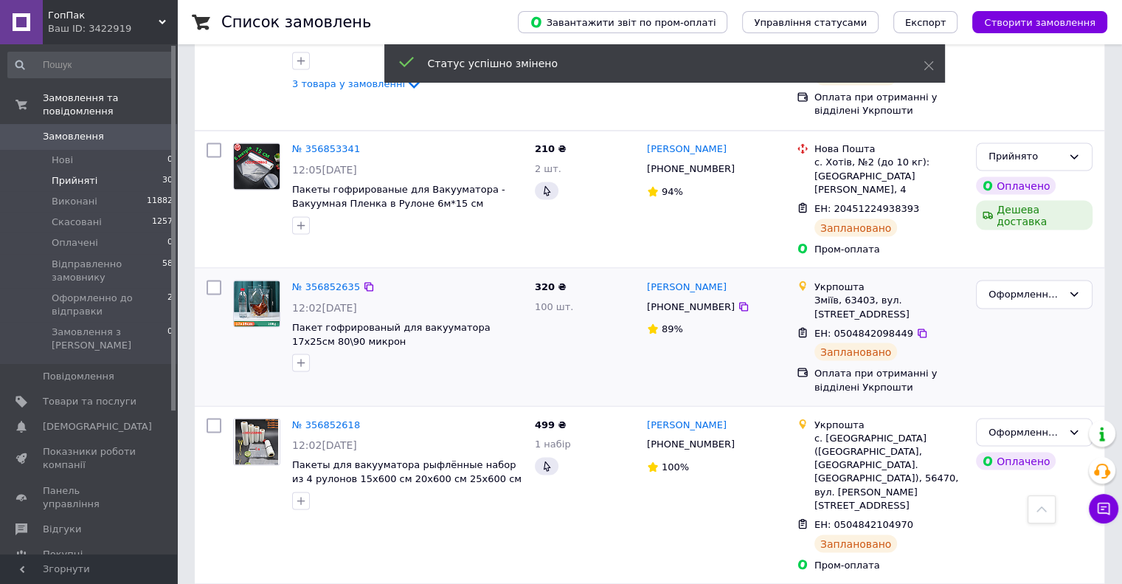
scroll to position [2636, 0]
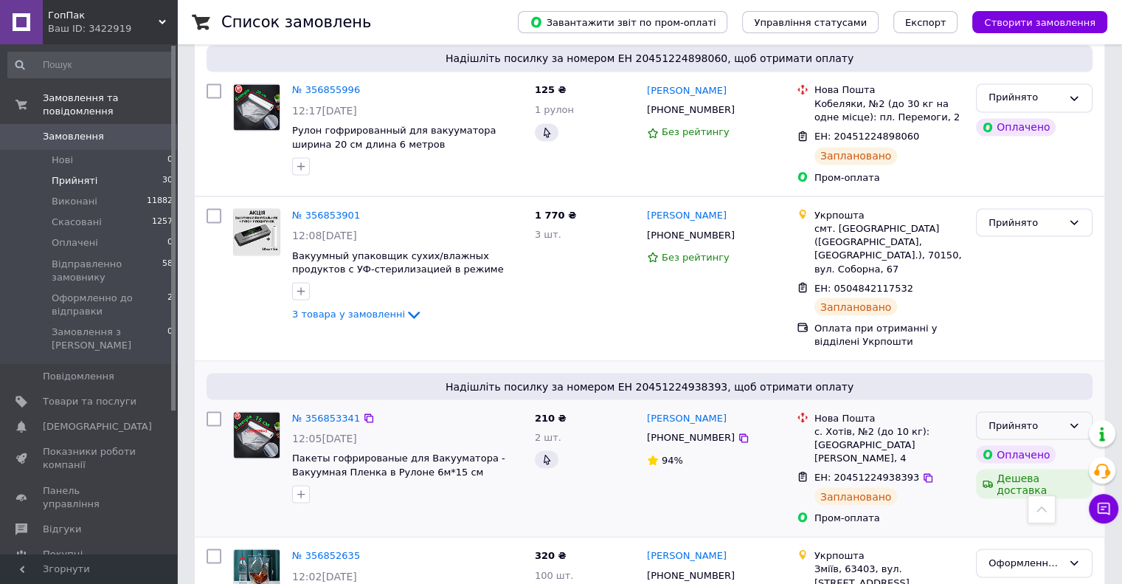
click at [1005, 418] on div "Прийнято" at bounding box center [1026, 425] width 74 height 15
click at [1012, 522] on li "Оформленно до відправки" at bounding box center [1034, 543] width 115 height 42
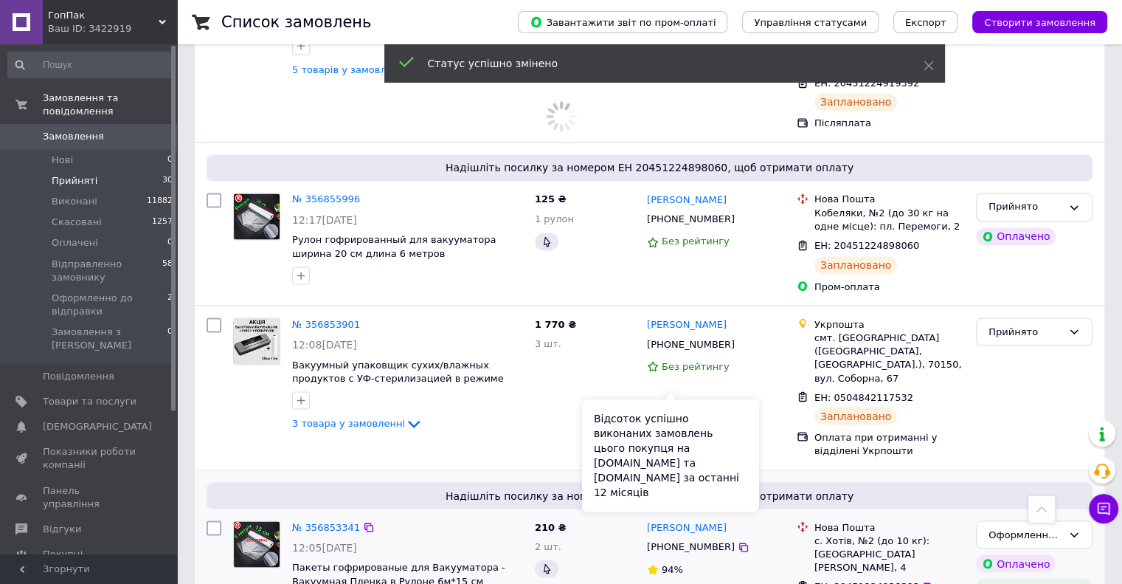
scroll to position [2488, 0]
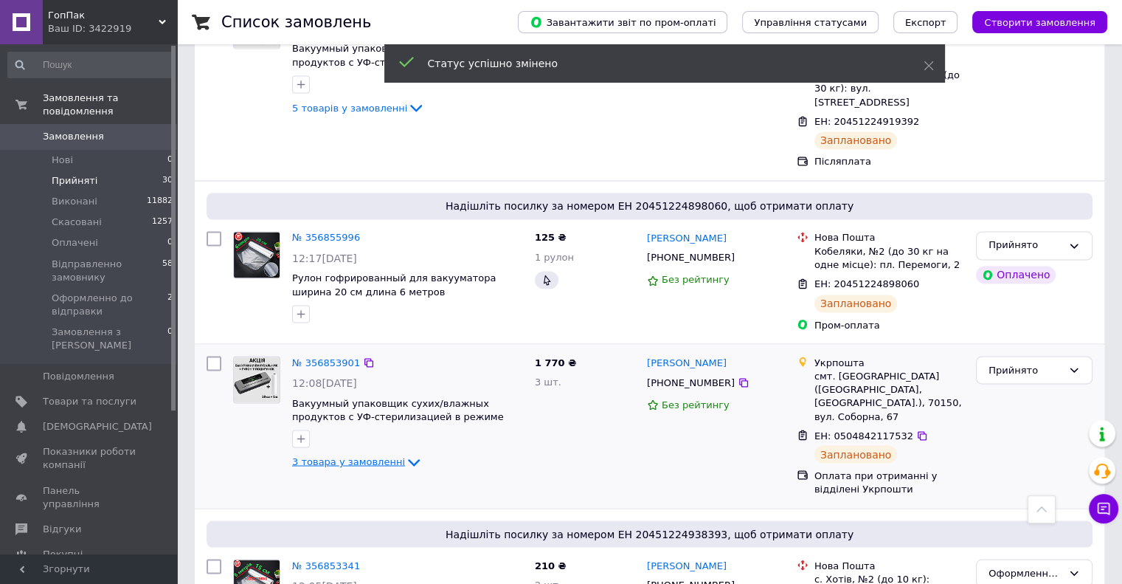
click at [405, 453] on icon at bounding box center [414, 462] width 18 height 18
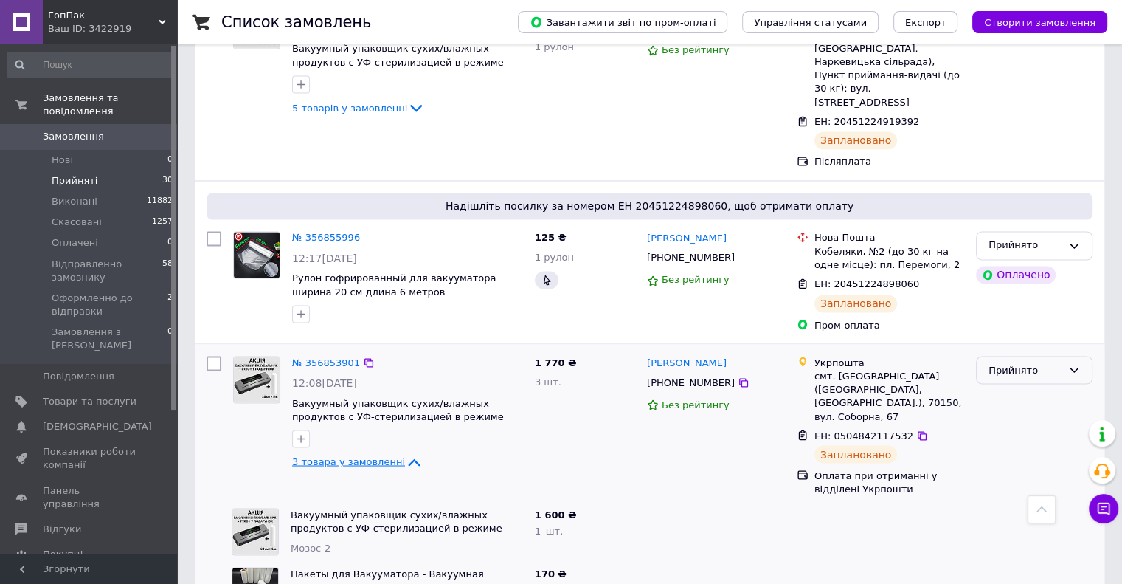
click at [1049, 362] on div "Прийнято" at bounding box center [1026, 369] width 74 height 15
click at [1031, 467] on li "Оформленно до відправки" at bounding box center [1034, 488] width 115 height 42
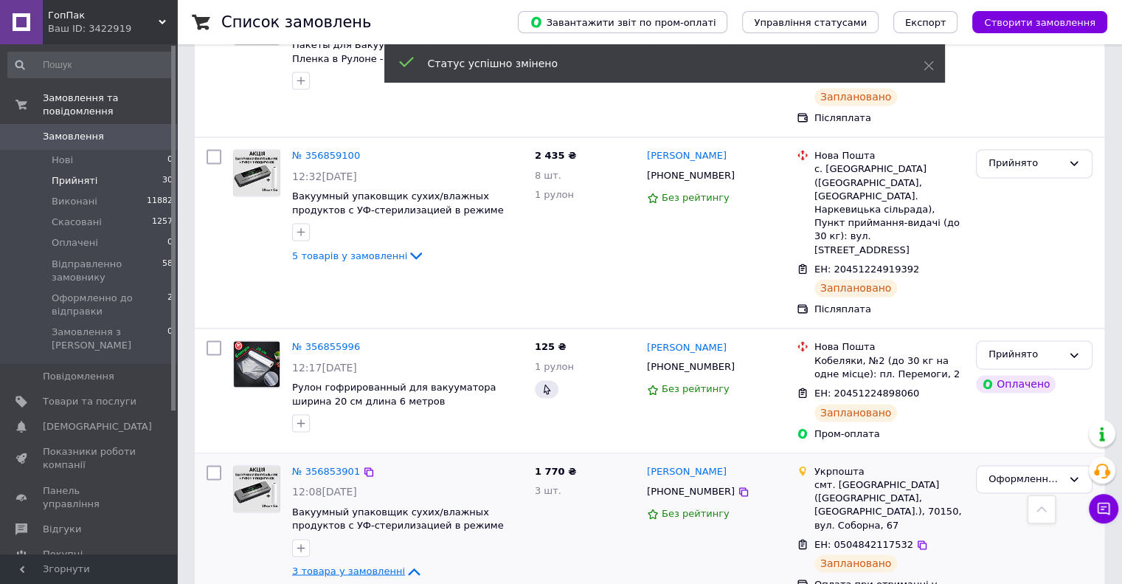
scroll to position [2341, 0]
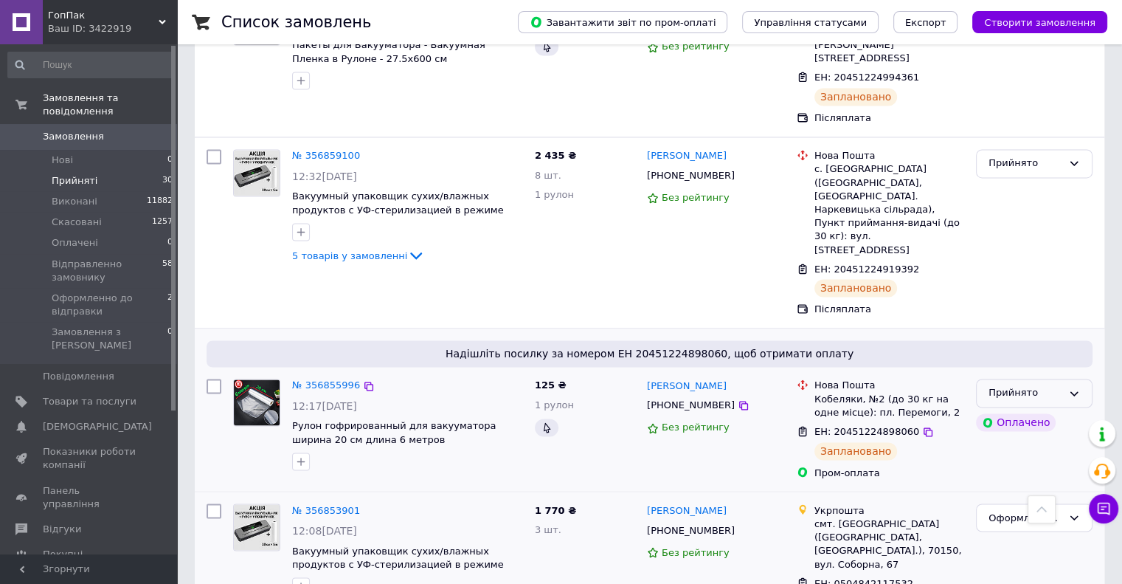
click at [1041, 379] on div "Прийнято" at bounding box center [1034, 393] width 117 height 29
click at [1037, 491] on li "Оформленно до відправки" at bounding box center [1034, 512] width 115 height 42
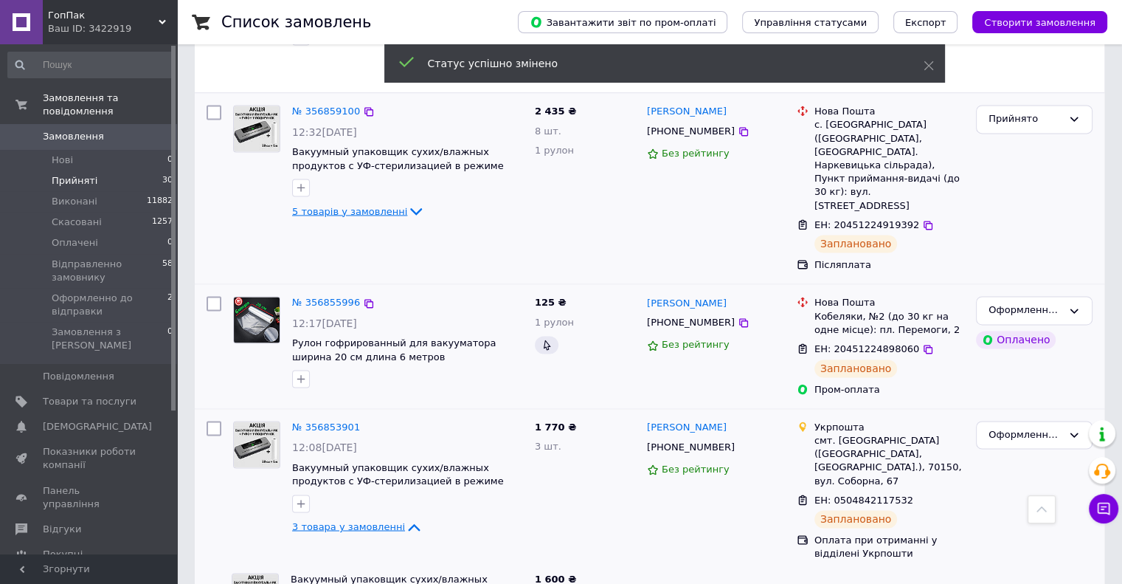
scroll to position [2193, 0]
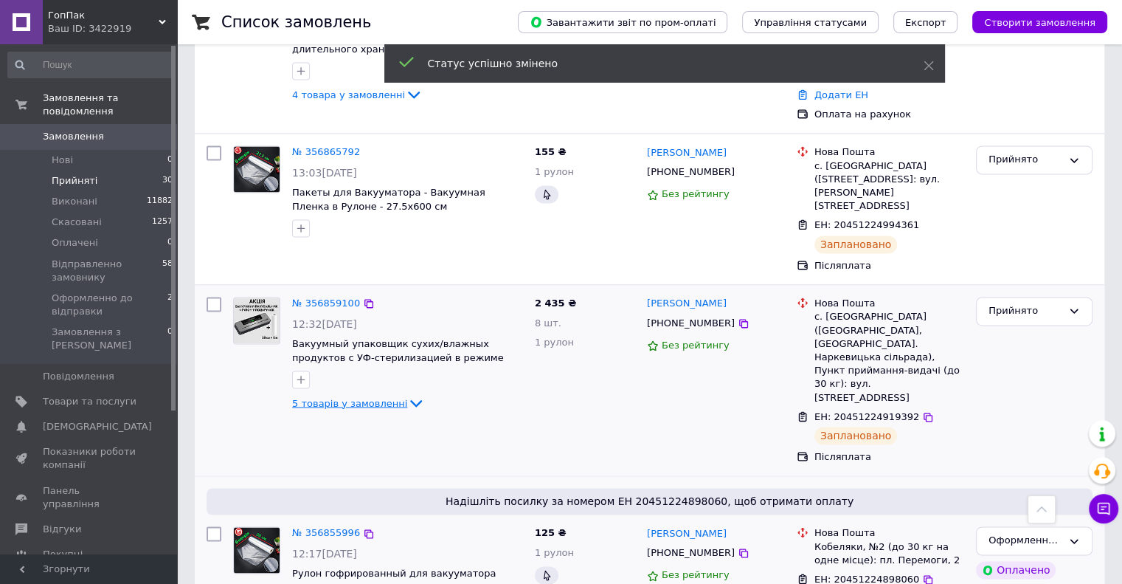
click at [407, 394] on icon at bounding box center [416, 403] width 18 height 18
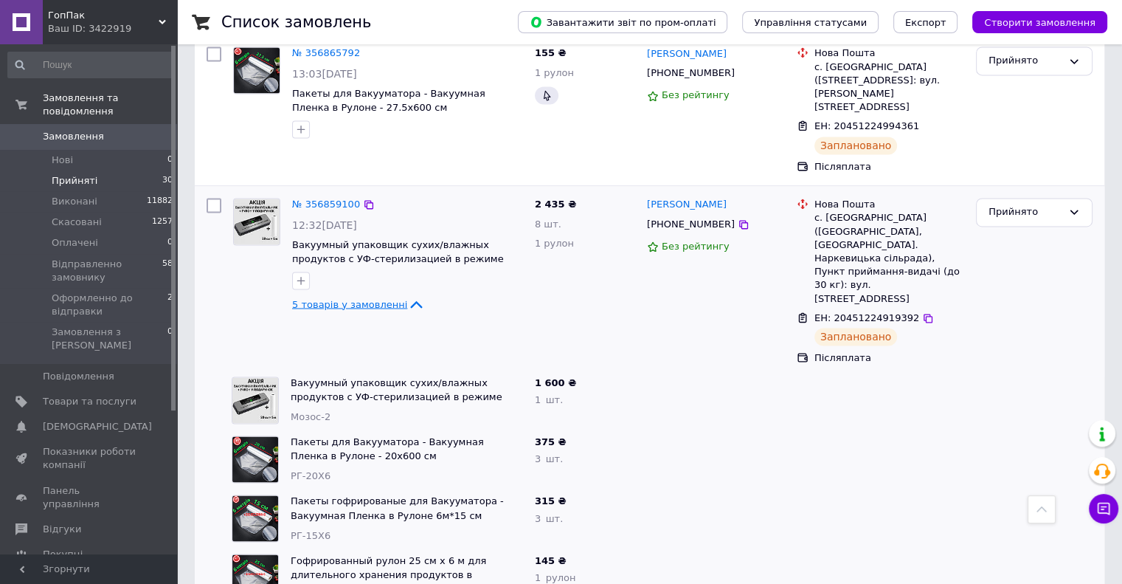
scroll to position [2267, 0]
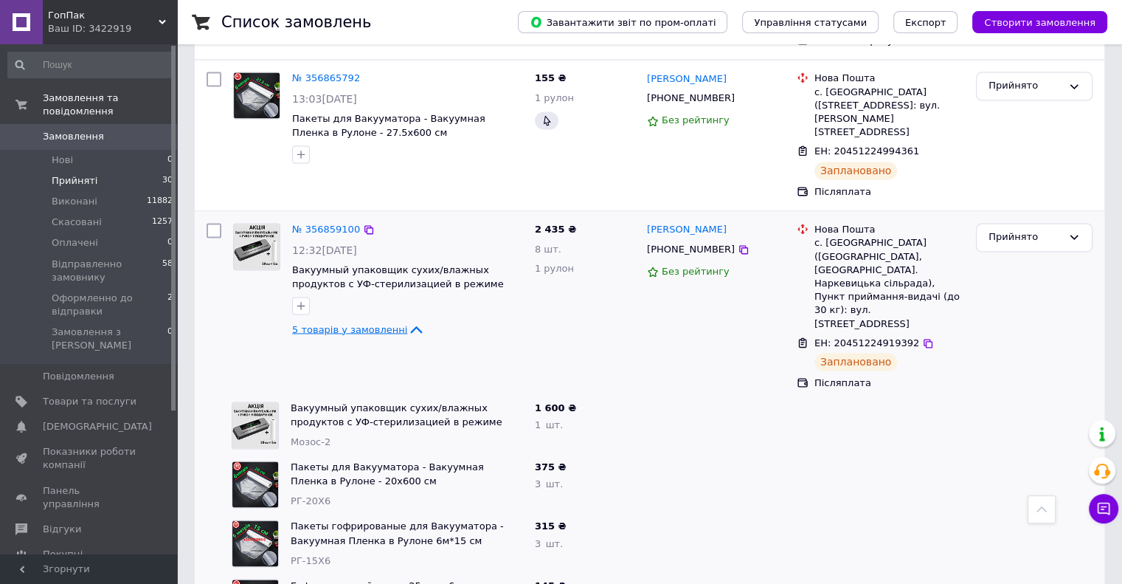
drag, startPoint x: 200, startPoint y: 205, endPoint x: 212, endPoint y: 212, distance: 13.5
click at [200, 211] on div "№ 356859100 12:32, 12.08.2025 Вакуумный упаковщик сухих/влажных продуктов с УФ-…" at bounding box center [650, 306] width 910 height 190
click at [1003, 229] on div "Прийнято" at bounding box center [1026, 236] width 74 height 15
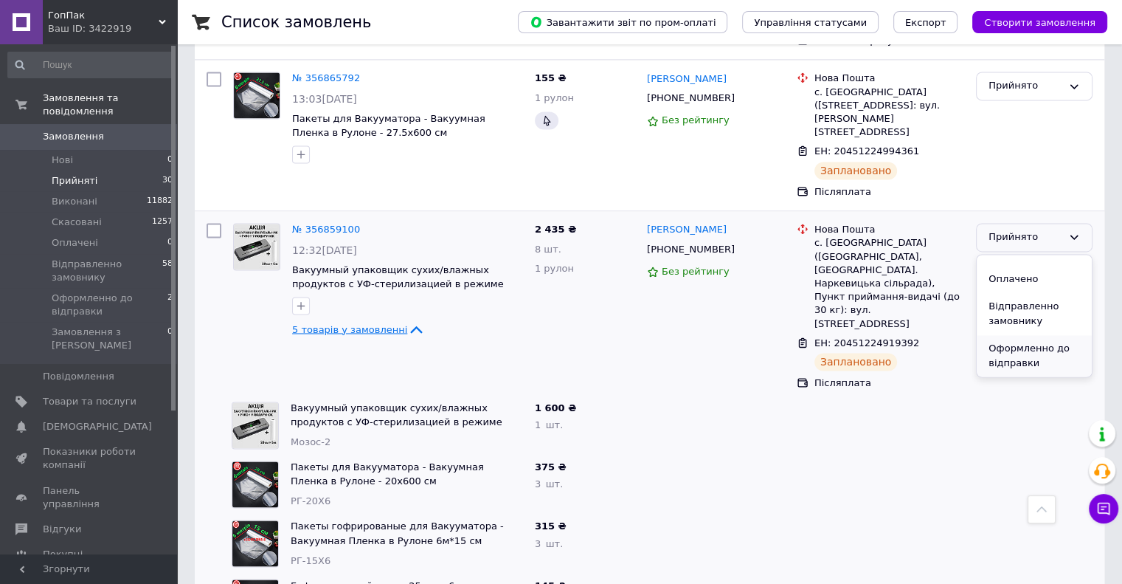
click at [1007, 335] on li "Оформленно до відправки" at bounding box center [1034, 356] width 115 height 42
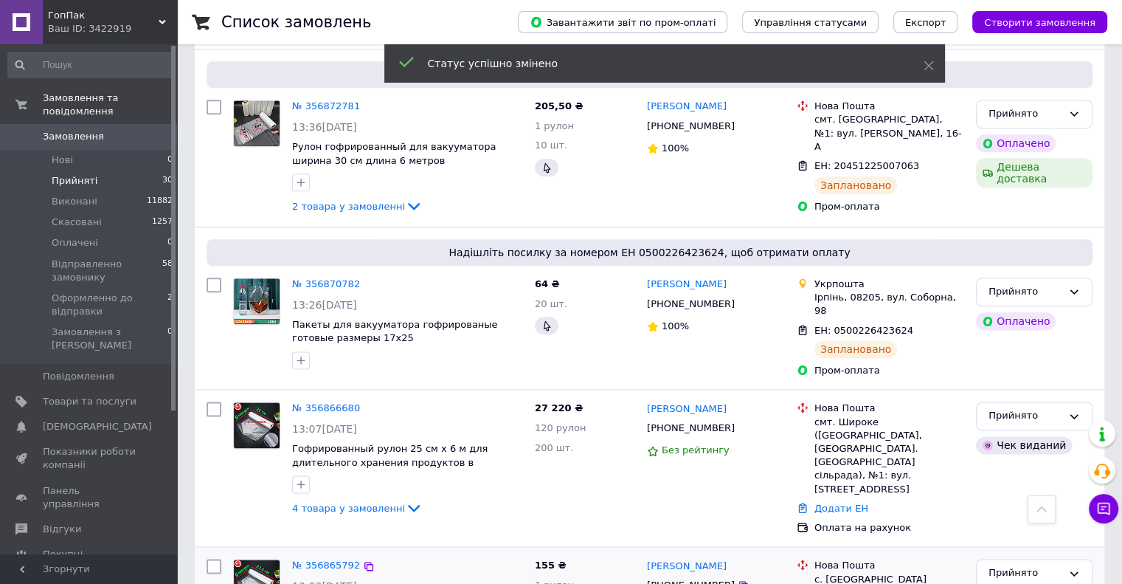
scroll to position [1972, 0]
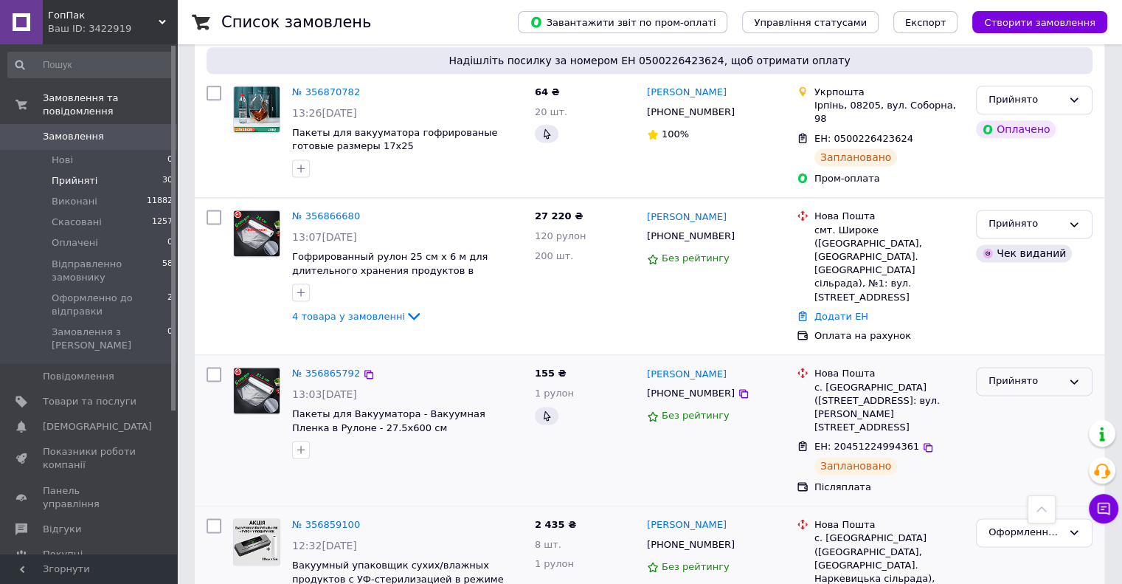
click at [1023, 367] on div "Прийнято" at bounding box center [1034, 381] width 117 height 29
click at [1015, 479] on li "Оформленно до відправки" at bounding box center [1034, 500] width 115 height 42
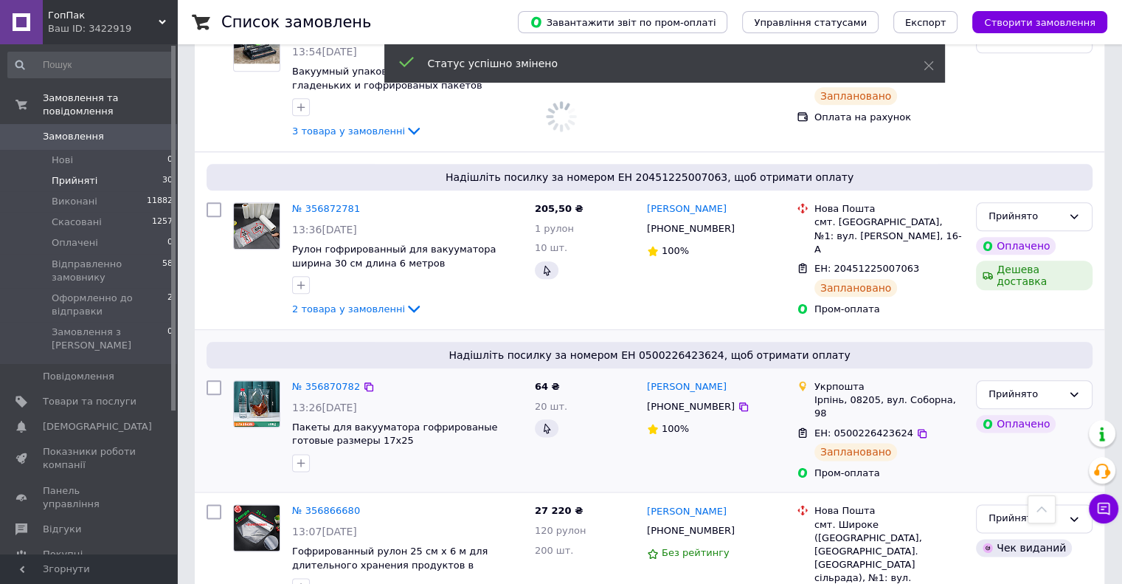
scroll to position [1676, 0]
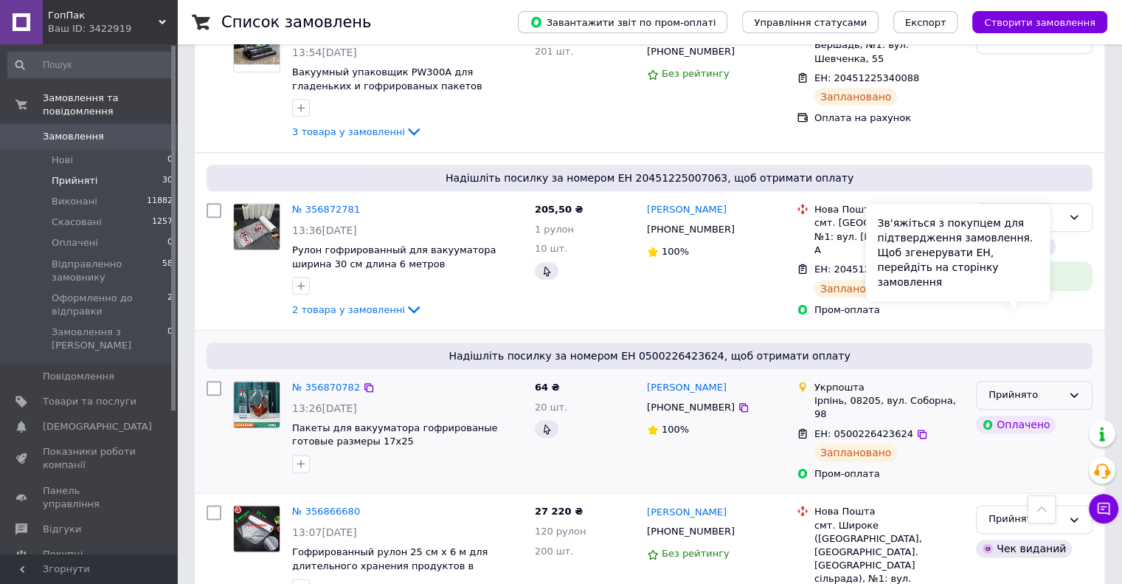
drag, startPoint x: 1050, startPoint y: 290, endPoint x: 1060, endPoint y: 292, distance: 9.8
click at [1050, 289] on div "Зв'яжіться з покупцем для підтвердження замовлення. Щоб згенерувати ЕН, перейді…" at bounding box center [958, 252] width 184 height 97
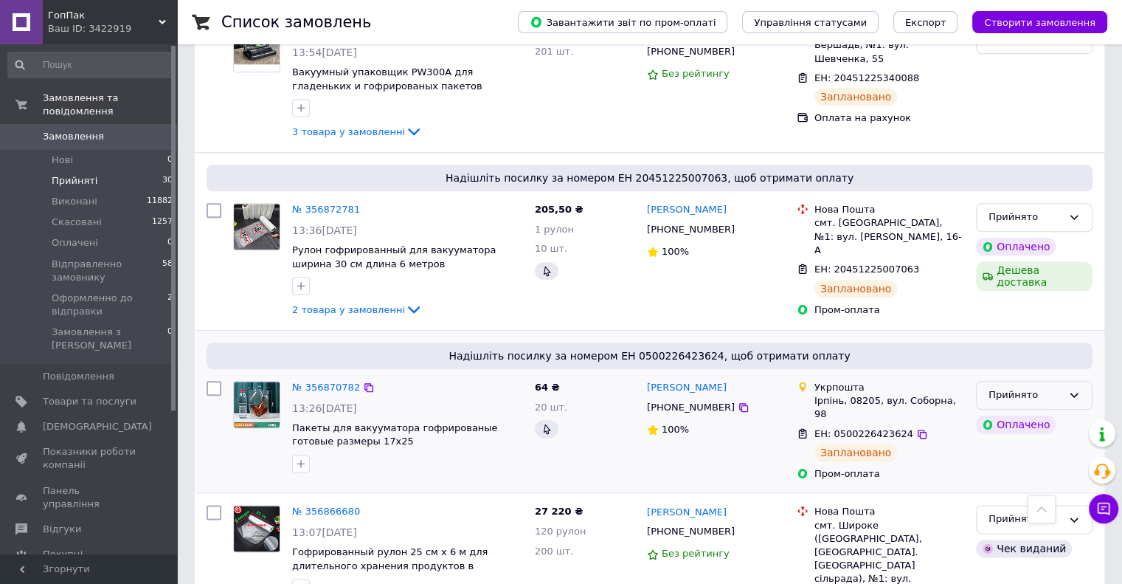
click at [1077, 389] on icon at bounding box center [1074, 395] width 12 height 12
click at [1015, 493] on li "Оформленно до відправки" at bounding box center [1034, 514] width 115 height 42
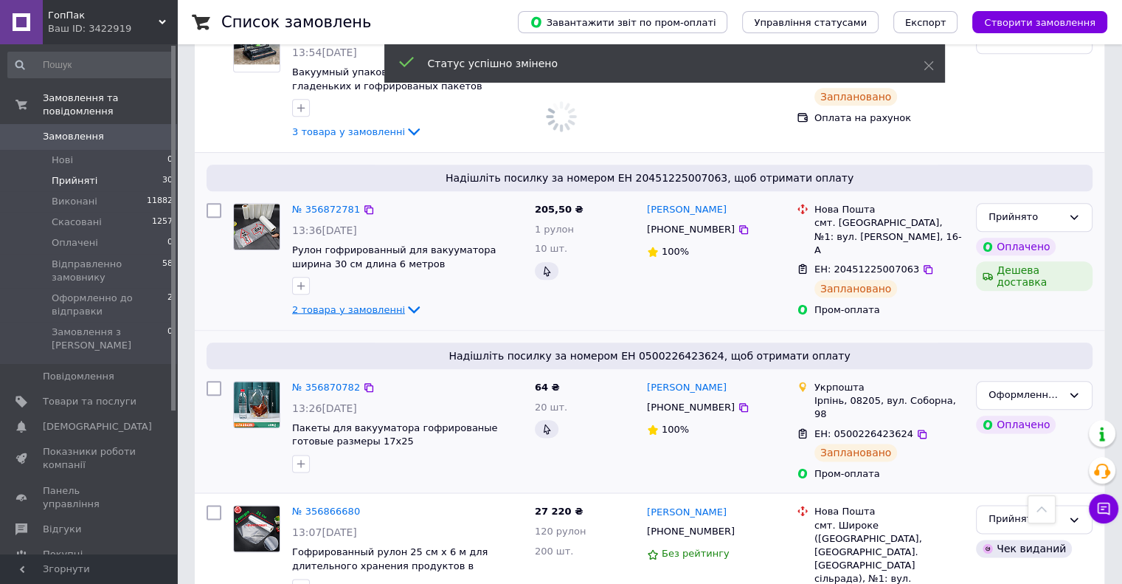
click at [405, 300] on icon at bounding box center [414, 309] width 18 height 18
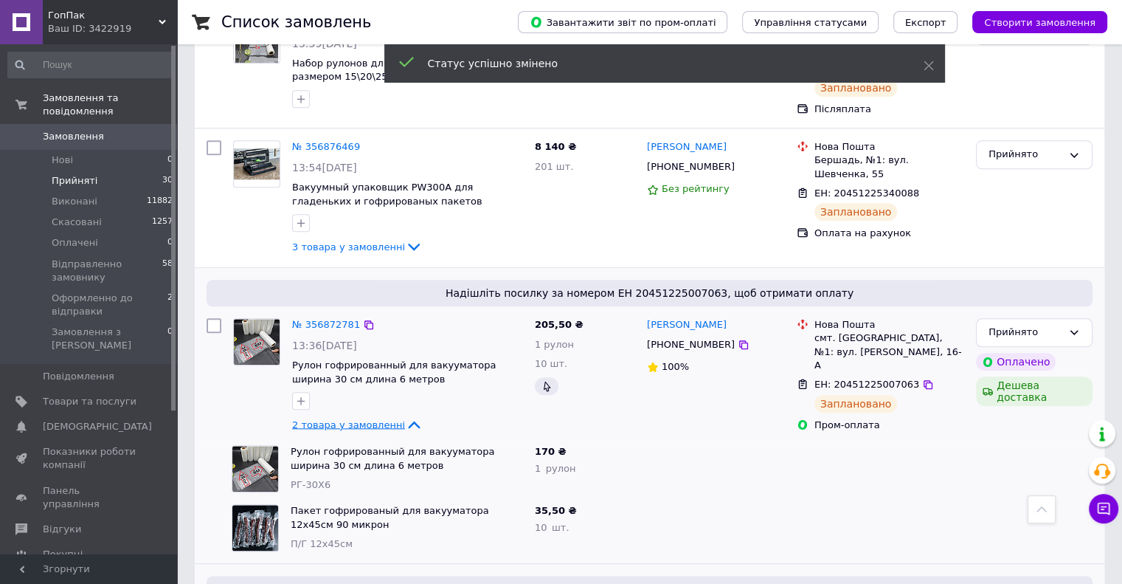
scroll to position [1676, 0]
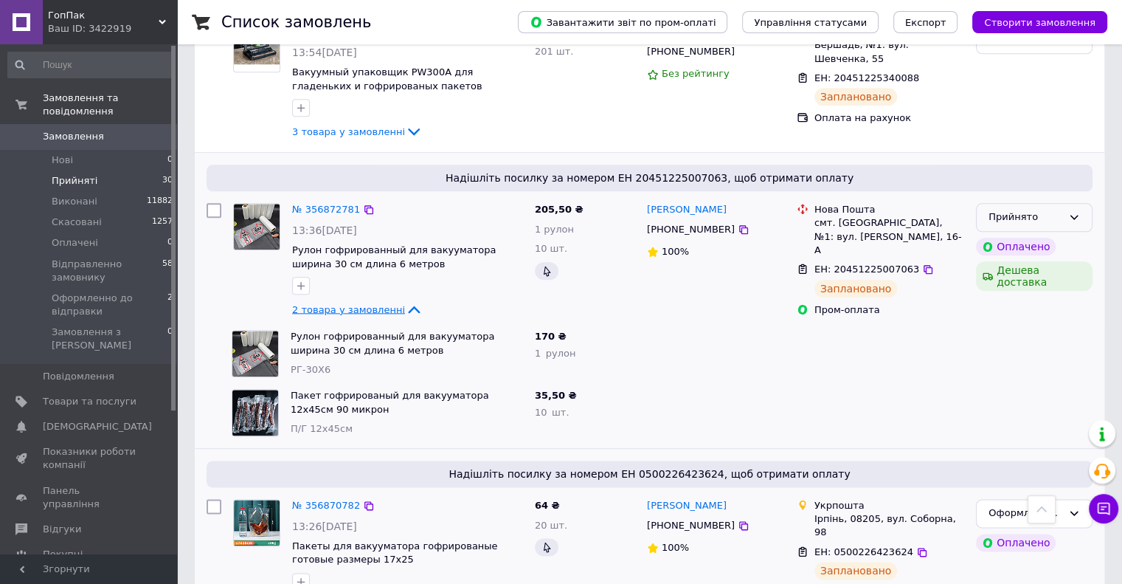
click at [1066, 203] on div "Прийнято" at bounding box center [1034, 217] width 117 height 29
click at [1021, 315] on li "Оформленно до відправки" at bounding box center [1034, 336] width 115 height 42
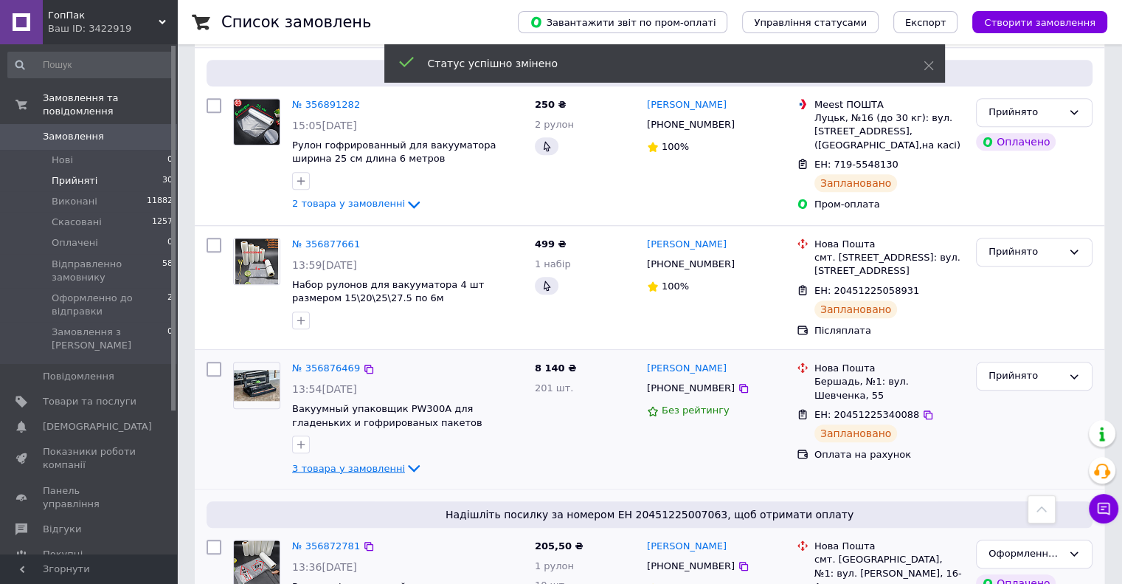
scroll to position [1455, 0]
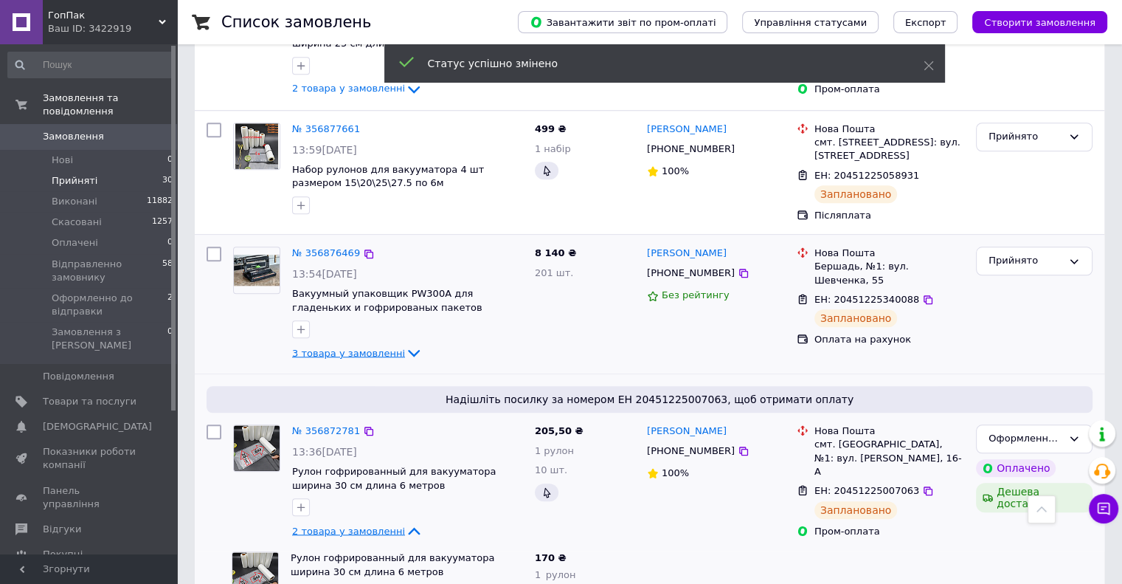
click at [408, 350] on icon at bounding box center [414, 353] width 12 height 7
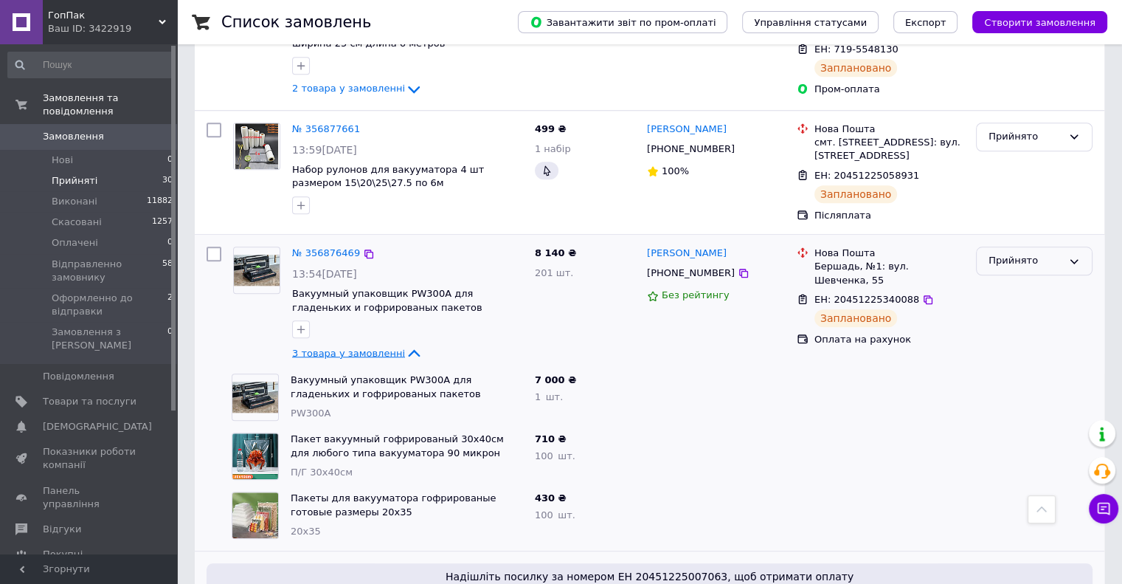
click at [1035, 253] on div "Прийнято" at bounding box center [1026, 260] width 74 height 15
click at [1035, 359] on li "Оформленно до відправки" at bounding box center [1034, 380] width 115 height 42
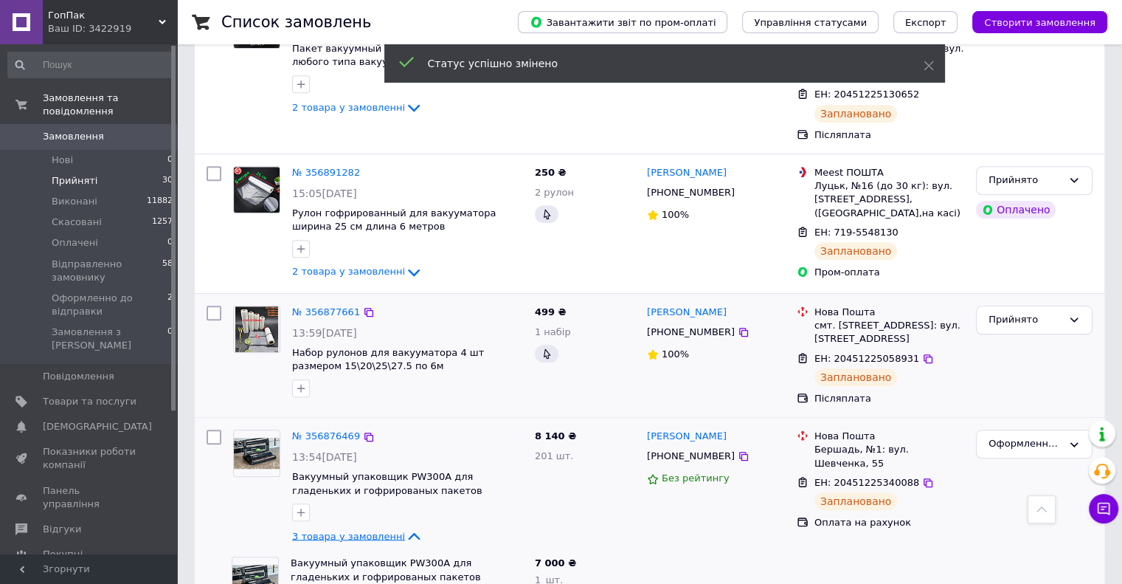
scroll to position [1234, 0]
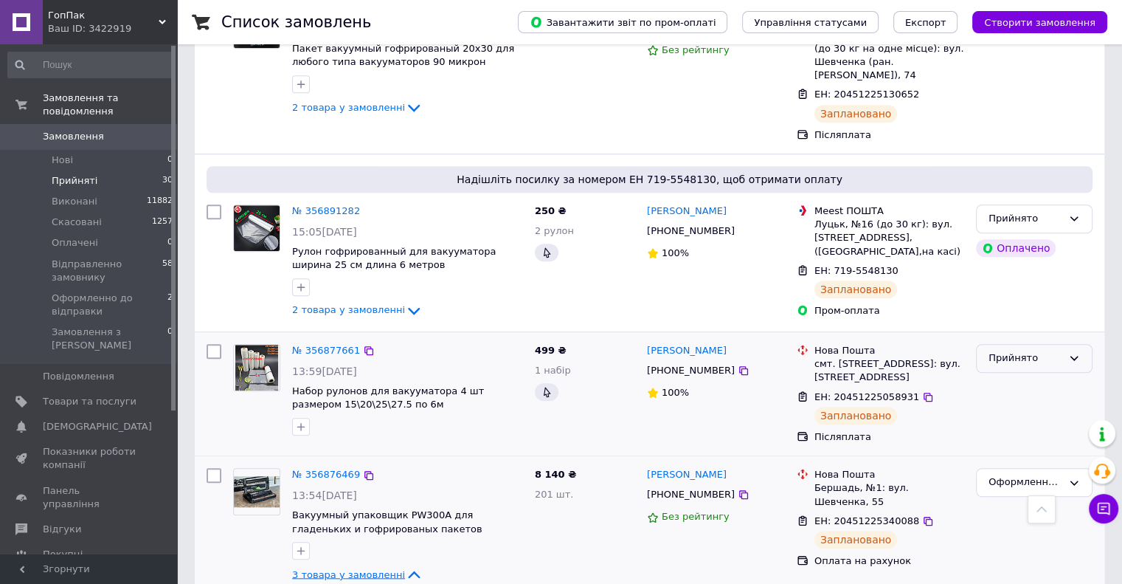
drag, startPoint x: 1009, startPoint y: 232, endPoint x: 1012, endPoint y: 241, distance: 9.6
click at [1009, 350] on div "Прийнято" at bounding box center [1026, 357] width 74 height 15
click at [1032, 455] on li "Оформленно до відправки" at bounding box center [1034, 476] width 115 height 42
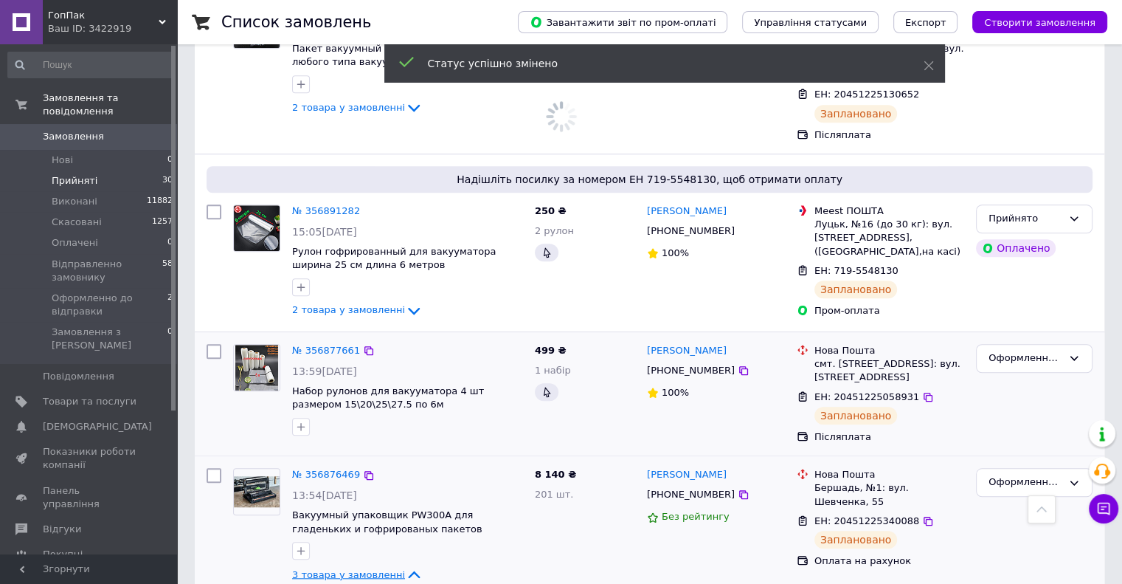
scroll to position [1086, 0]
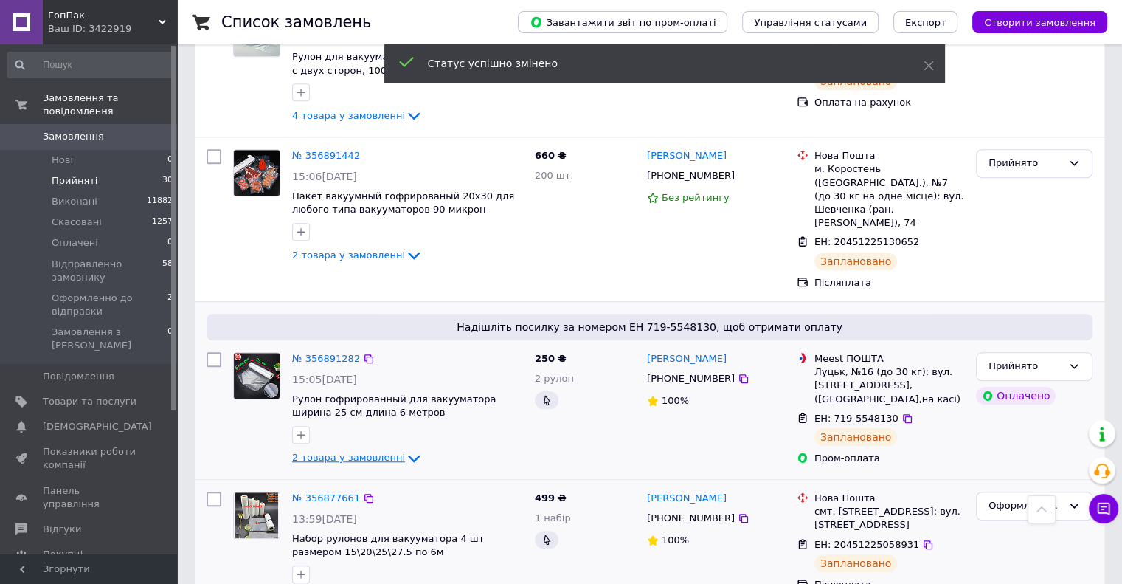
click at [408, 455] on icon at bounding box center [414, 458] width 12 height 7
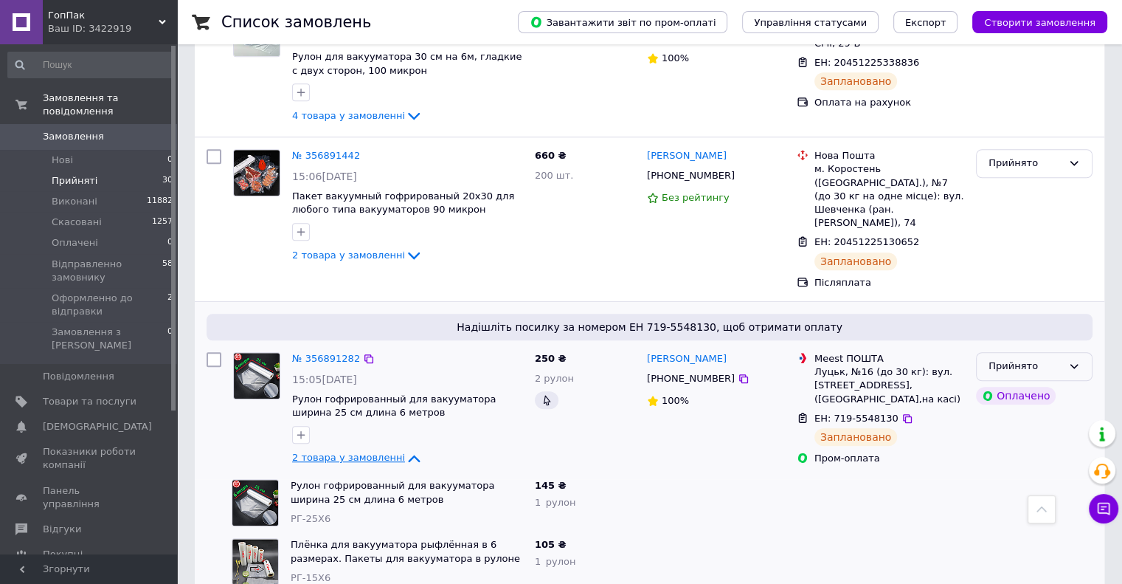
click at [1034, 359] on div "Прийнято" at bounding box center [1026, 366] width 74 height 15
click at [1023, 465] on li "Оформленно до відправки" at bounding box center [1034, 486] width 115 height 42
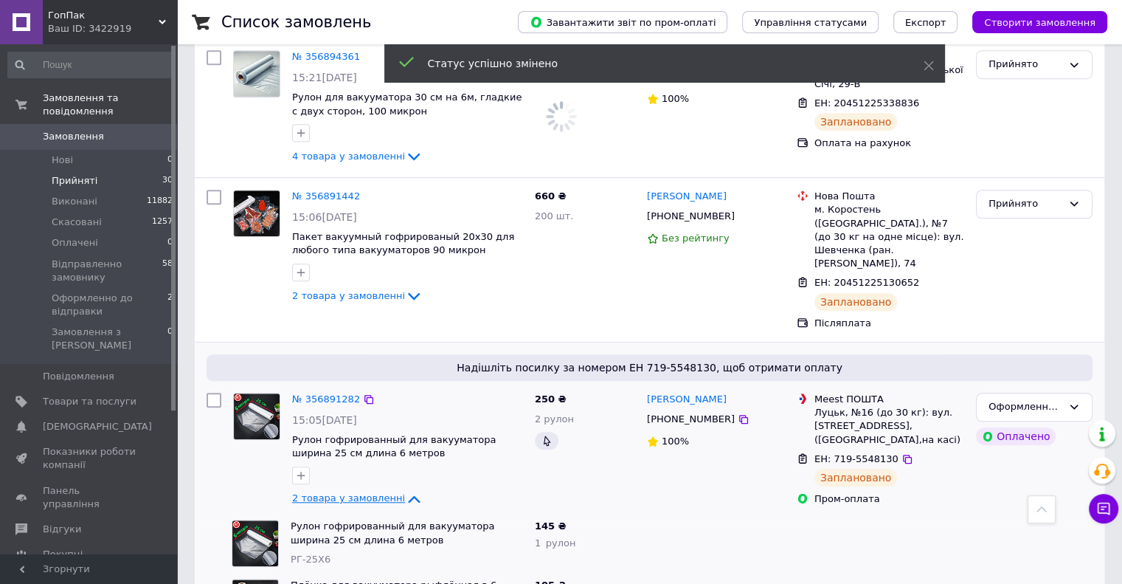
scroll to position [939, 0]
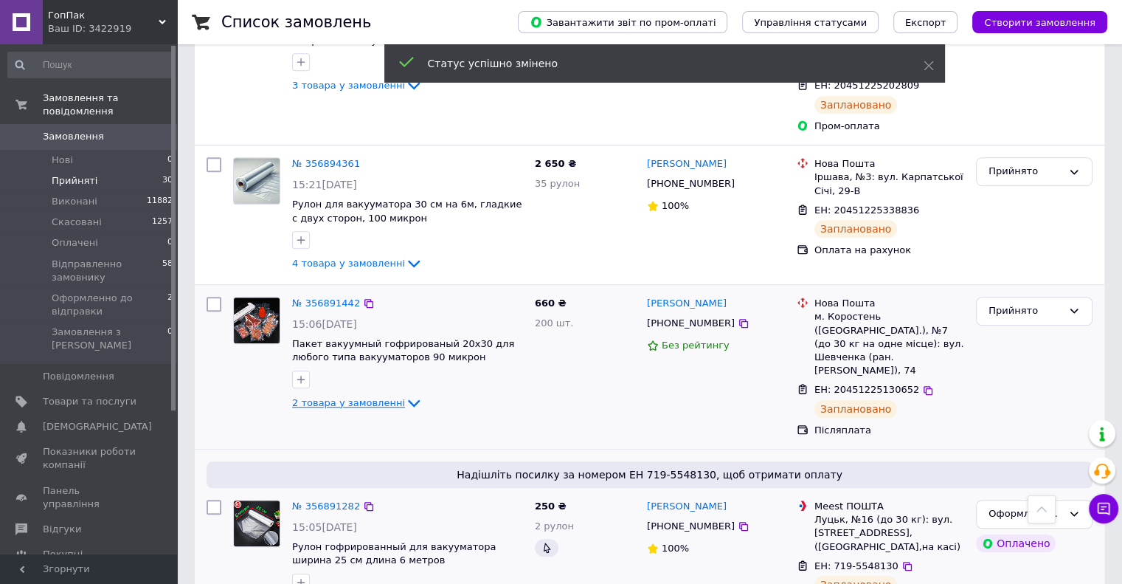
click at [405, 394] on icon at bounding box center [414, 403] width 18 height 18
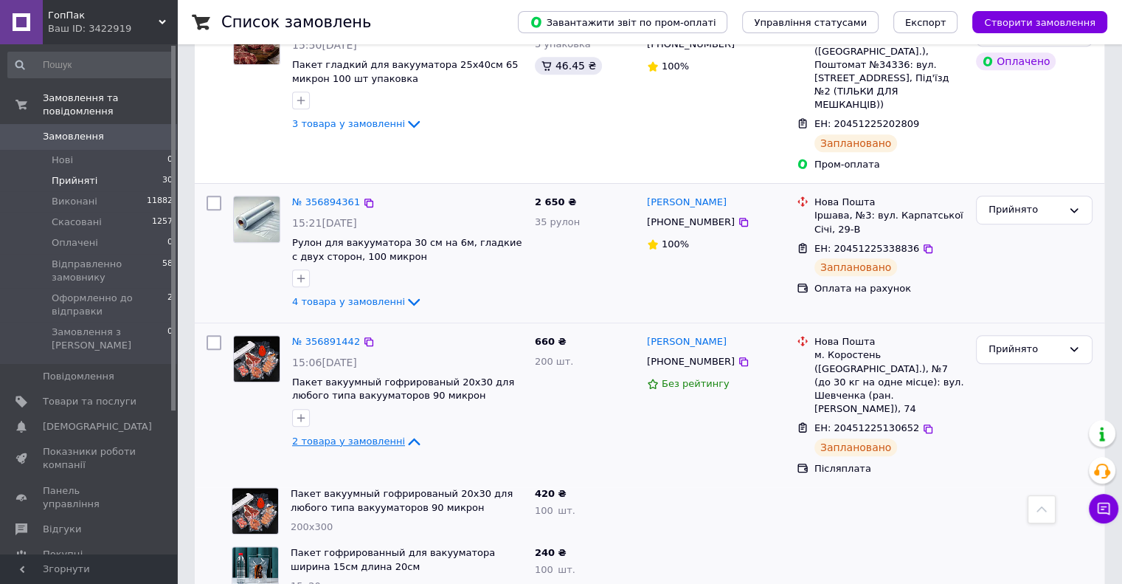
scroll to position [865, 0]
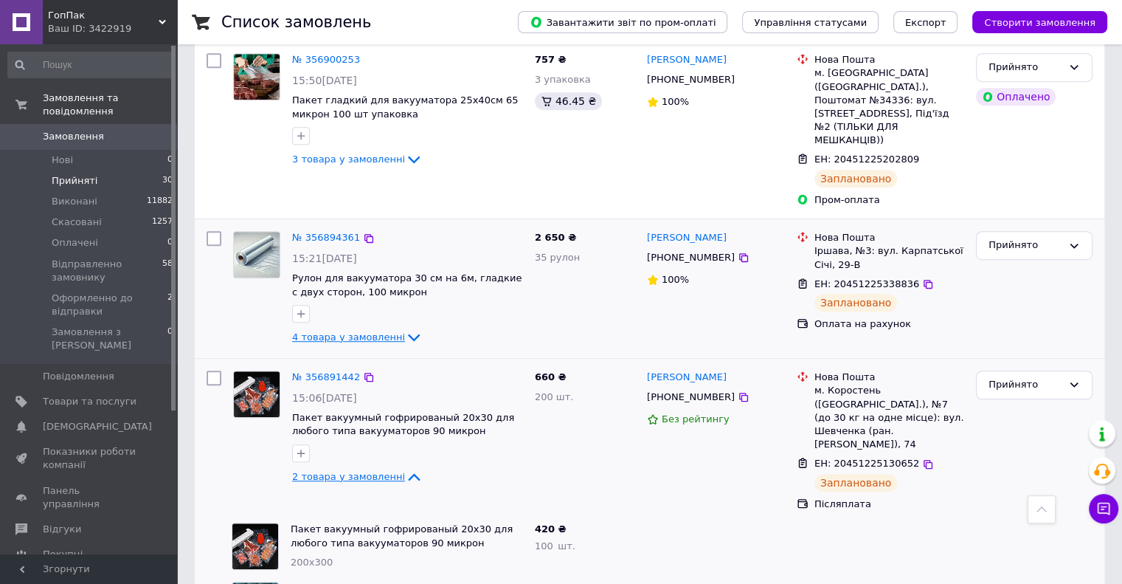
click at [405, 328] on icon at bounding box center [414, 337] width 18 height 18
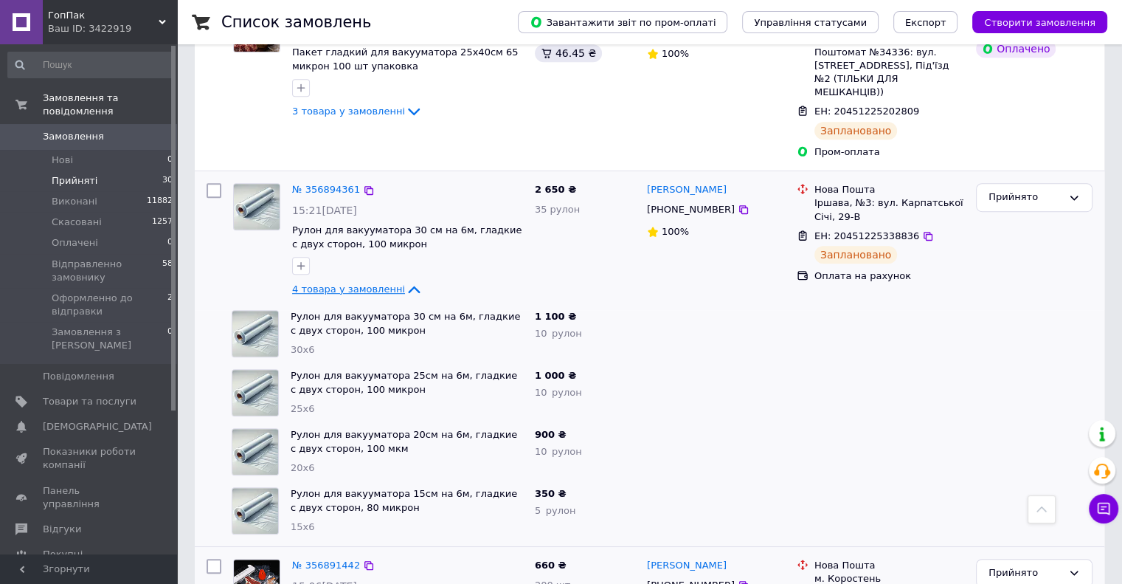
scroll to position [939, 0]
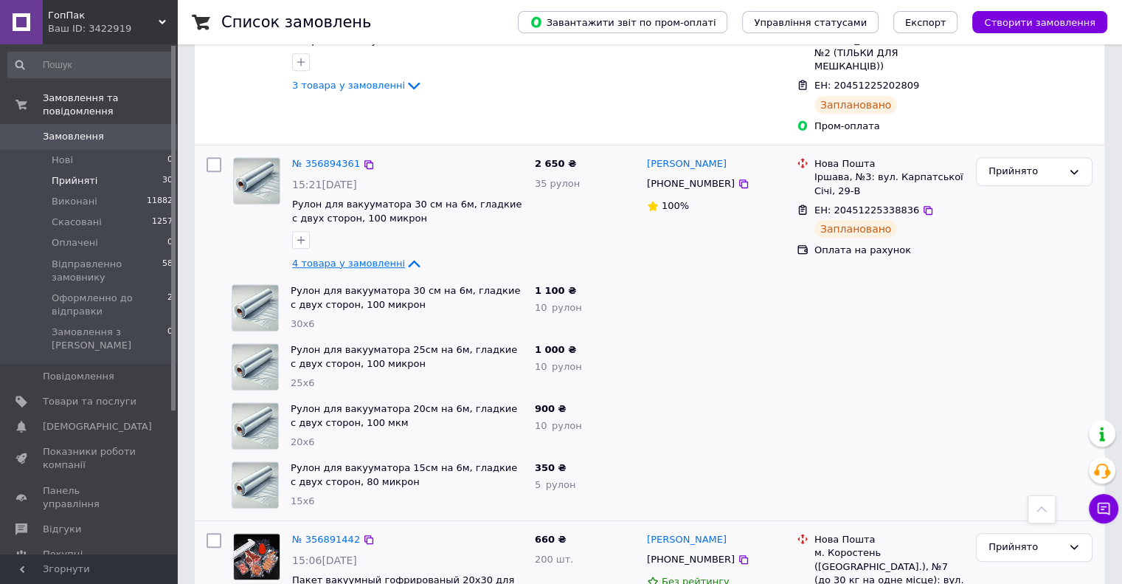
click at [192, 153] on div "Список замовлень Завантажити звіт по пром-оплаті Управління статусами Експорт С…" at bounding box center [649, 353] width 945 height 2584
click at [1026, 164] on div "Прийнято" at bounding box center [1026, 171] width 74 height 15
click at [1023, 269] on li "Оформленно до відправки" at bounding box center [1034, 290] width 115 height 42
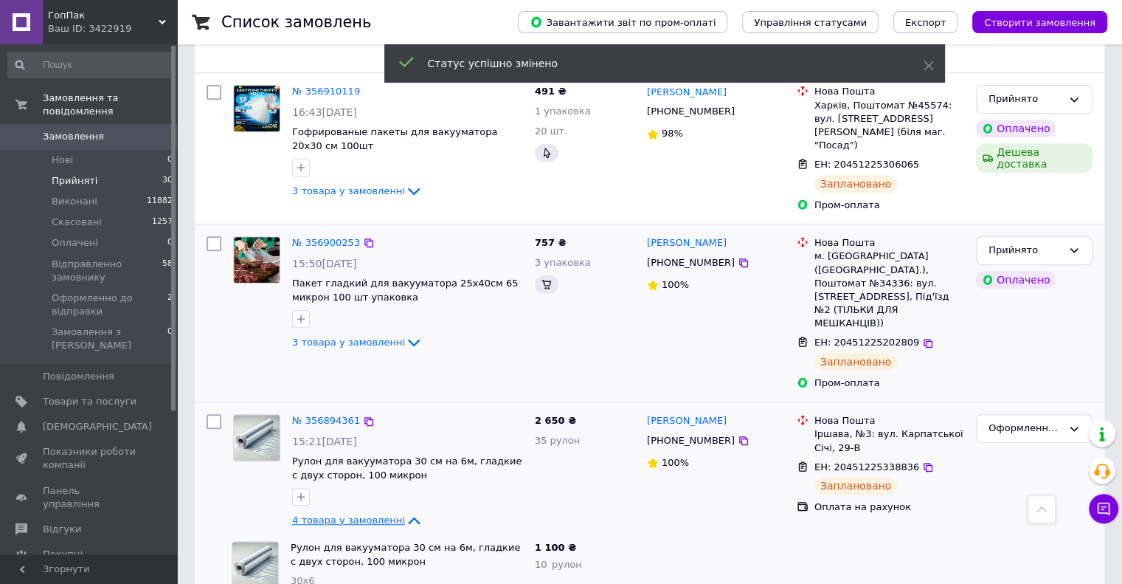
scroll to position [643, 0]
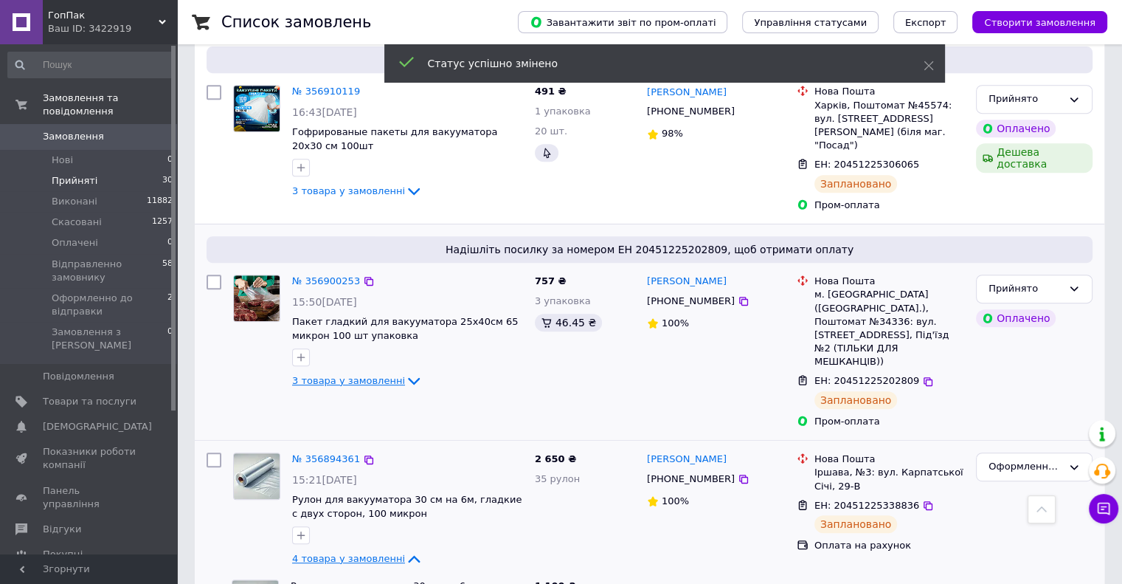
click at [405, 372] on icon at bounding box center [414, 381] width 18 height 18
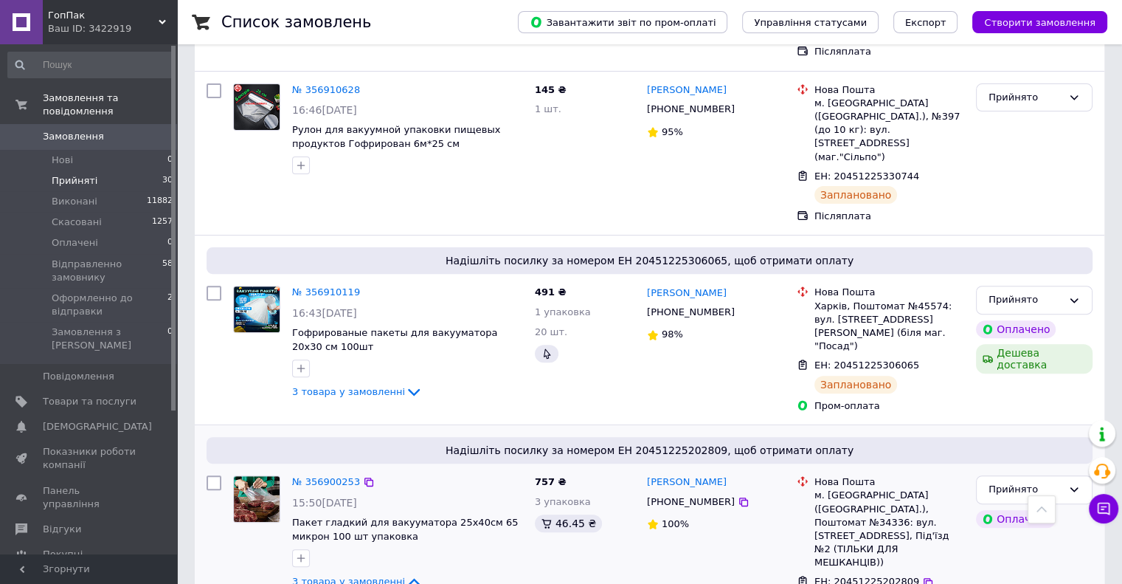
scroll to position [422, 0]
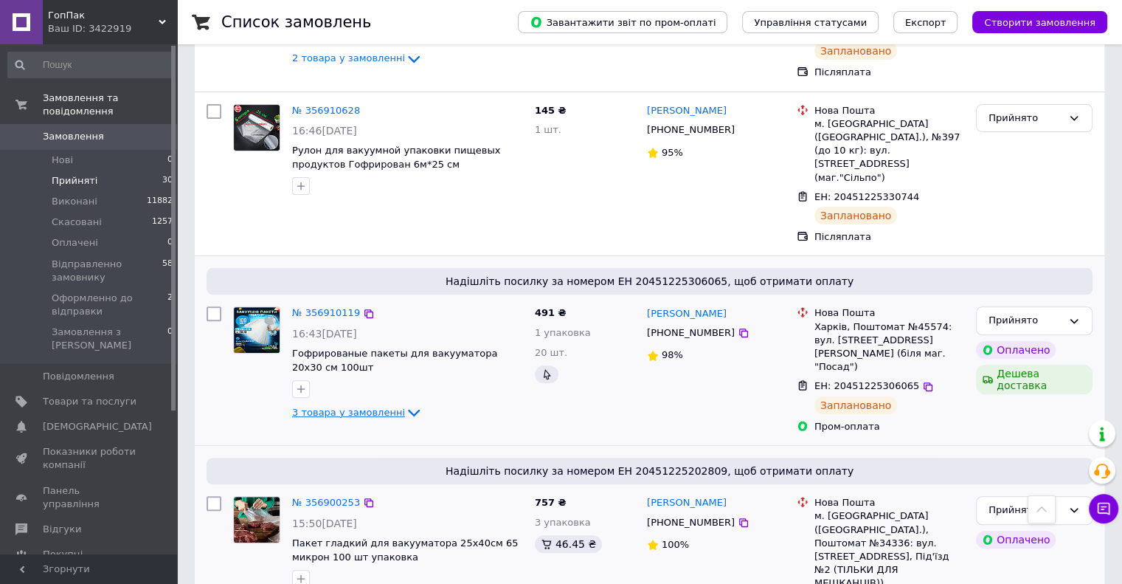
click at [405, 404] on icon at bounding box center [414, 413] width 18 height 18
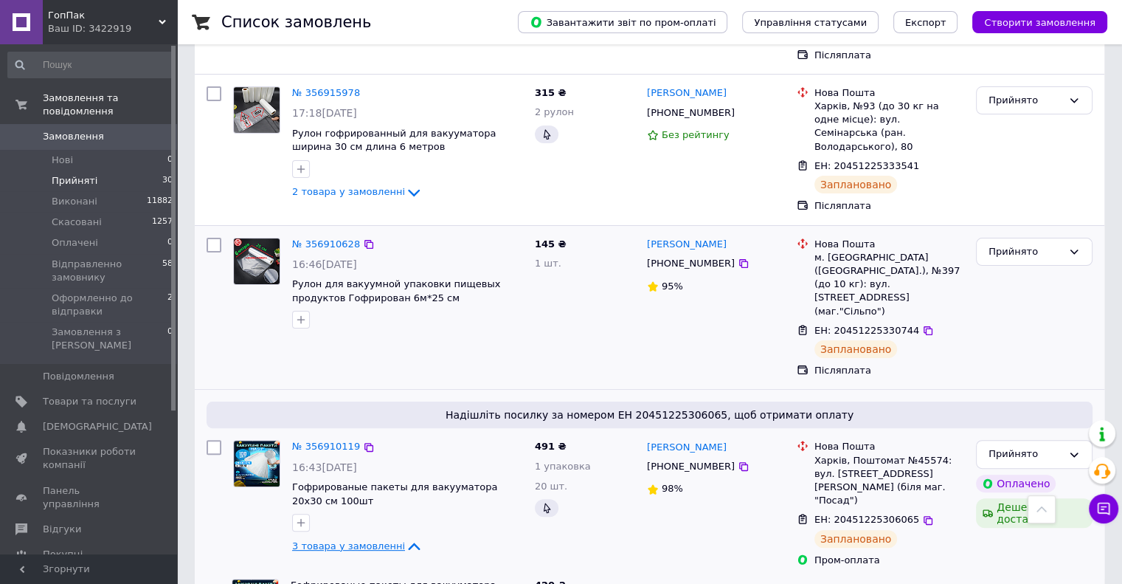
scroll to position [274, 0]
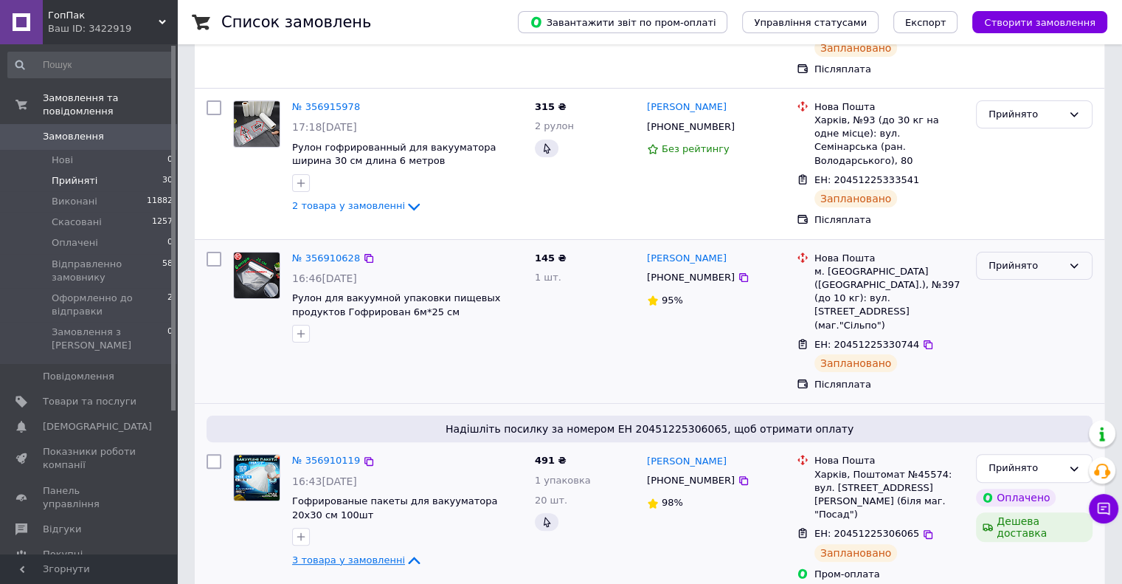
click at [1018, 258] on div "Прийнято" at bounding box center [1026, 265] width 74 height 15
click at [1017, 363] on li "Оформленно до відправки" at bounding box center [1034, 384] width 115 height 42
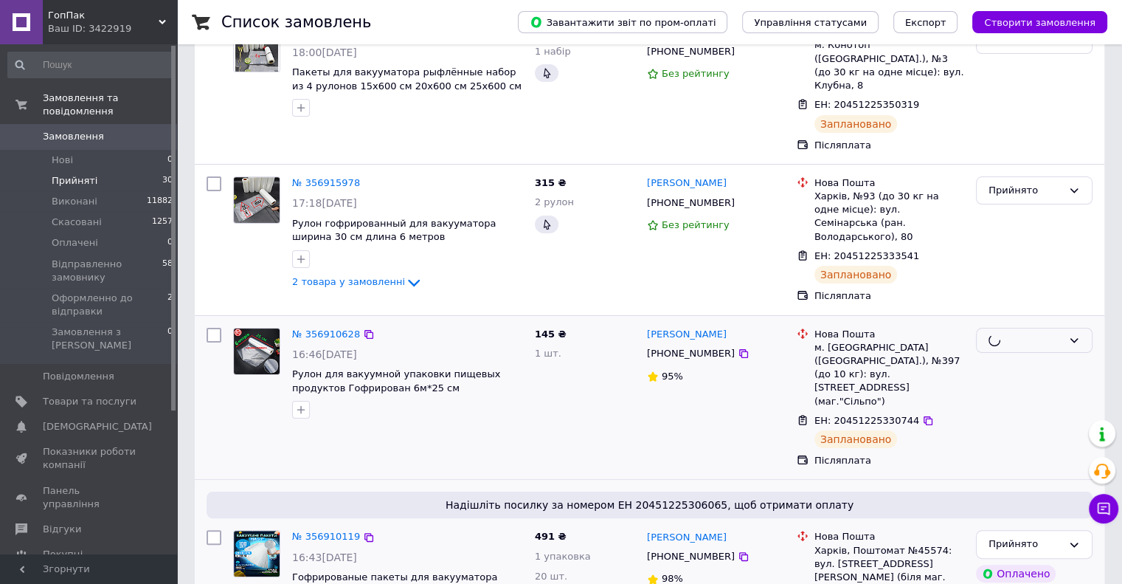
scroll to position [127, 0]
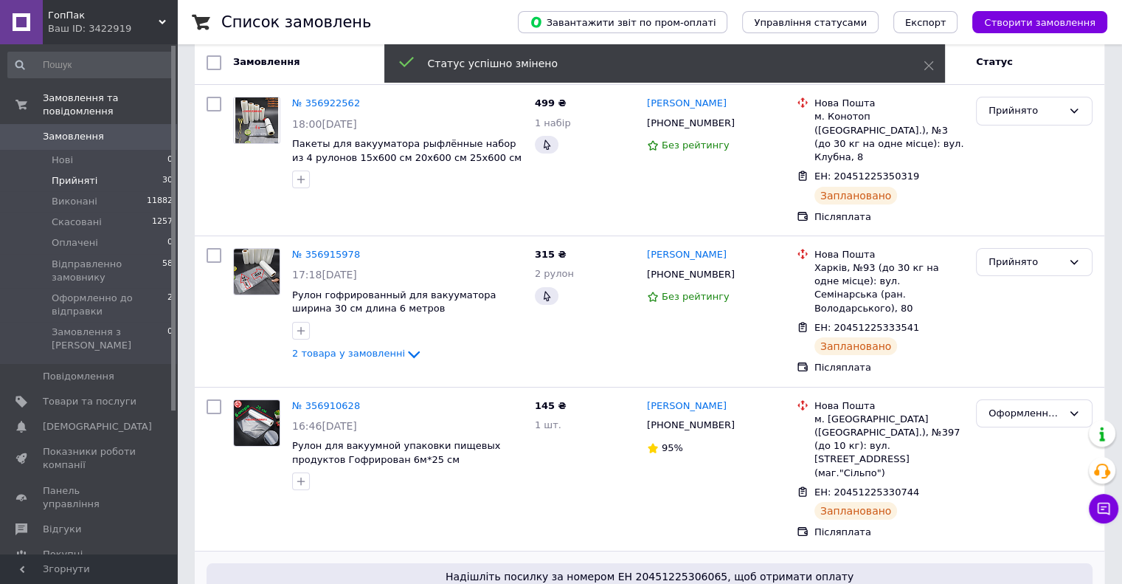
click at [408, 350] on icon at bounding box center [414, 353] width 12 height 7
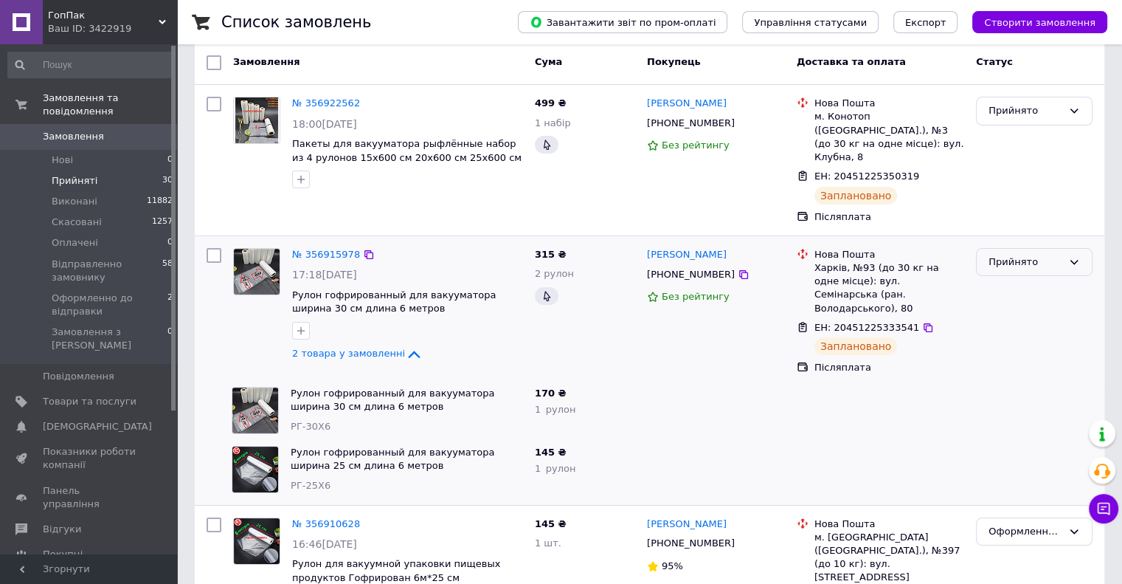
click at [1054, 255] on div "Прийнято" at bounding box center [1026, 262] width 74 height 15
click at [1018, 361] on li "Оформленно до відправки" at bounding box center [1034, 380] width 115 height 42
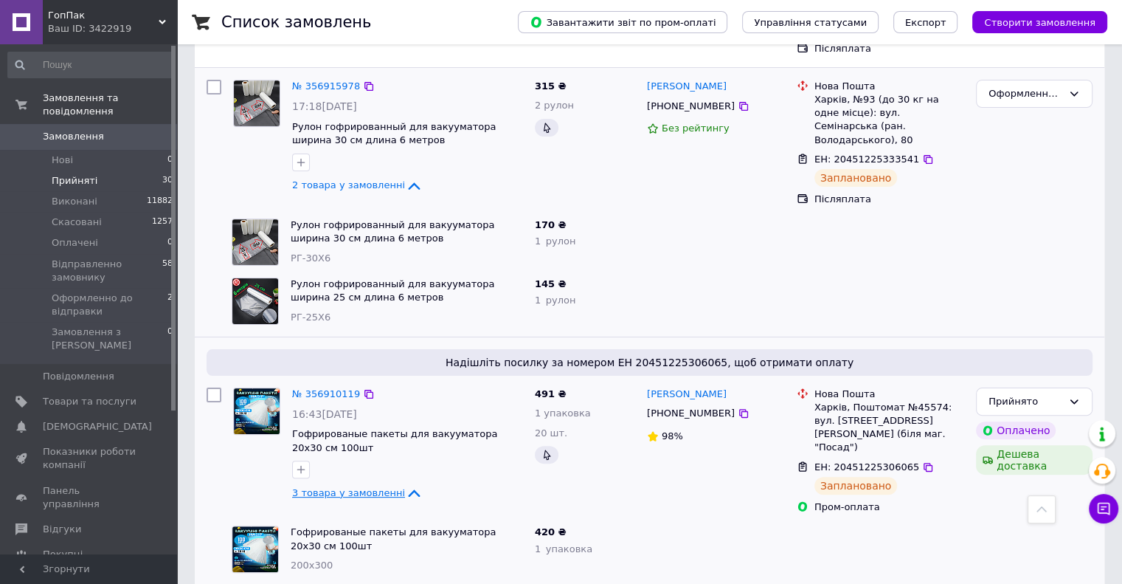
scroll to position [148, 0]
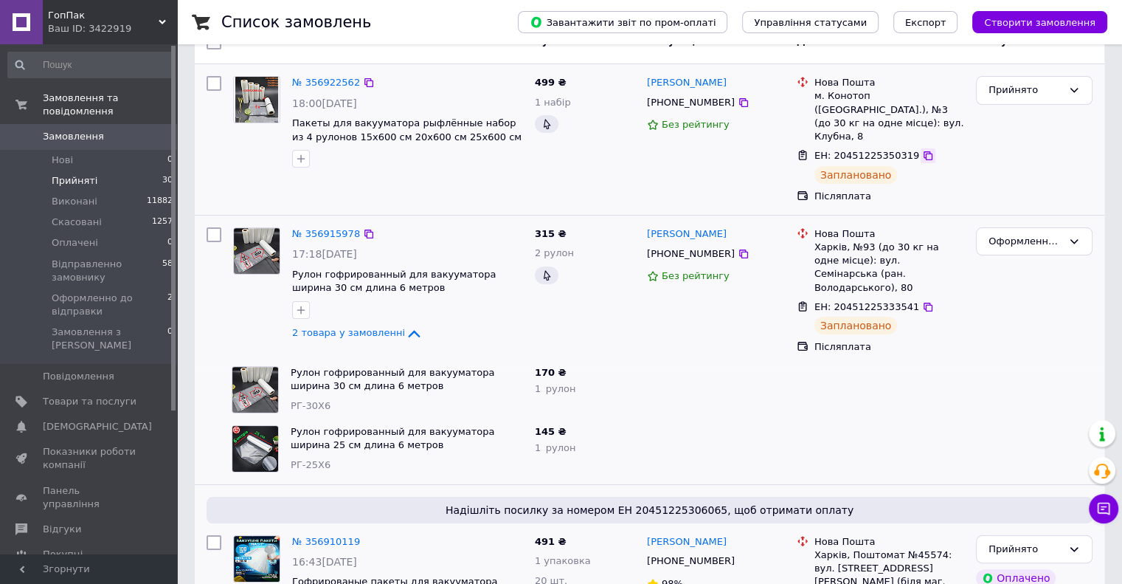
click at [924, 151] on icon at bounding box center [928, 155] width 9 height 9
